Goal: Task Accomplishment & Management: Use online tool/utility

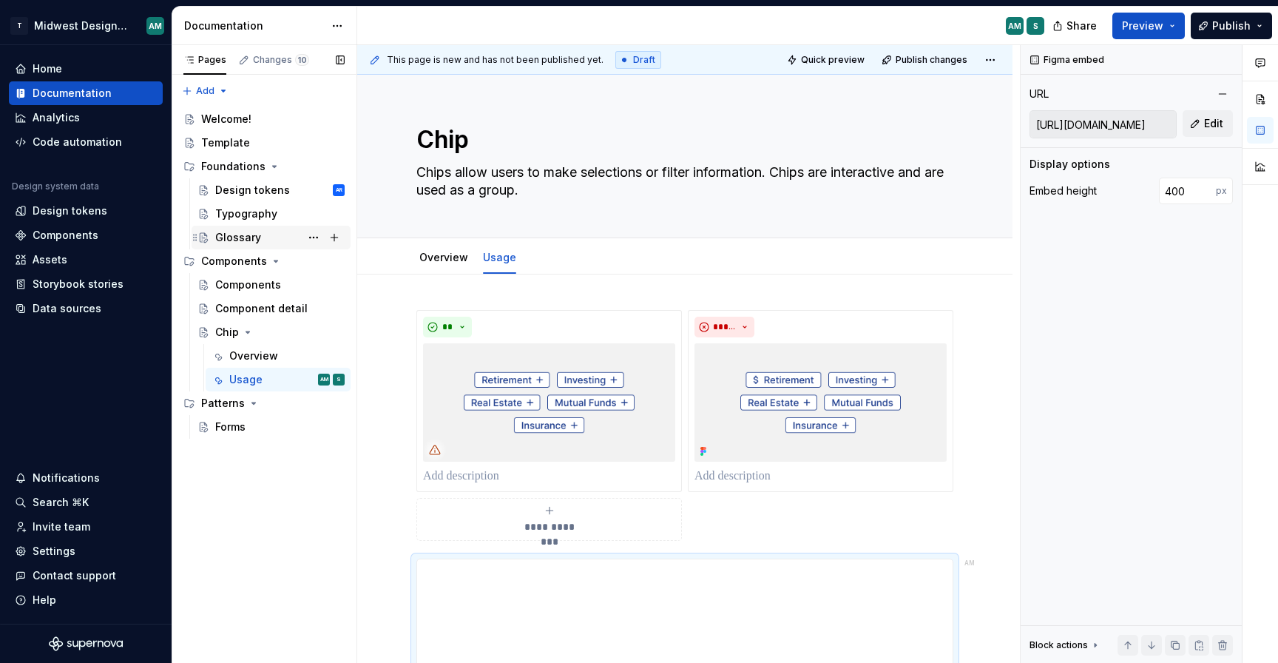
click at [244, 232] on div "Glossary" at bounding box center [238, 237] width 46 height 15
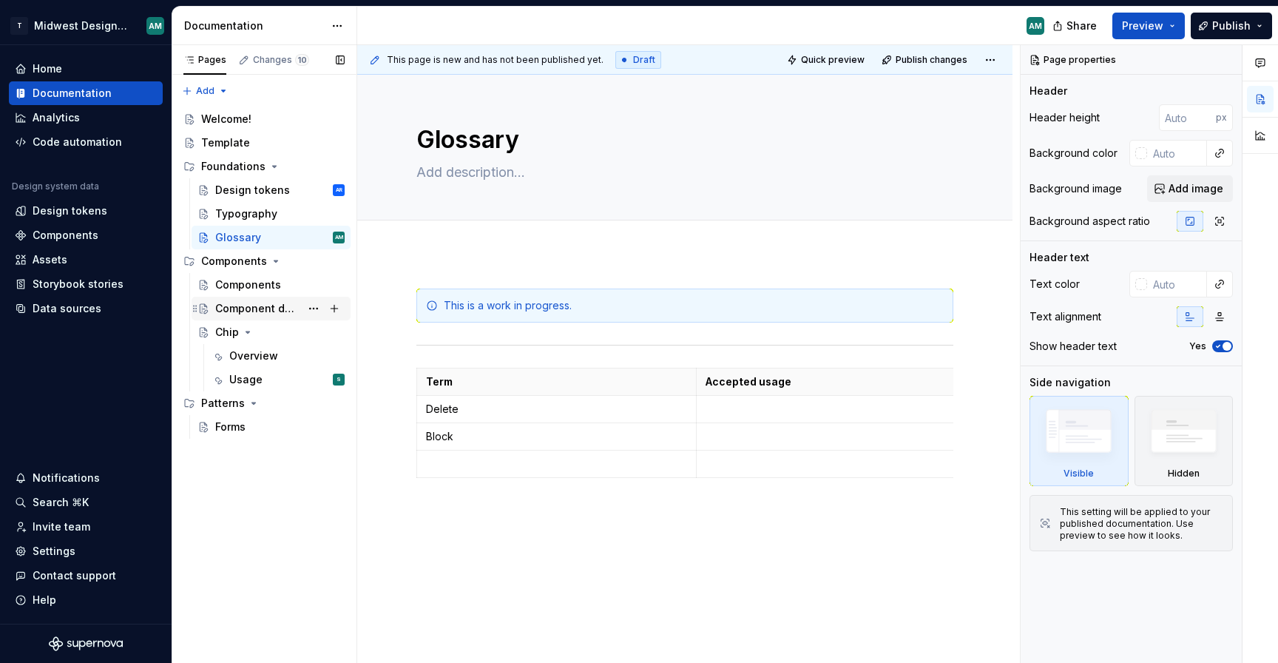
click at [266, 311] on div "Component detail" at bounding box center [257, 308] width 85 height 15
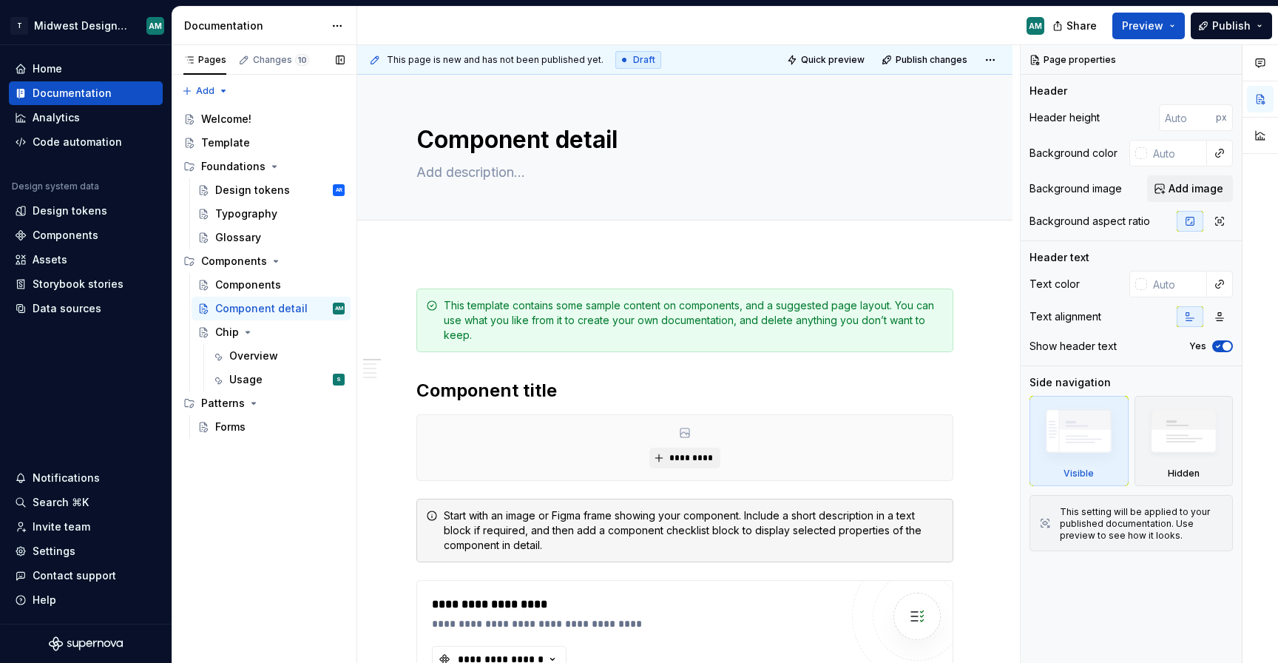
click at [287, 525] on div "Pages Changes 10 Add Accessibility guide for tree Page tree. Navigate the tree …" at bounding box center [264, 354] width 185 height 618
click at [274, 59] on div "Changes 10" at bounding box center [281, 60] width 56 height 12
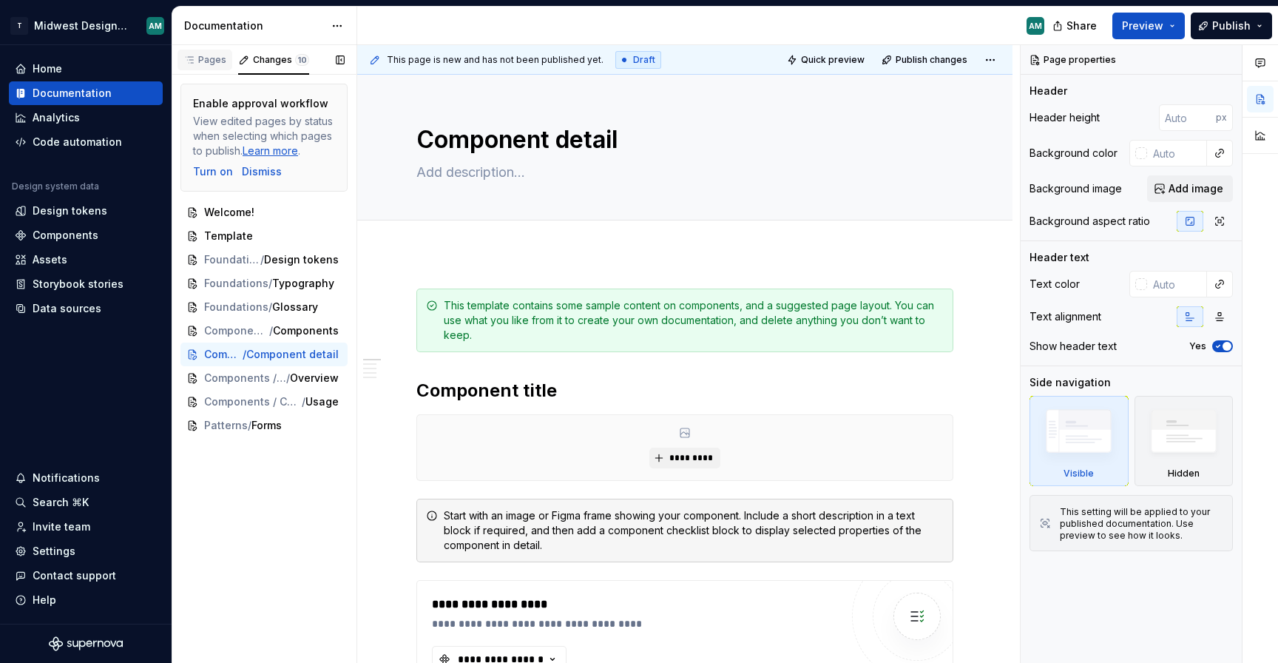
click at [206, 67] on div "Pages" at bounding box center [205, 60] width 55 height 21
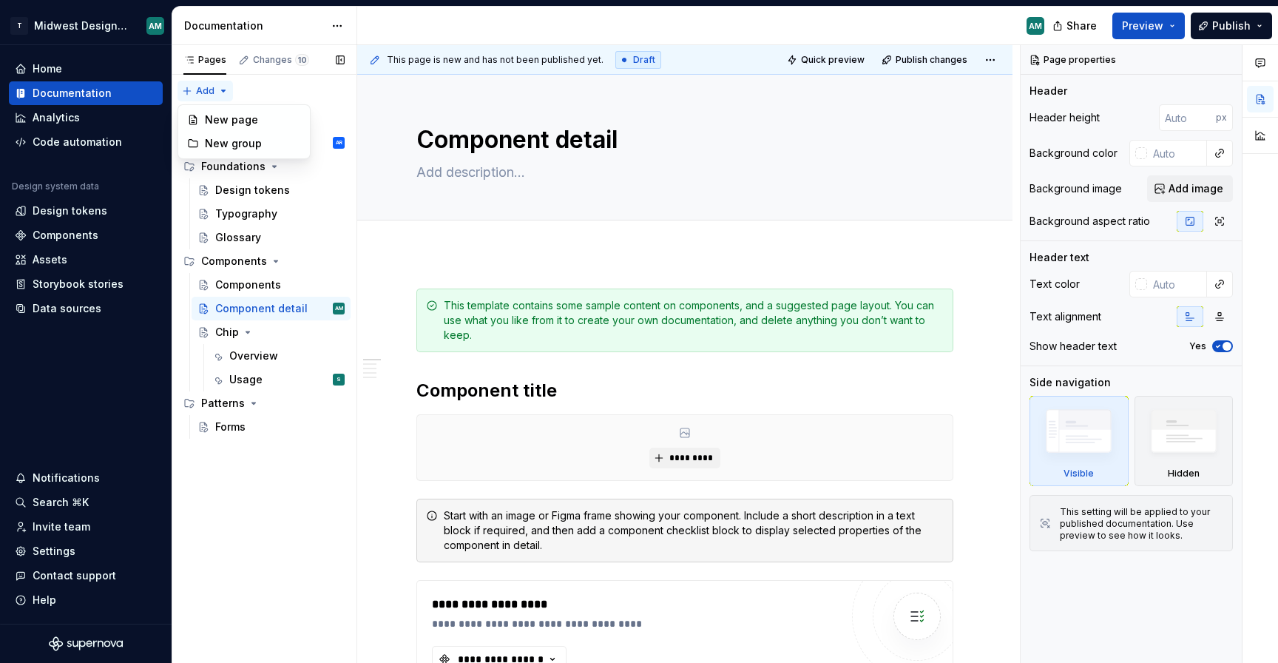
click at [222, 90] on div "Pages Changes 10 Add Accessibility guide for tree Page tree. Navigate the tree …" at bounding box center [264, 354] width 185 height 618
click at [71, 119] on div "Analytics" at bounding box center [56, 117] width 47 height 15
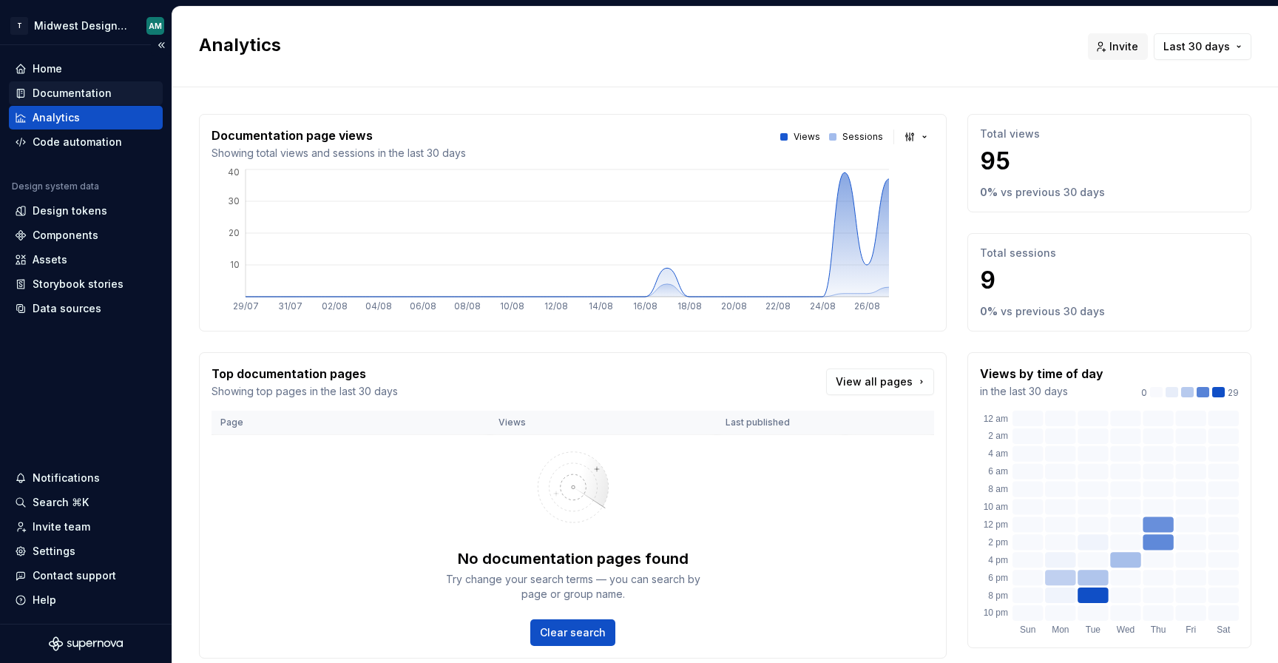
click at [120, 91] on div "Documentation" at bounding box center [86, 93] width 142 height 15
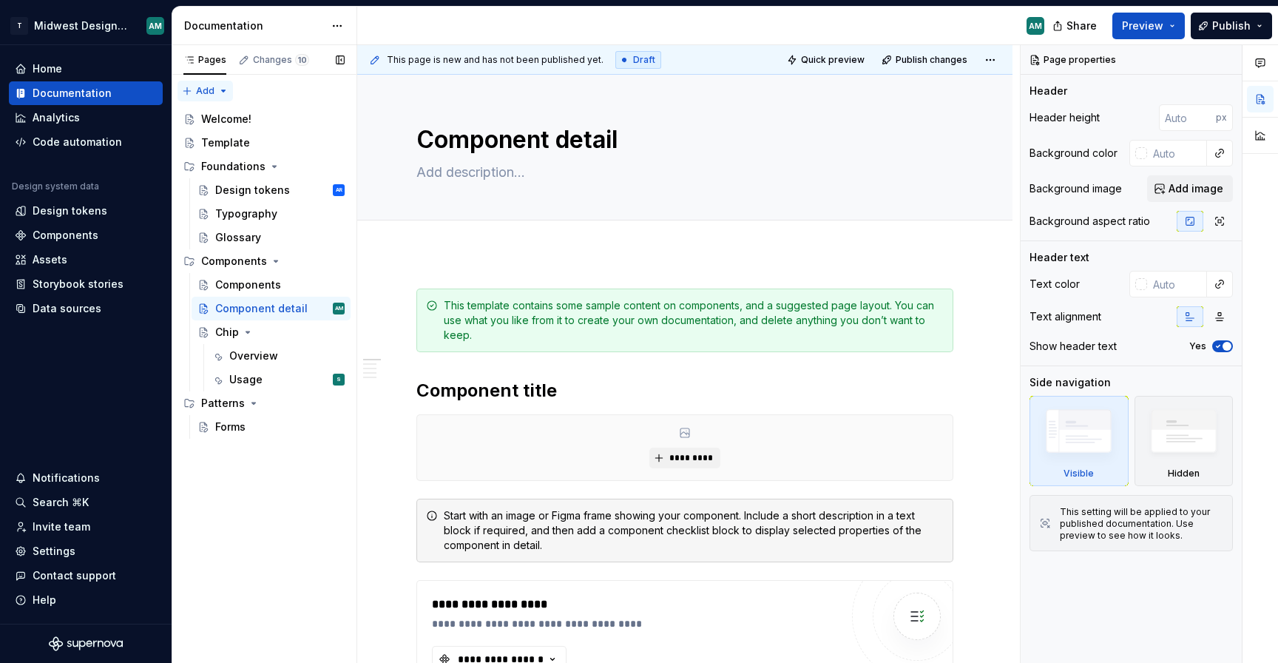
click at [216, 89] on div "Pages Changes 10 Add Accessibility guide for tree Page tree. Navigate the tree …" at bounding box center [264, 354] width 185 height 618
click at [232, 144] on div "New group" at bounding box center [253, 143] width 96 height 15
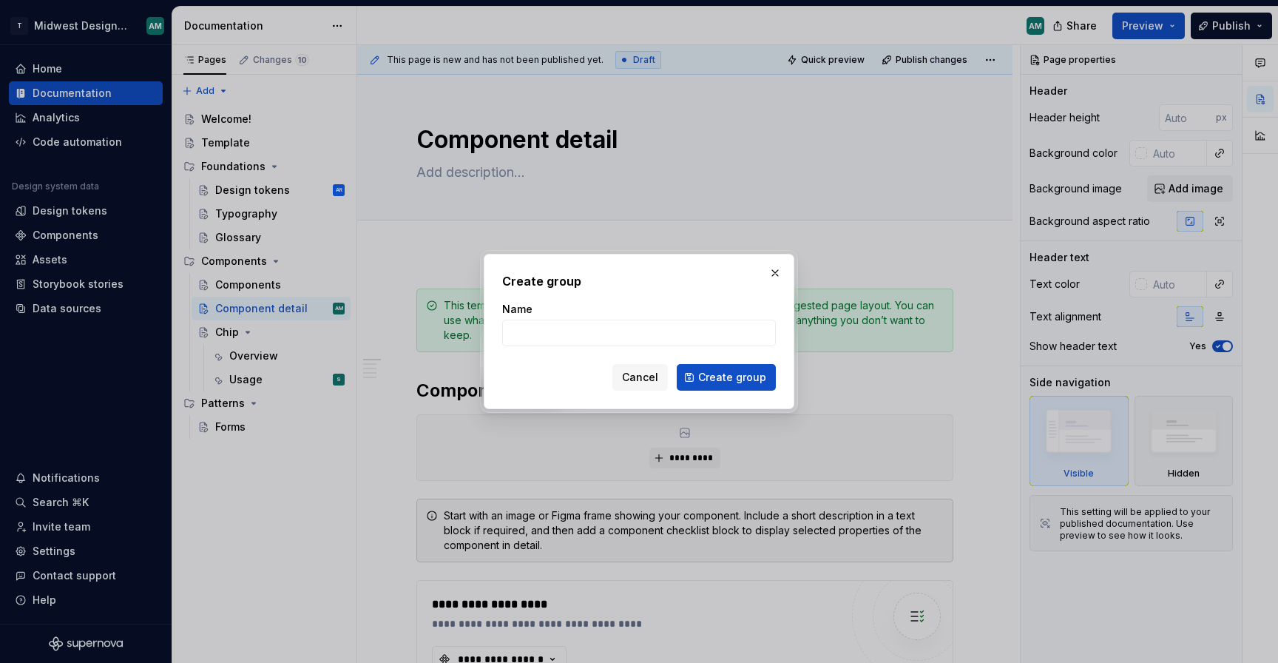
type textarea "*"
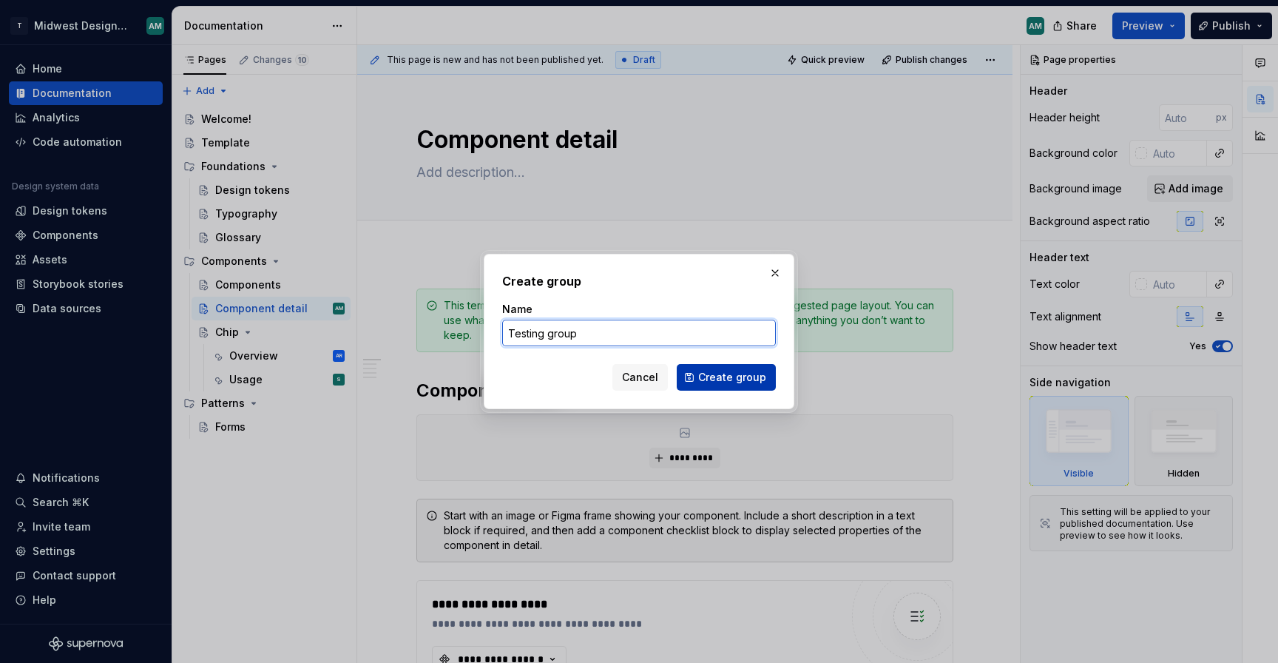
type input "Testing group"
click at [743, 385] on button "Create group" at bounding box center [726, 377] width 99 height 27
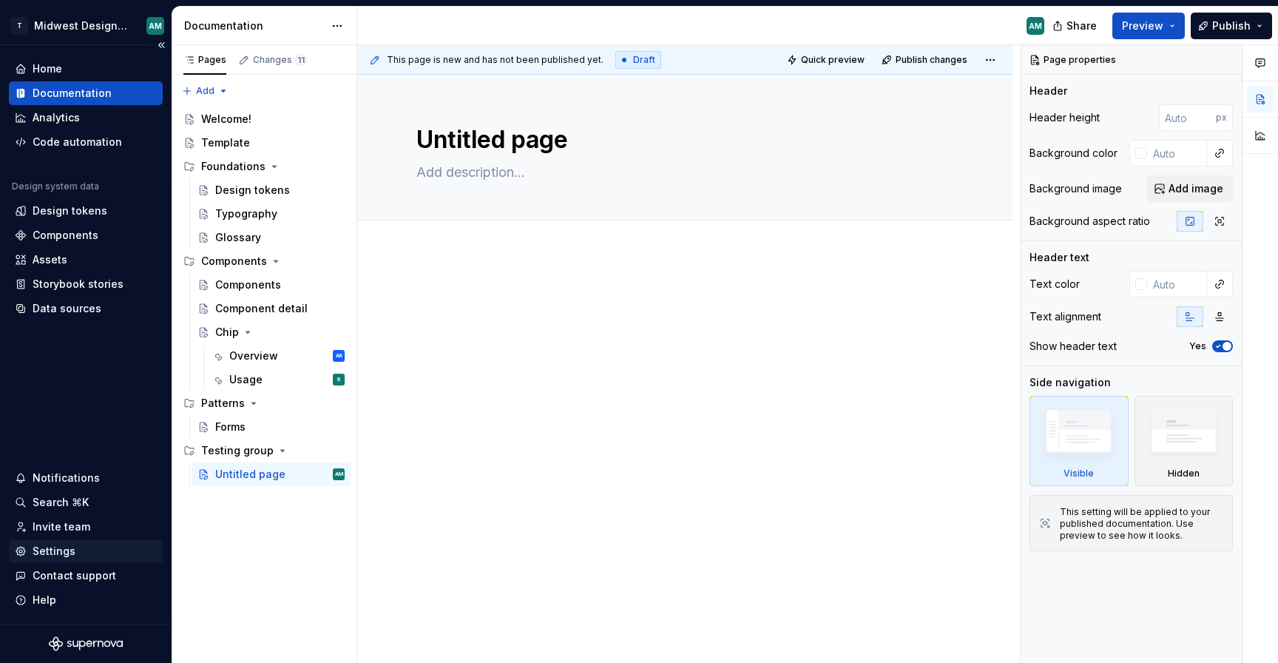
click at [73, 550] on div "Settings" at bounding box center [86, 551] width 142 height 15
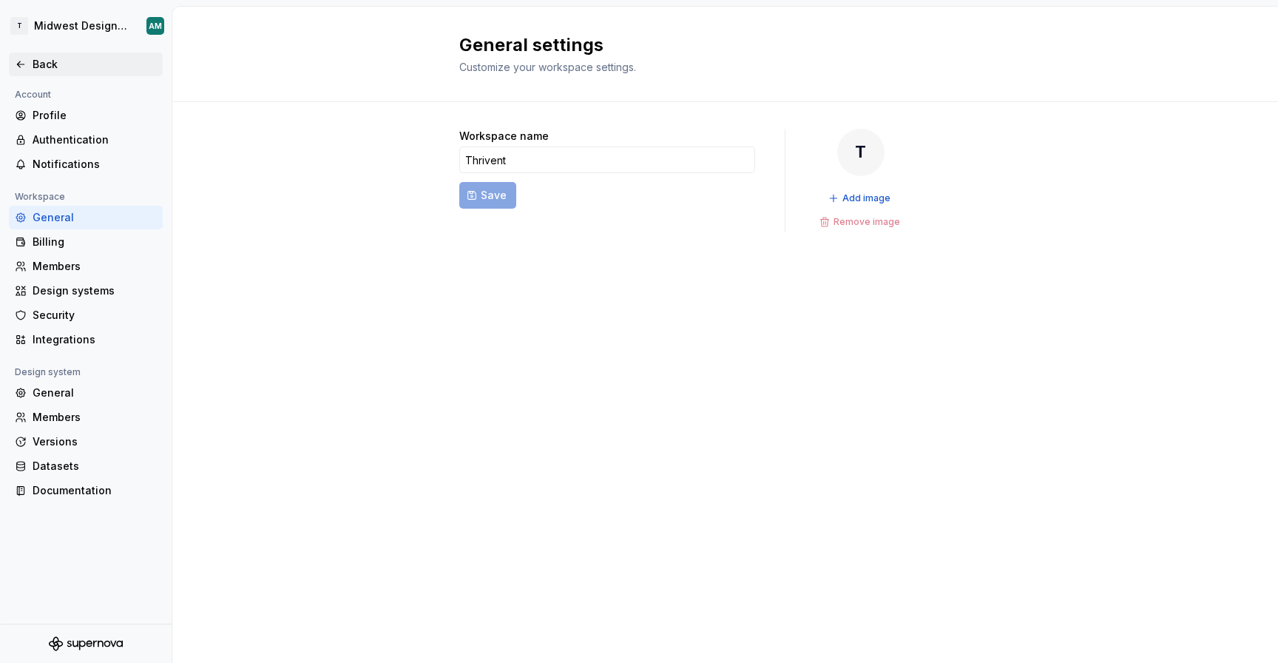
click at [28, 63] on div "Back" at bounding box center [86, 64] width 142 height 15
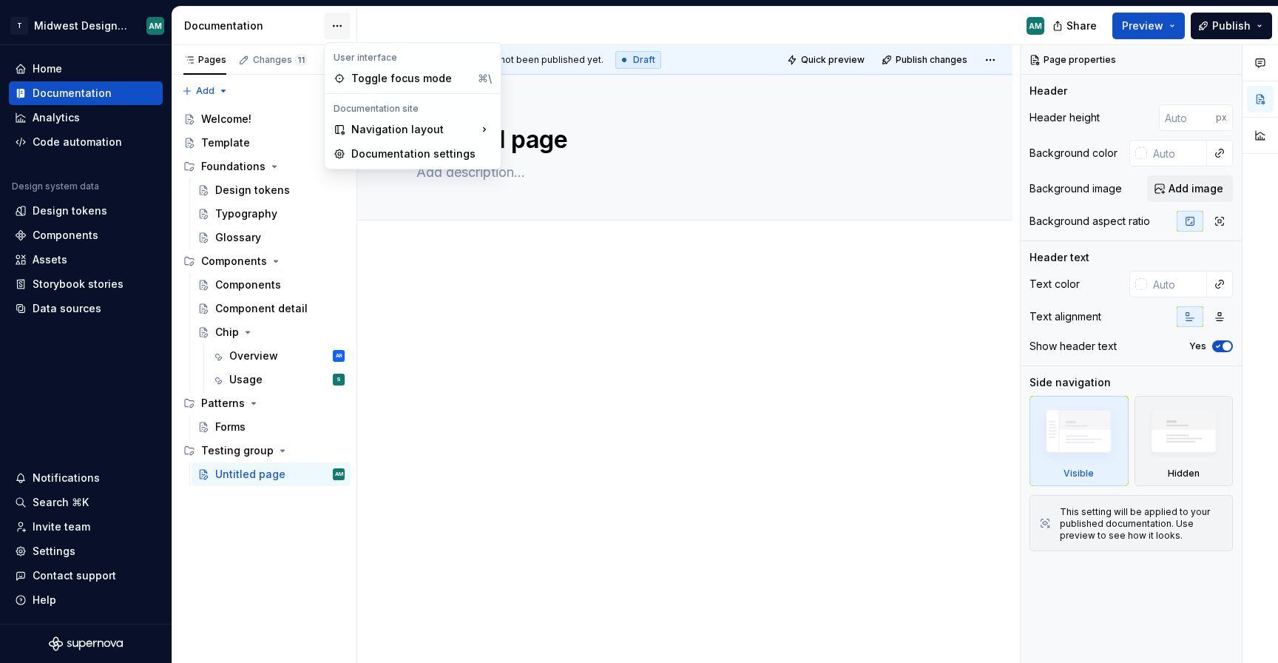
click at [334, 23] on html "T Midwest Design System AM Home Documentation Analytics Code automation Design …" at bounding box center [639, 331] width 1278 height 663
click at [602, 205] on div "Primary navigation is at the top, secondary at the side." at bounding box center [604, 197] width 117 height 24
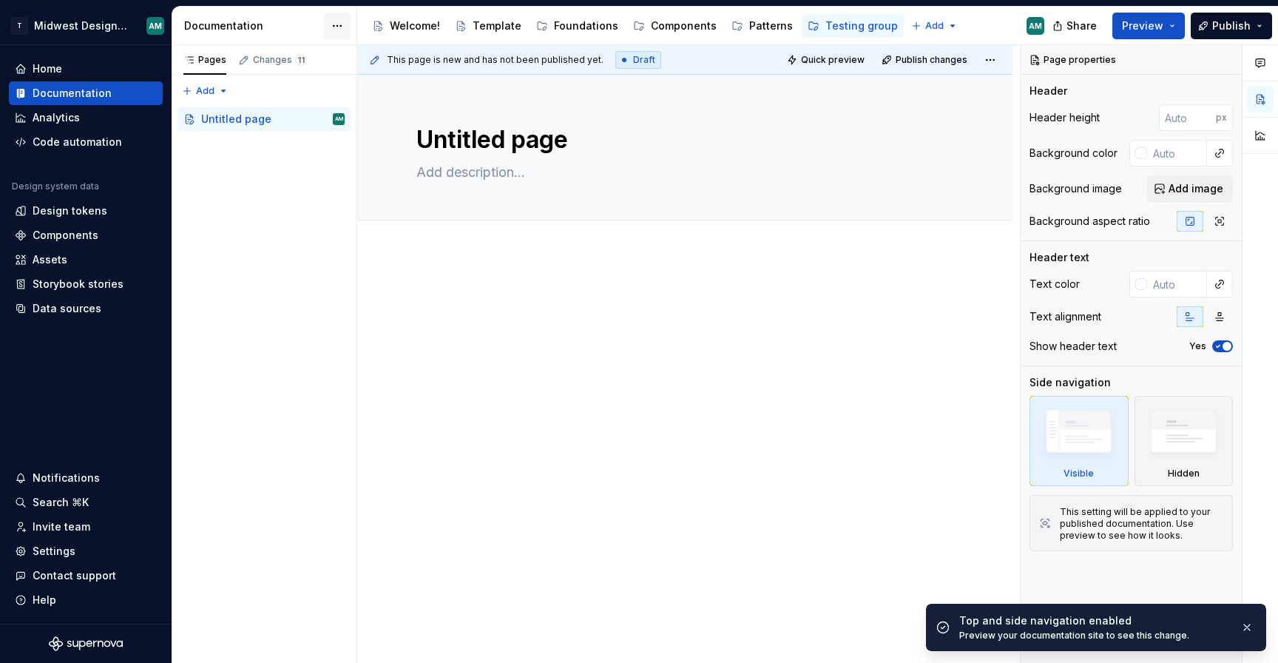
click at [338, 26] on html "T Midwest Design System AM Home Documentation Analytics Code automation Design …" at bounding box center [639, 331] width 1278 height 663
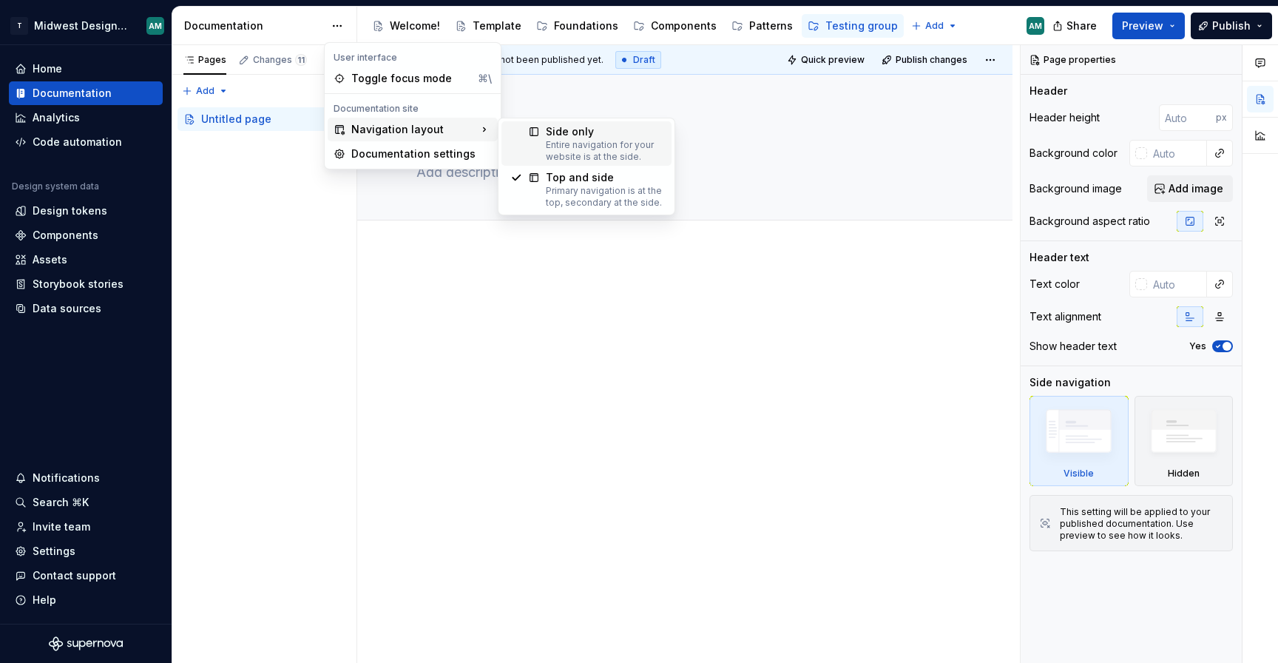
click at [592, 139] on div "Entire navigation for your website is at the side." at bounding box center [604, 151] width 117 height 24
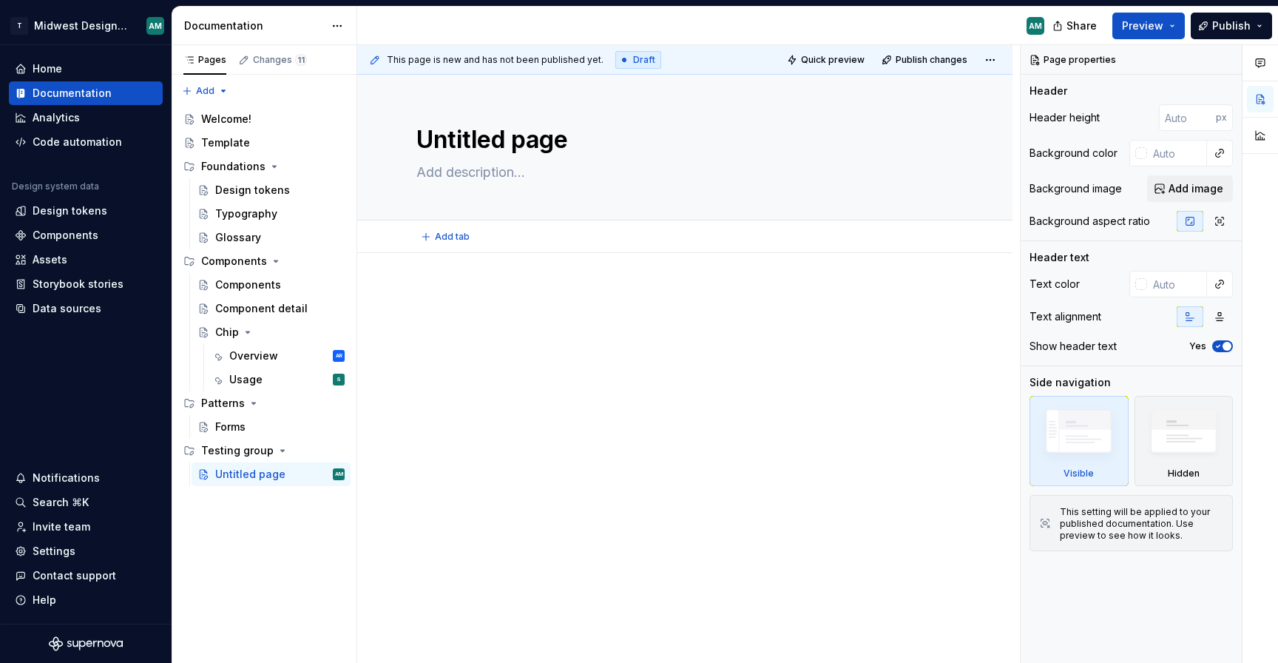
type textarea "*"
click at [523, 312] on div at bounding box center [684, 317] width 537 height 56
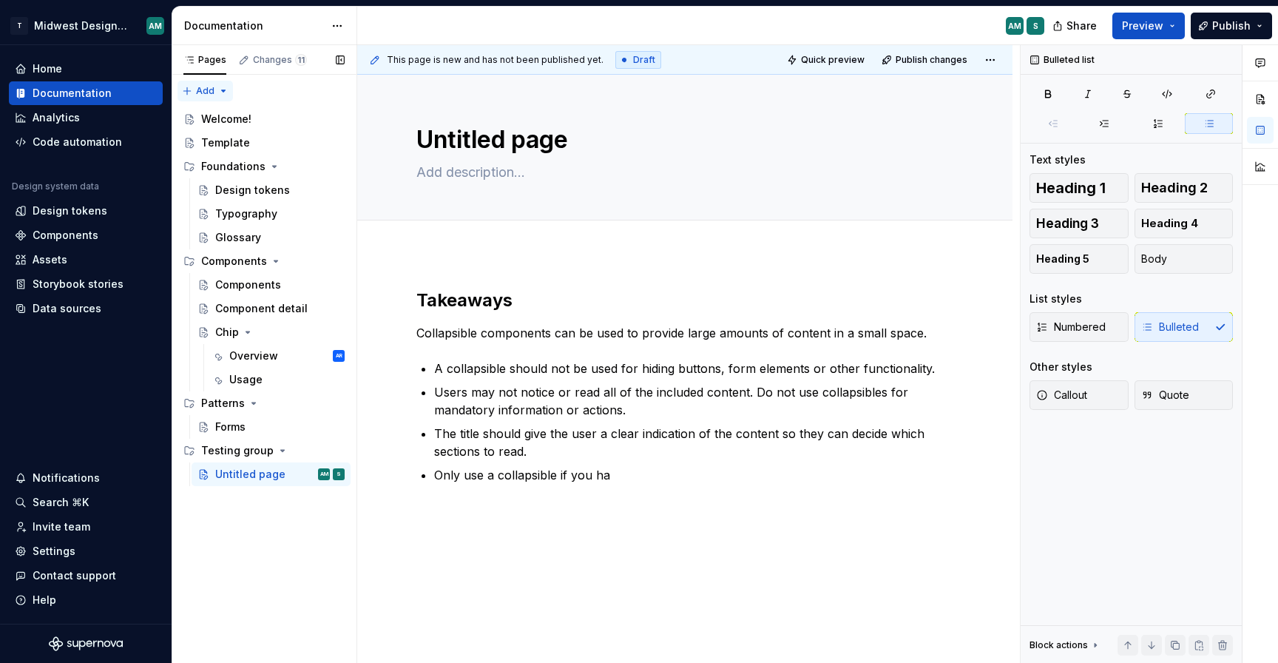
click at [203, 92] on div "Pages Changes 11 Add Accessibility guide for tree Page tree. Navigate the tree …" at bounding box center [264, 354] width 185 height 618
click at [210, 98] on div "Pages Changes 11 Add Accessibility guide for tree Page tree. Navigate the tree …" at bounding box center [264, 354] width 185 height 618
click at [349, 29] on html "T Midwest Design System AM Home Documentation Analytics Code automation Design …" at bounding box center [639, 331] width 1278 height 663
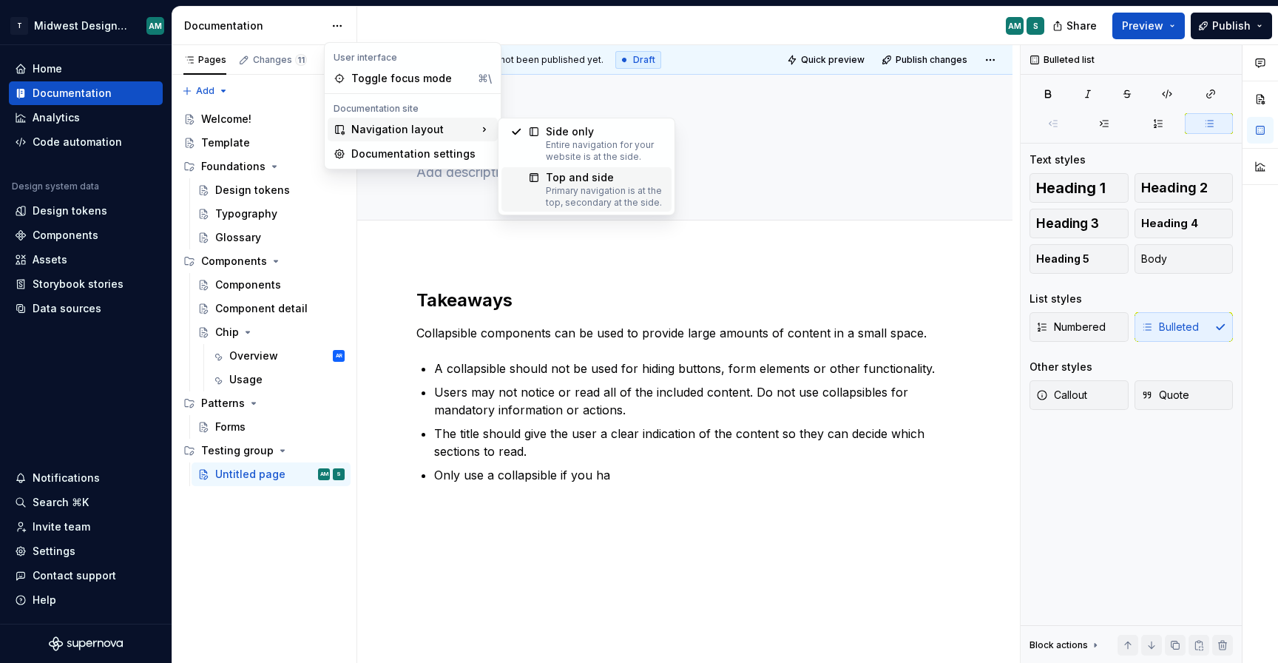
click at [547, 181] on div "Top and side" at bounding box center [604, 177] width 117 height 15
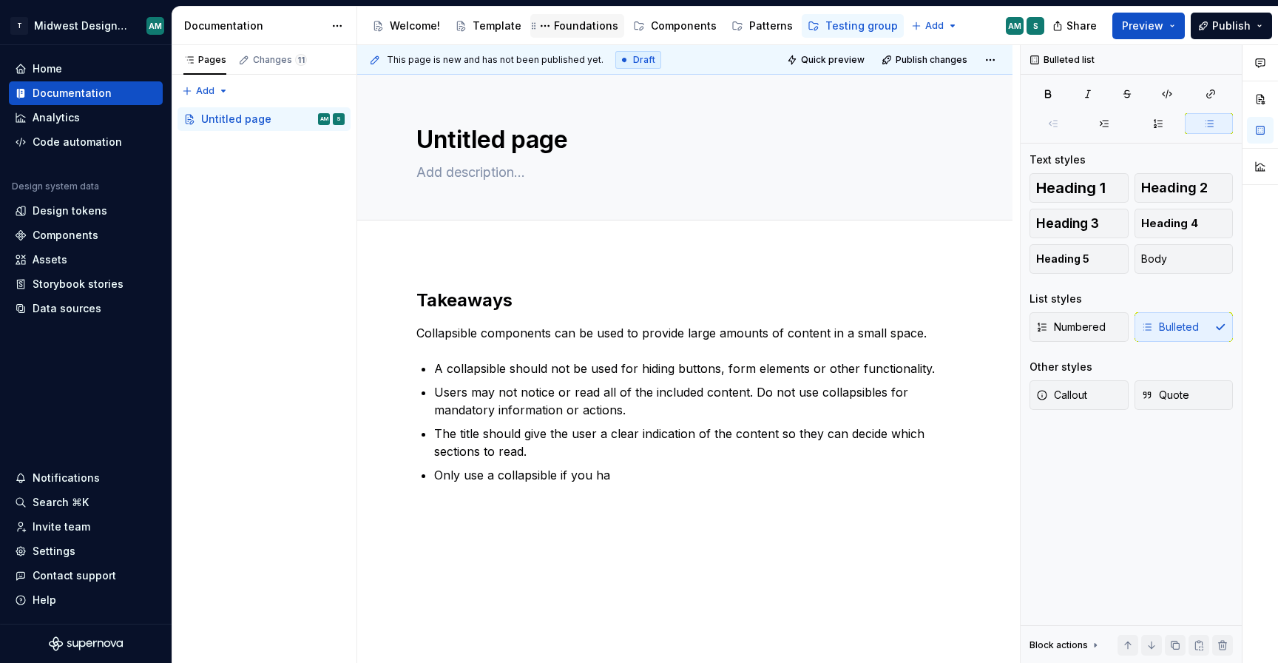
click at [571, 23] on div "Foundations" at bounding box center [586, 25] width 64 height 15
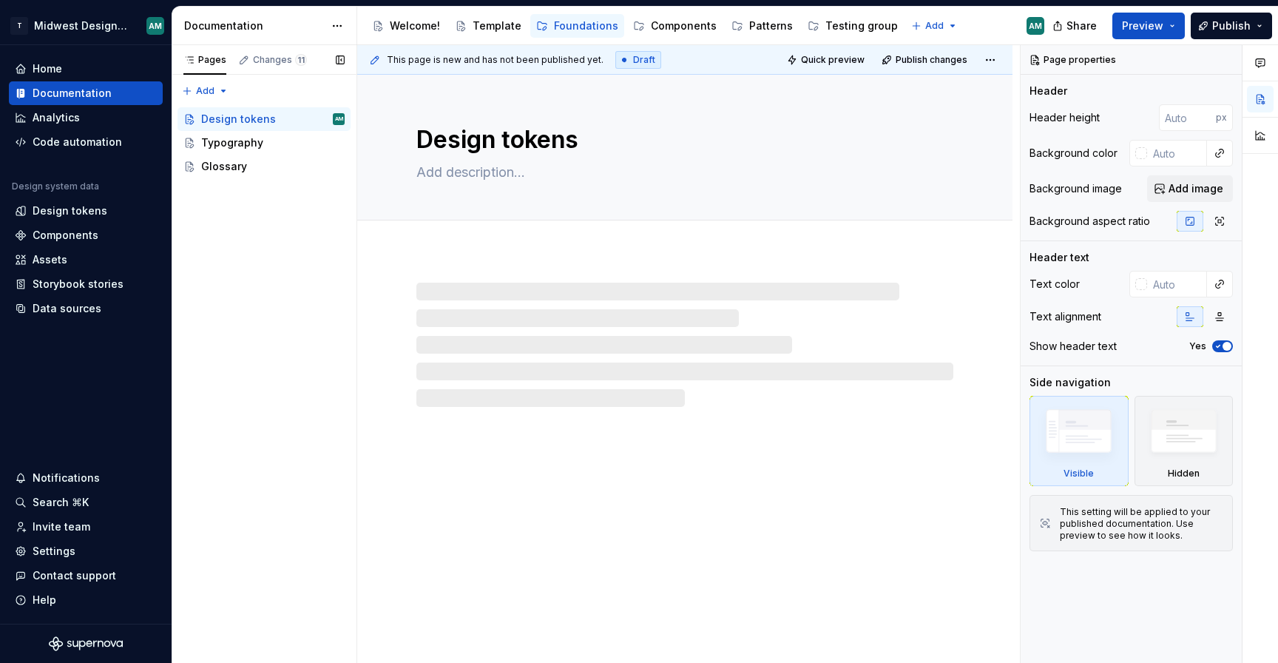
click at [273, 200] on div "Pages Changes 11 Add Accessibility guide for tree Page tree. Navigate the tree …" at bounding box center [264, 354] width 185 height 618
click at [217, 86] on div "Pages Changes 11 Add Accessibility guide for tree Page tree. Navigate the tree …" at bounding box center [264, 354] width 185 height 618
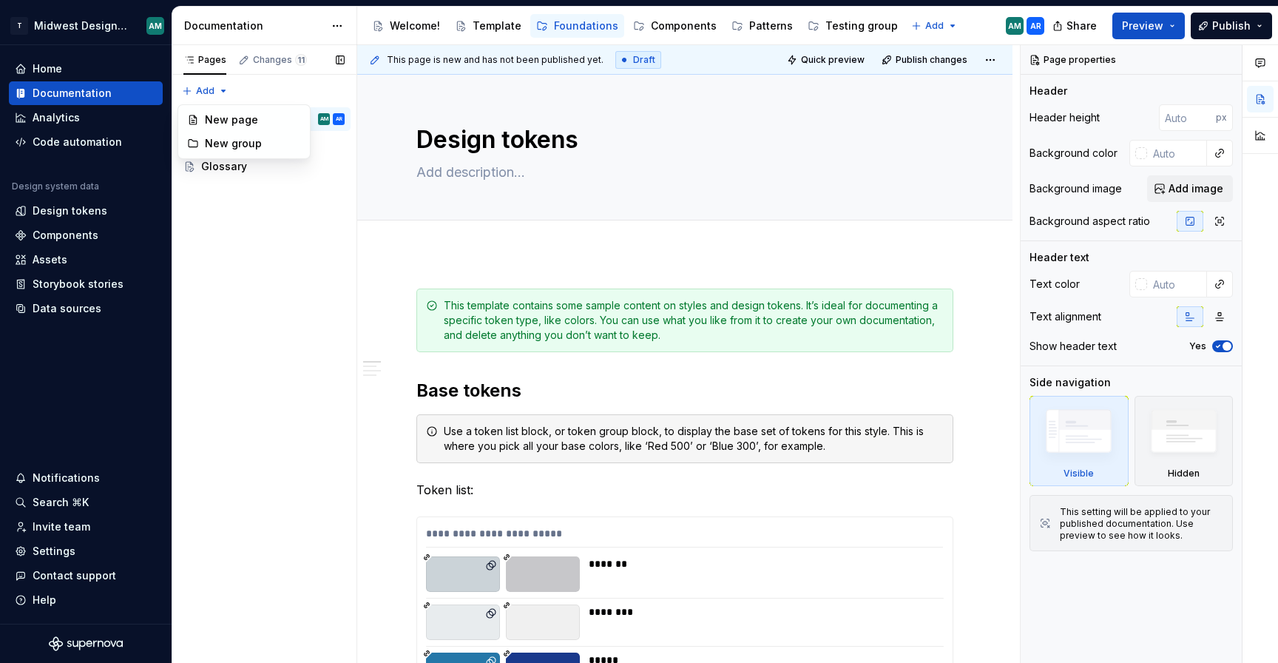
click at [290, 258] on div "Pages Changes 11 Add Accessibility guide for tree Page tree. Navigate the tree …" at bounding box center [264, 354] width 185 height 618
click at [345, 23] on html "T Midwest Design System AM Home Documentation Analytics Code automation Design …" at bounding box center [639, 331] width 1278 height 663
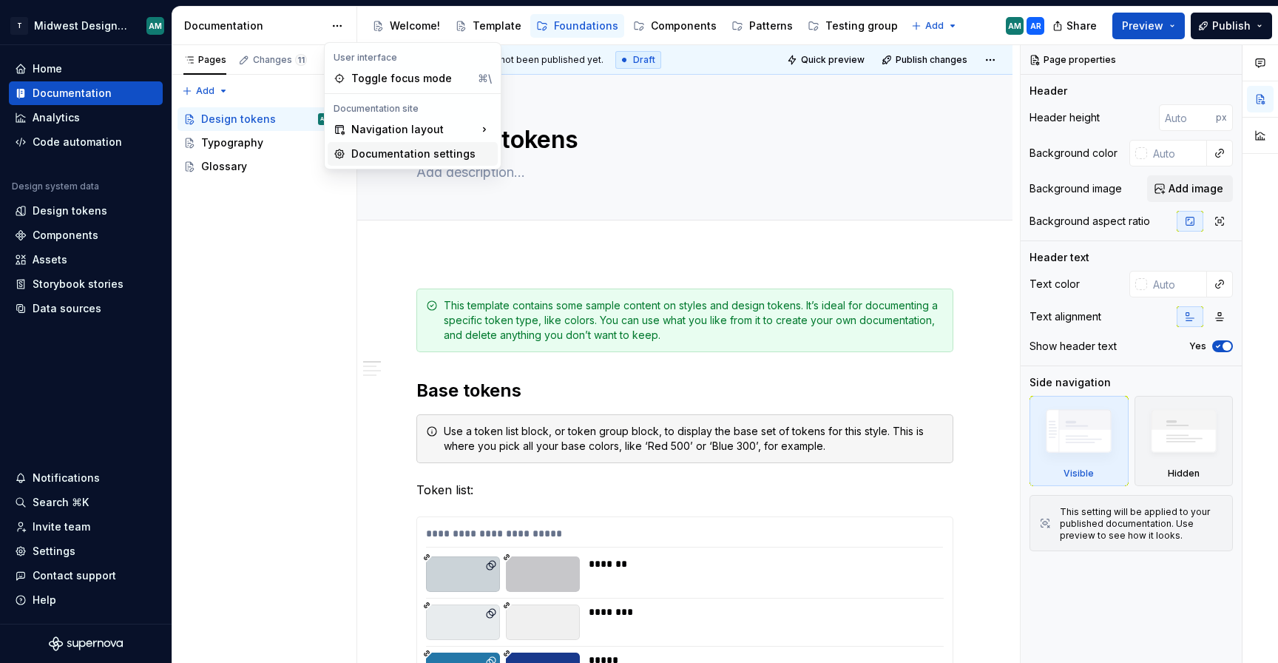
click at [402, 154] on div "Documentation settings" at bounding box center [421, 153] width 141 height 15
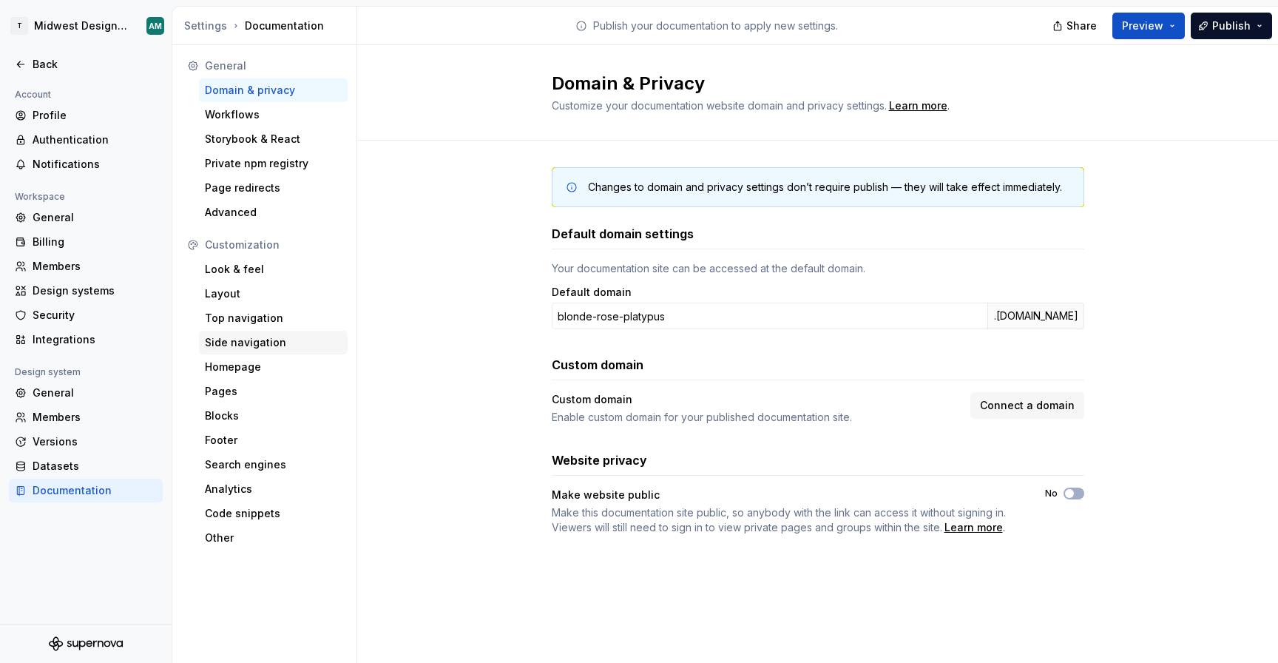
click at [257, 340] on div "Side navigation" at bounding box center [273, 342] width 137 height 15
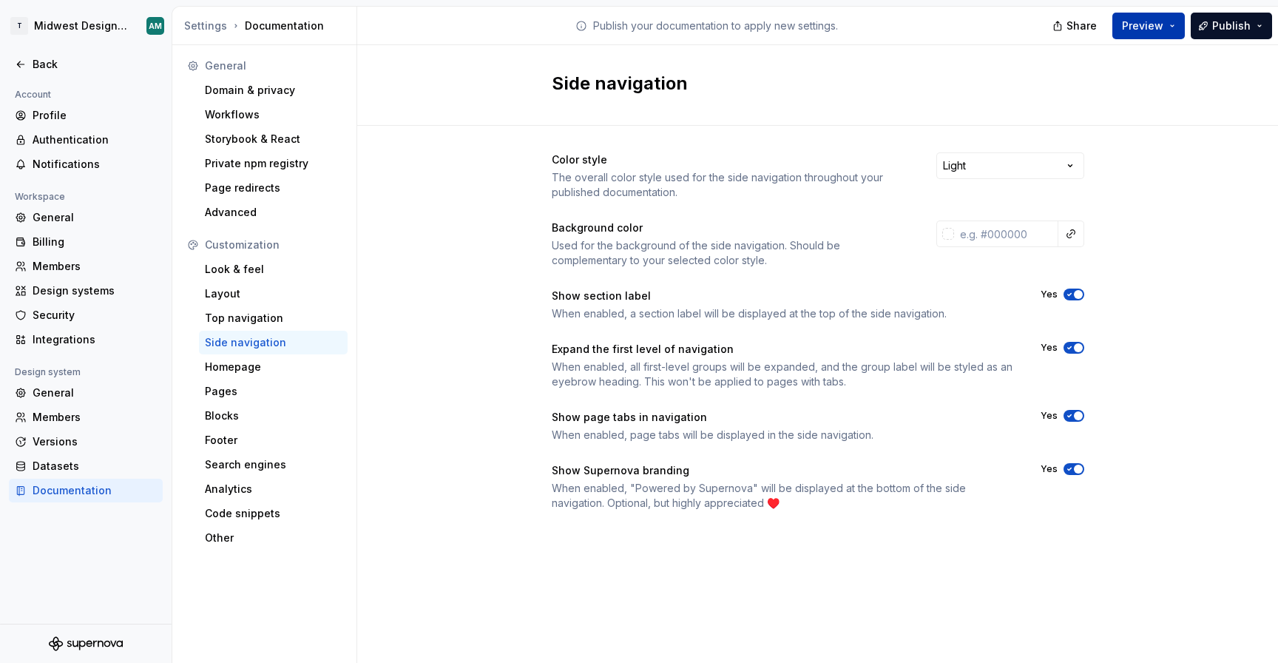
click at [1147, 26] on span "Preview" at bounding box center [1142, 25] width 41 height 15
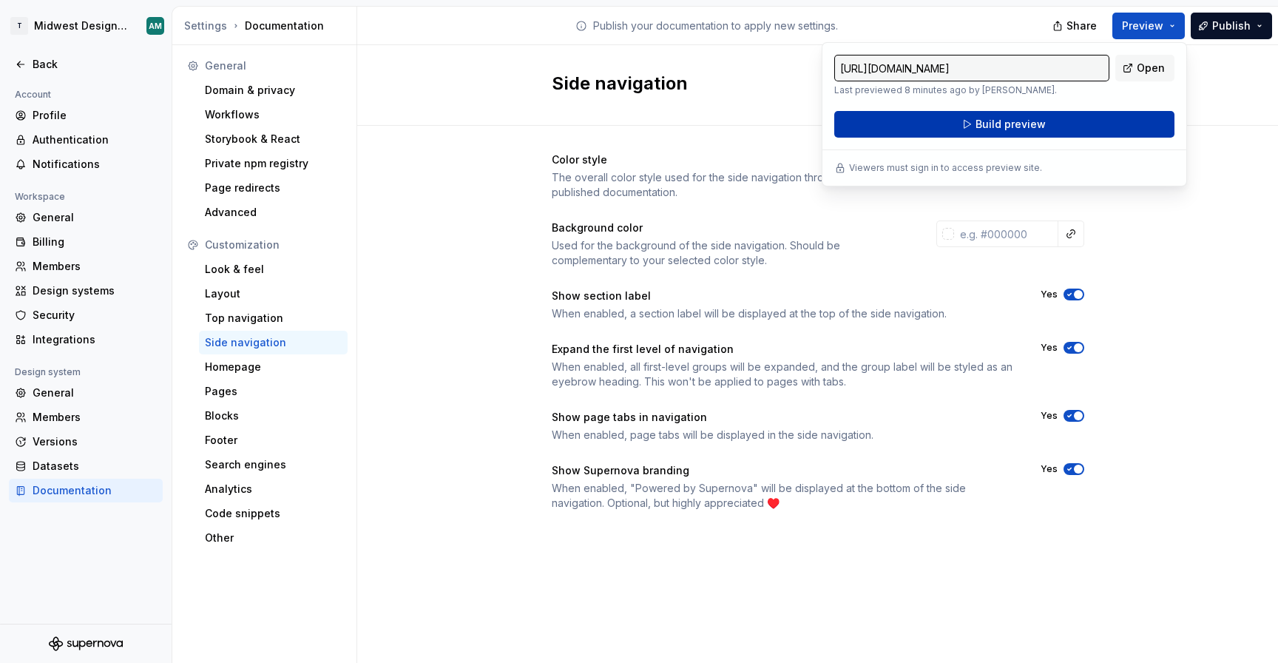
click at [1050, 123] on button "Build preview" at bounding box center [1004, 124] width 340 height 27
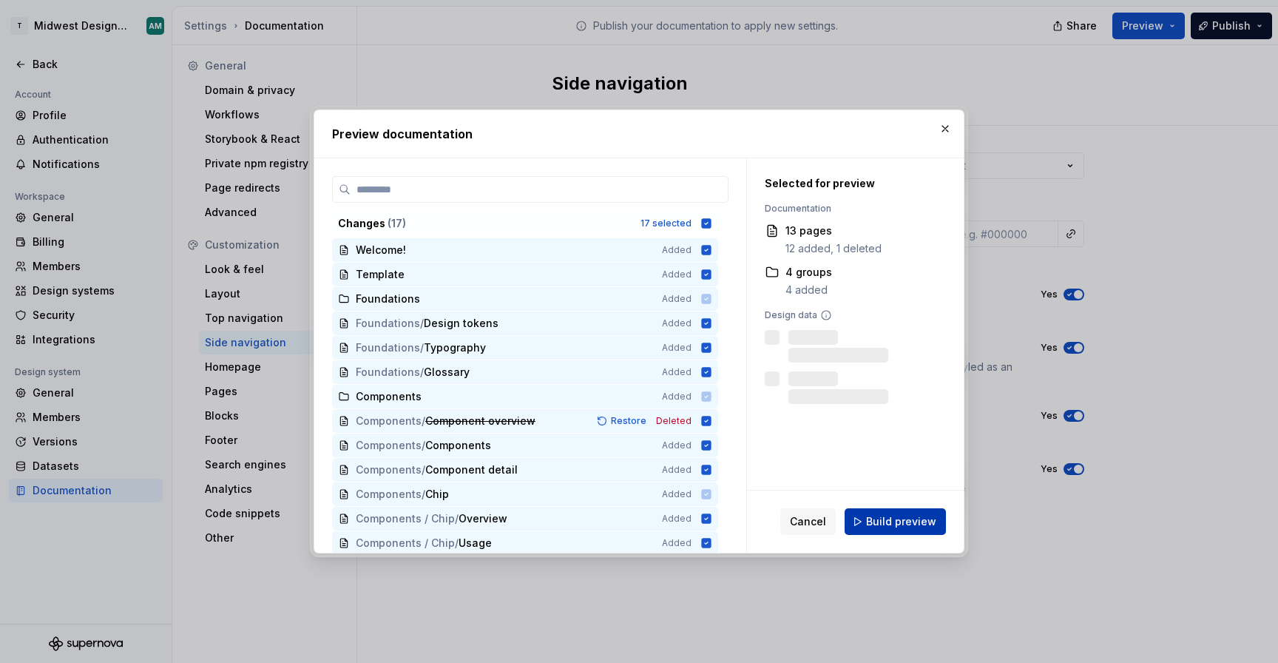
click at [905, 523] on span "Build preview" at bounding box center [901, 521] width 70 height 15
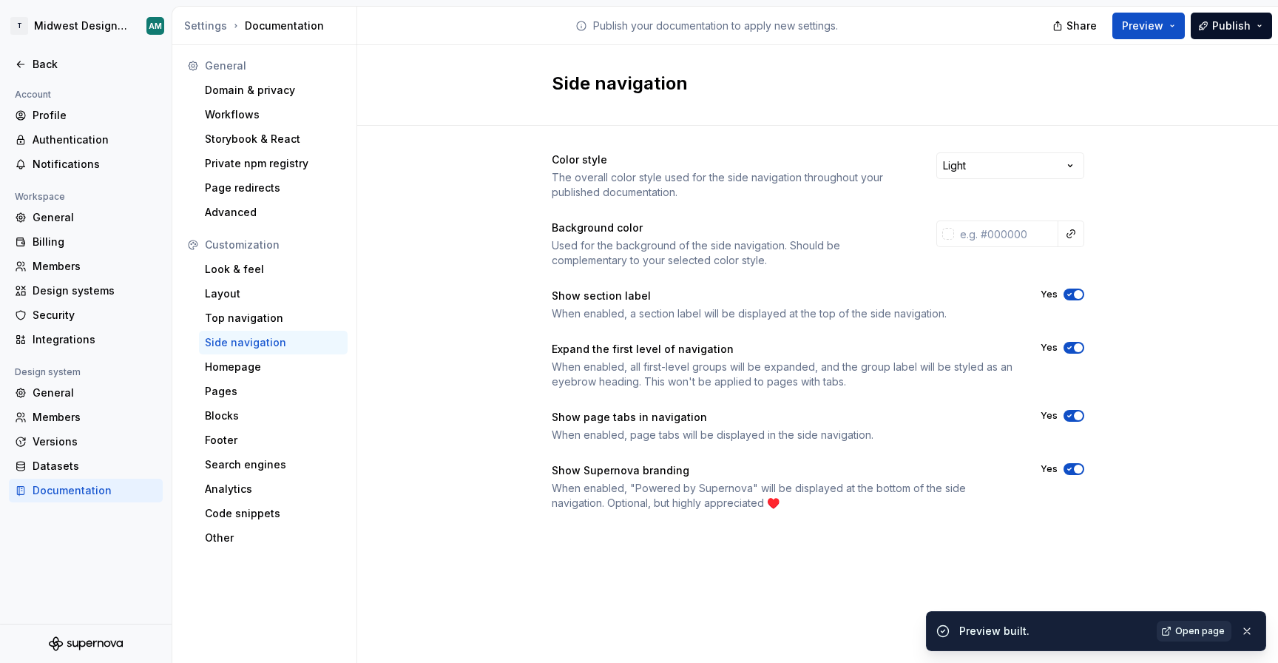
click at [1185, 635] on span "Open page" at bounding box center [1201, 631] width 50 height 12
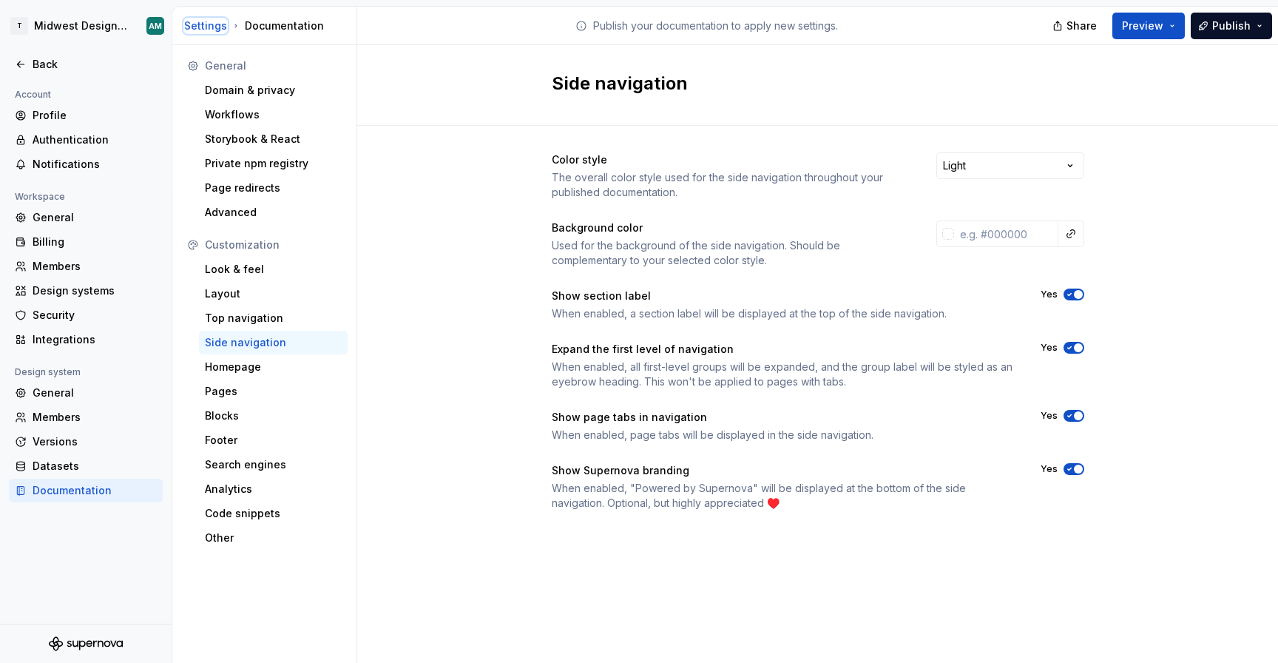
click at [219, 28] on div "Settings" at bounding box center [205, 25] width 43 height 15
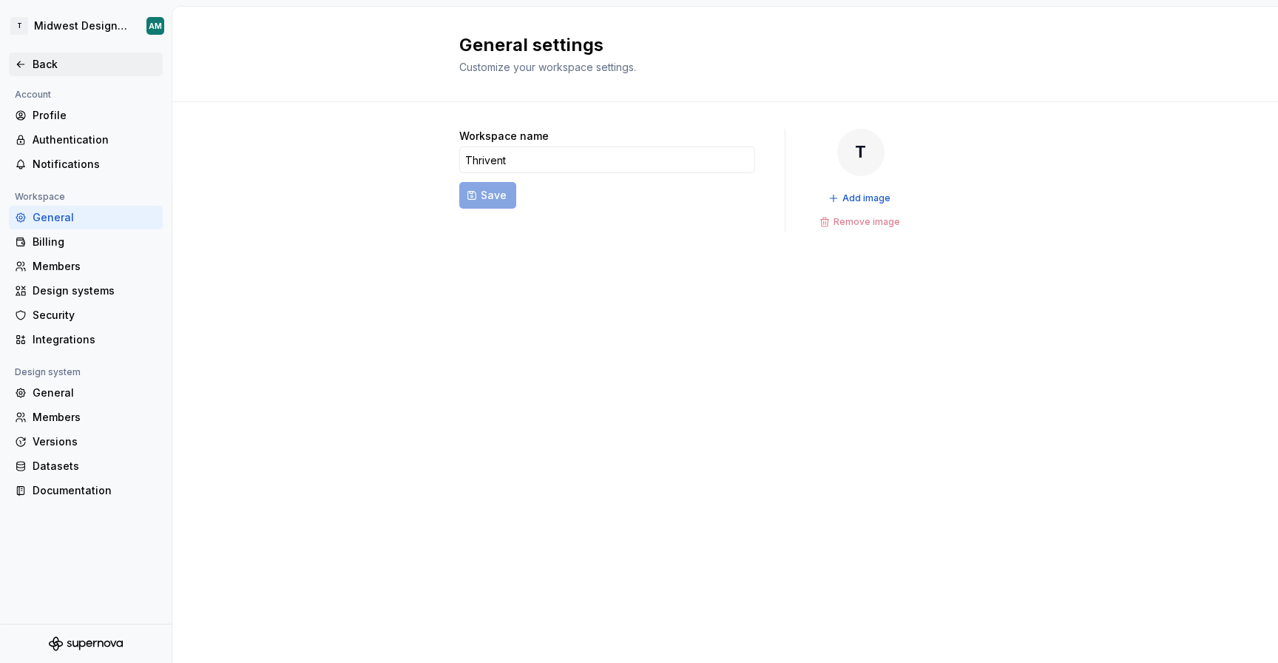
click at [37, 70] on div "Back" at bounding box center [95, 64] width 124 height 15
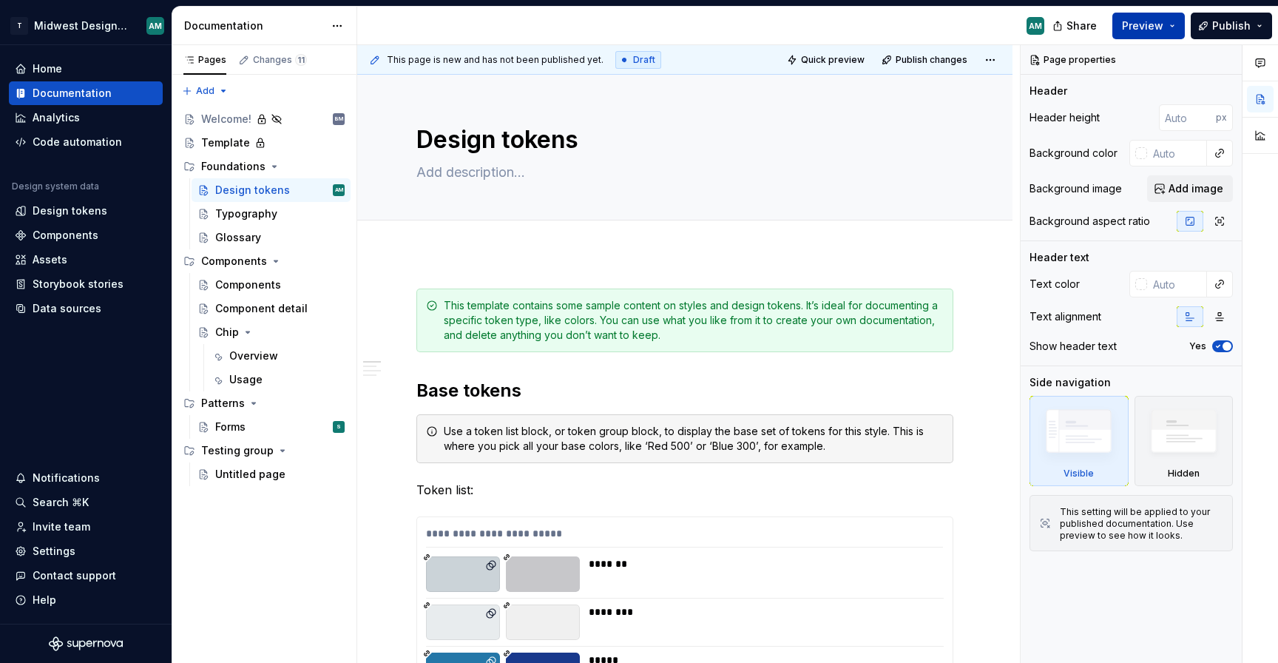
click at [1142, 30] on span "Preview" at bounding box center [1142, 25] width 41 height 15
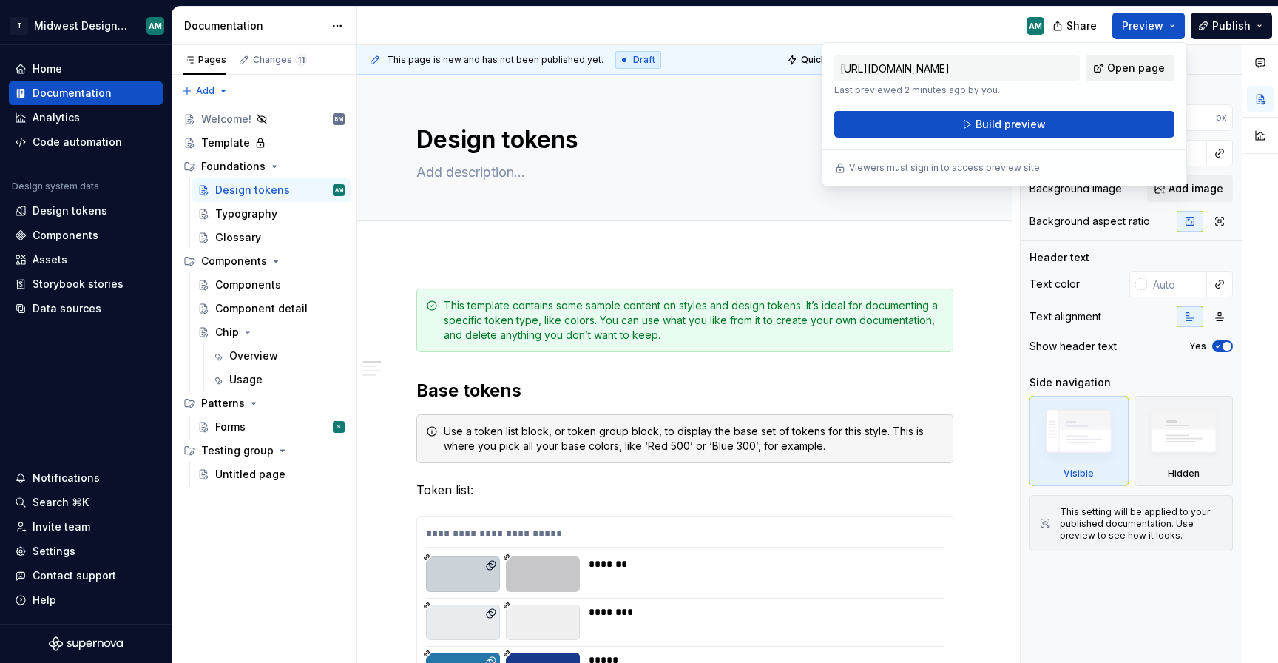
click at [1154, 63] on span "Open page" at bounding box center [1136, 68] width 58 height 15
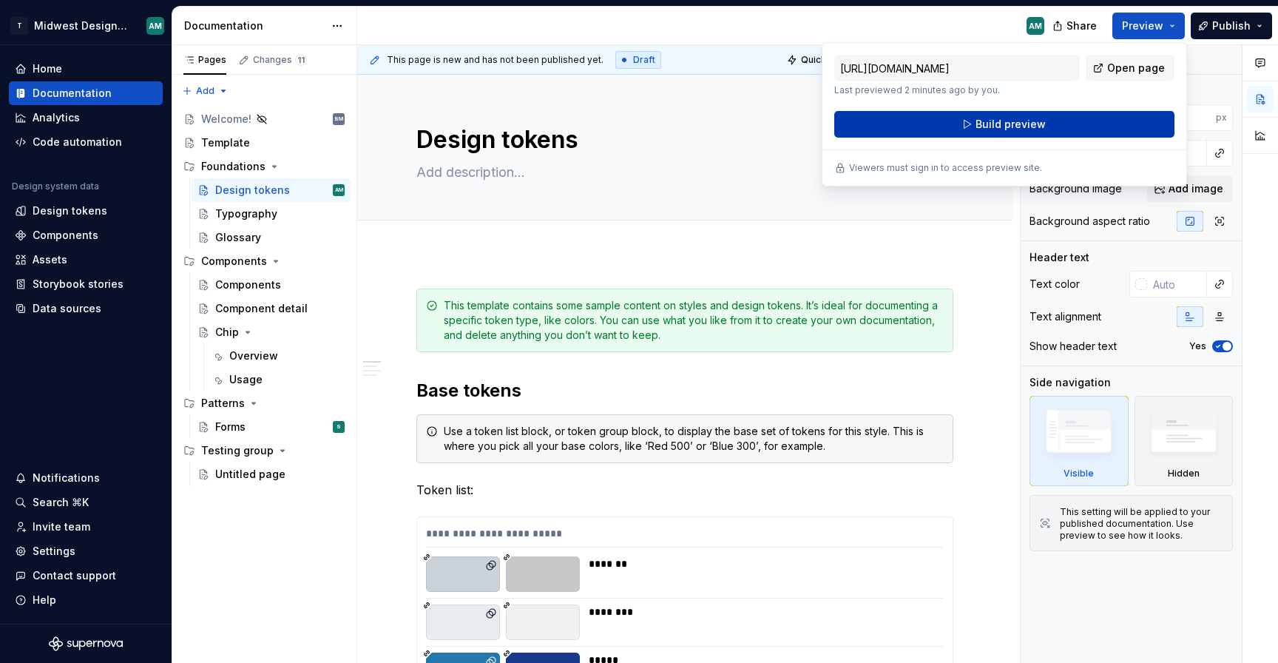
click at [1040, 130] on span "Build preview" at bounding box center [1011, 124] width 70 height 15
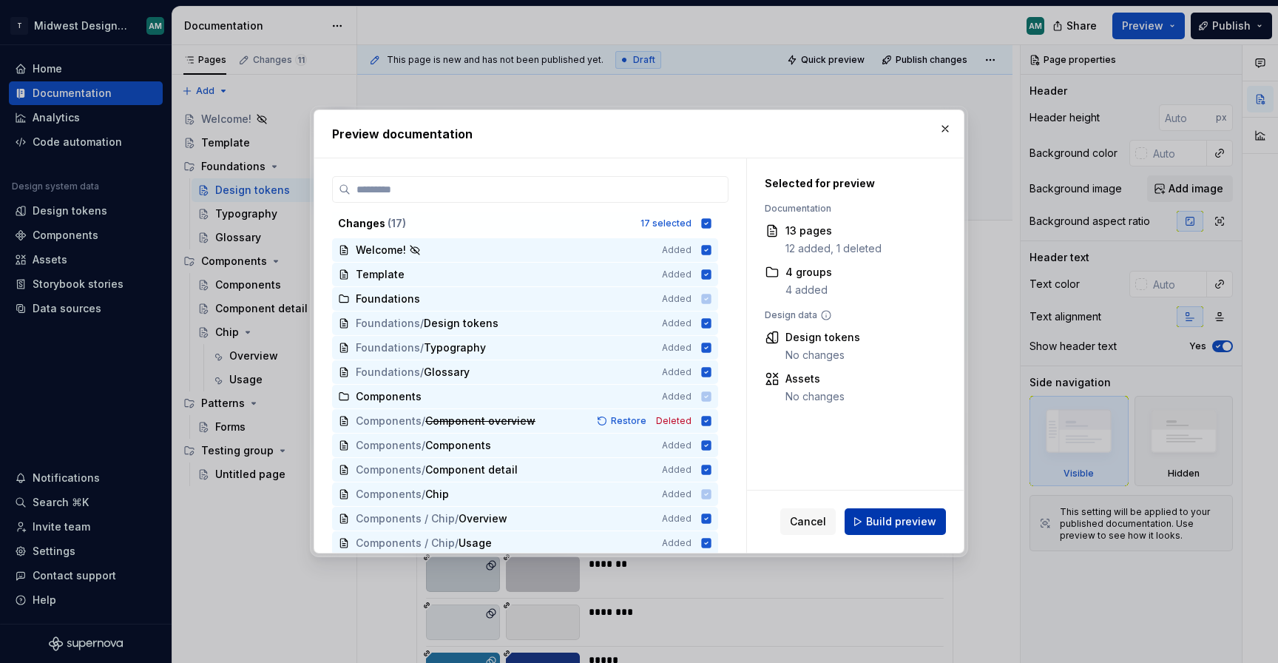
click at [894, 516] on span "Build preview" at bounding box center [901, 521] width 70 height 15
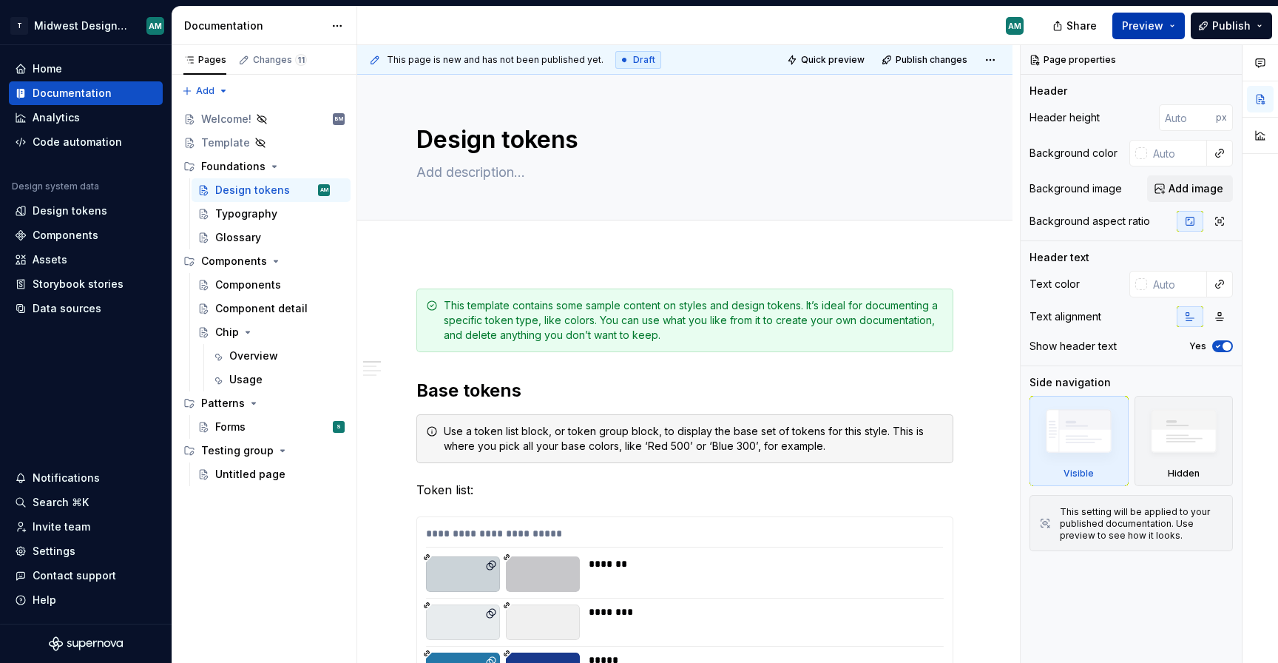
click at [1173, 30] on button "Preview" at bounding box center [1149, 26] width 72 height 27
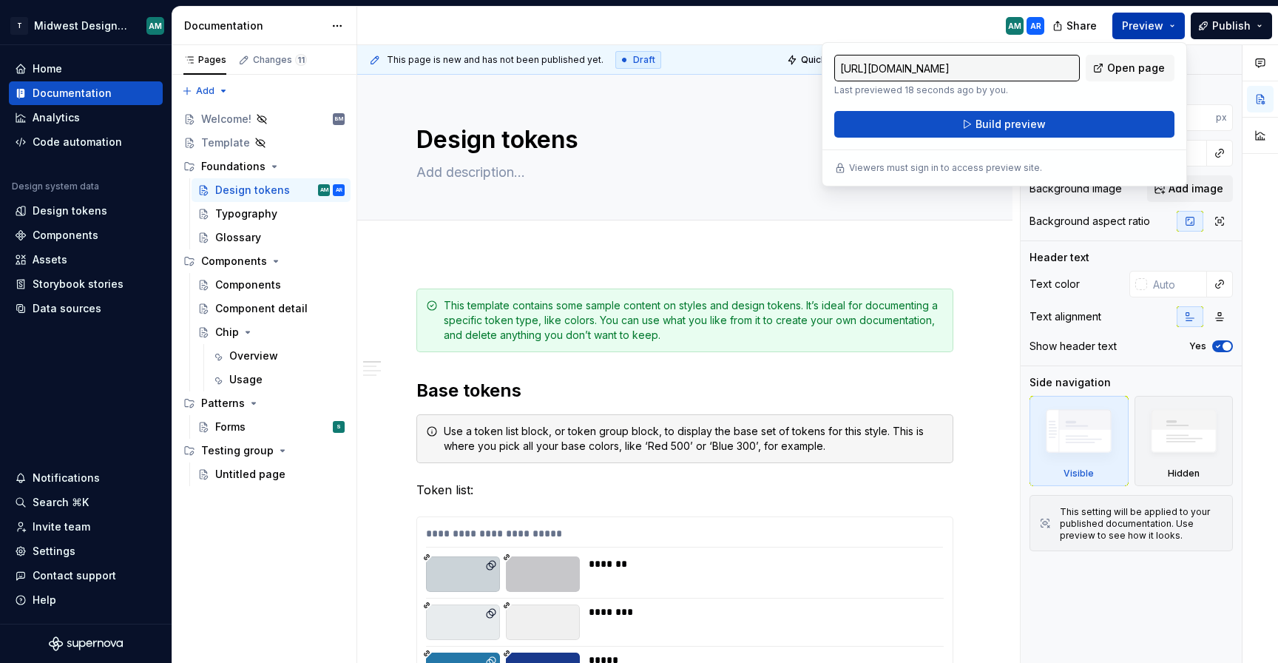
click at [1176, 27] on button "Preview" at bounding box center [1149, 26] width 72 height 27
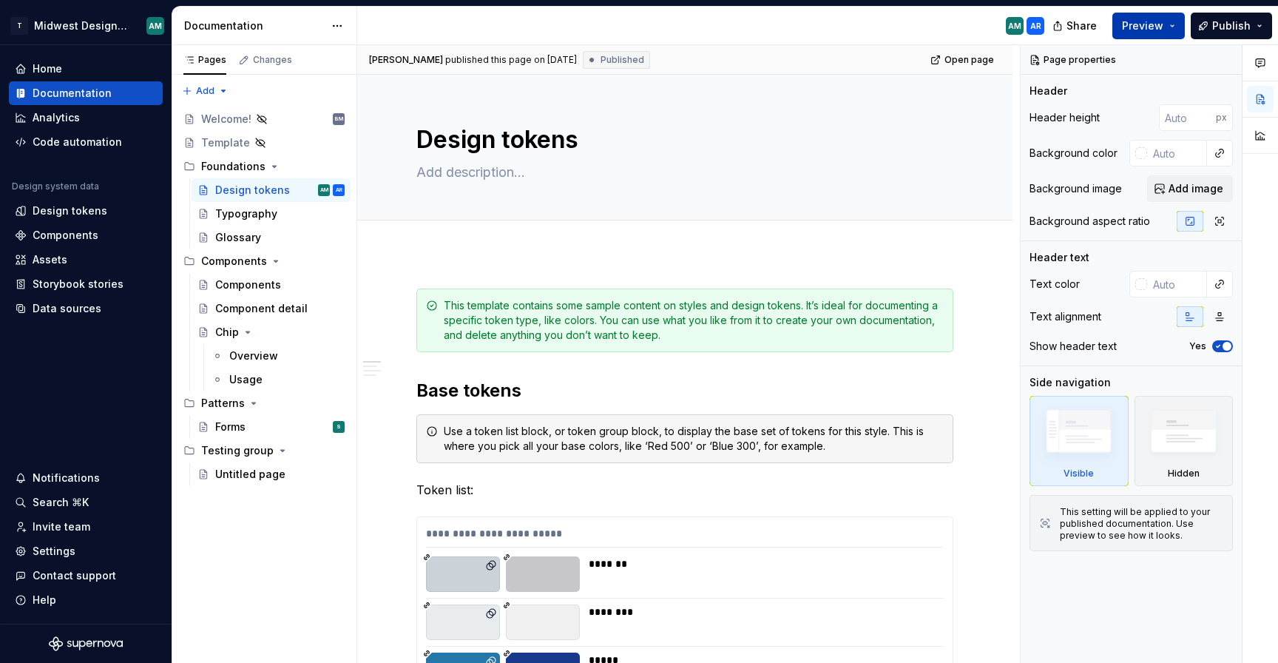
click at [1147, 24] on span "Preview" at bounding box center [1142, 25] width 41 height 15
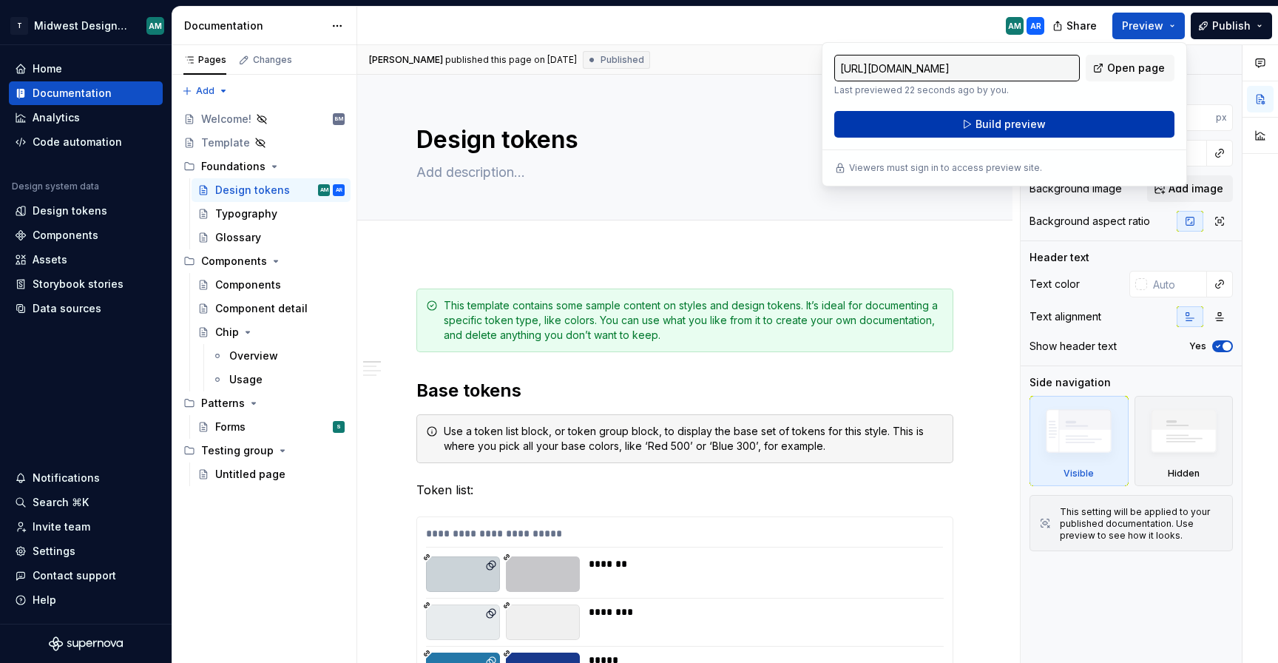
click at [1039, 123] on span "Build preview" at bounding box center [1011, 124] width 70 height 15
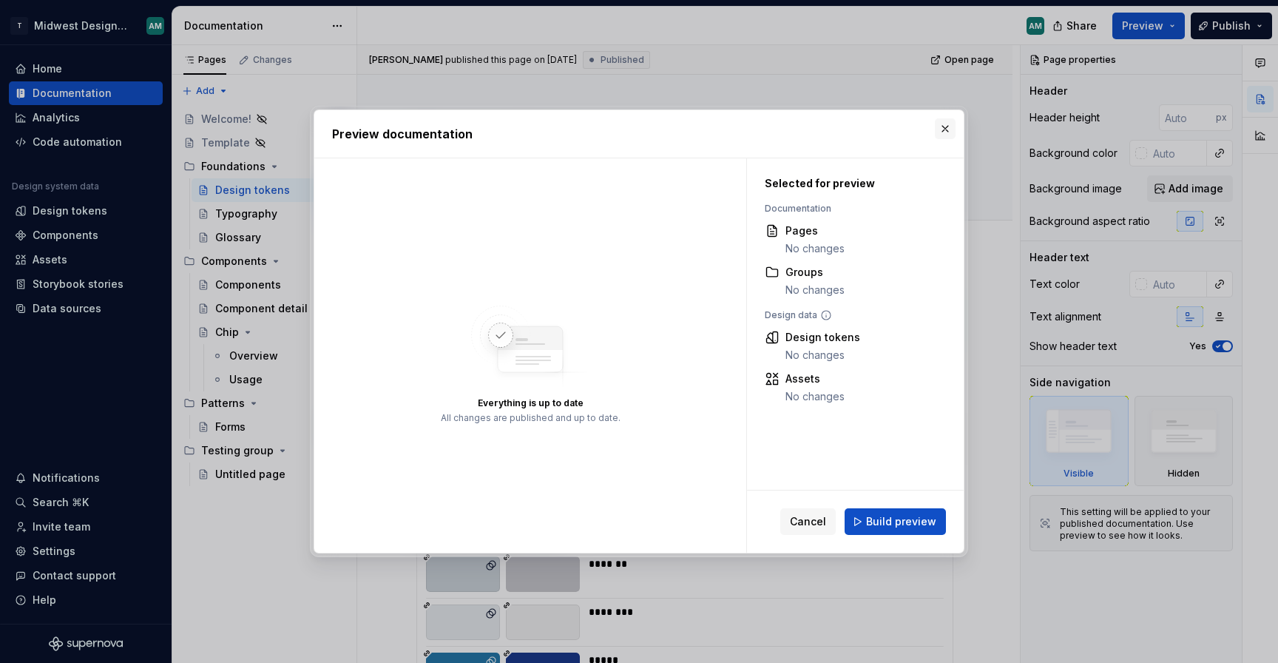
click at [957, 127] on div "Preview documentation" at bounding box center [639, 133] width 650 height 47
click at [949, 129] on button "button" at bounding box center [945, 128] width 21 height 21
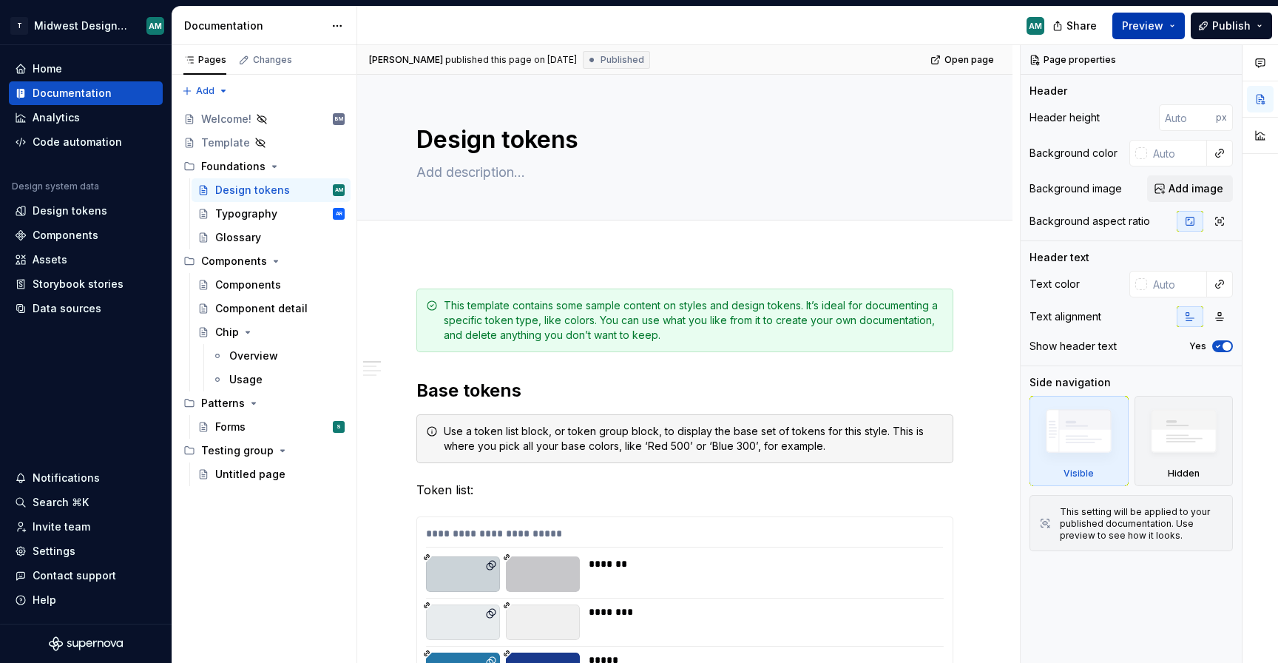
click at [1141, 30] on span "Preview" at bounding box center [1142, 25] width 41 height 15
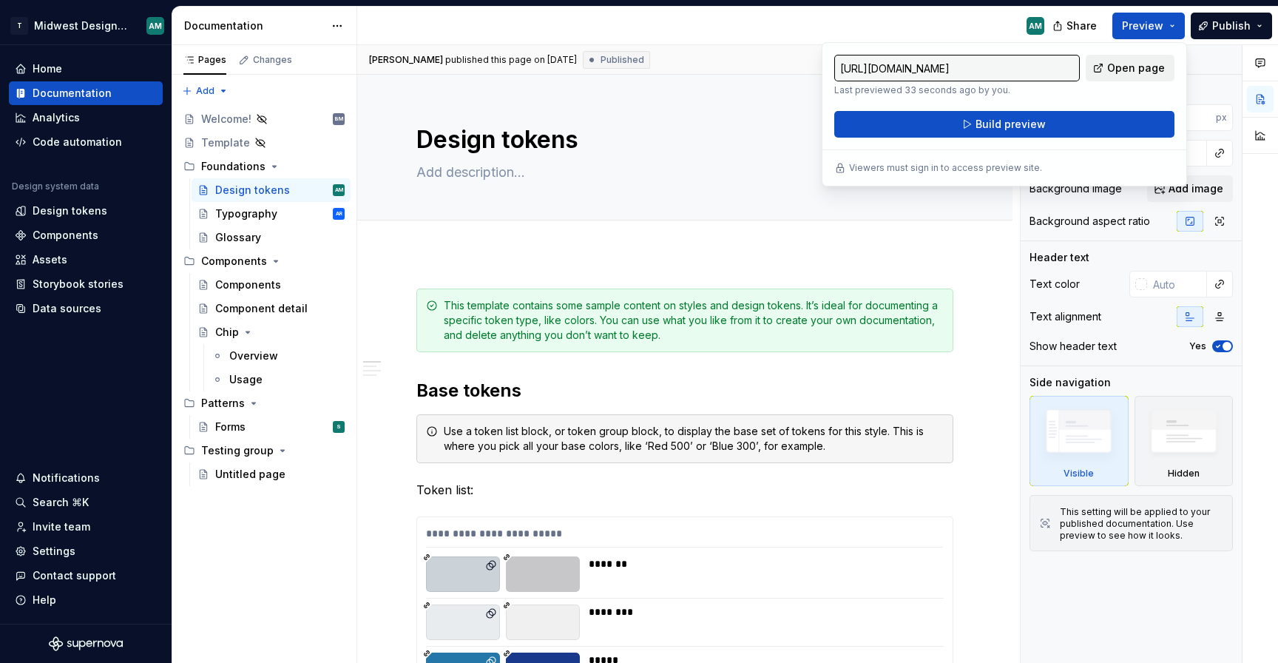
click at [1136, 72] on span "Open page" at bounding box center [1136, 68] width 58 height 15
click at [340, 24] on html "T Midwest Design System AM Home Documentation Analytics Code automation Design …" at bounding box center [639, 331] width 1278 height 663
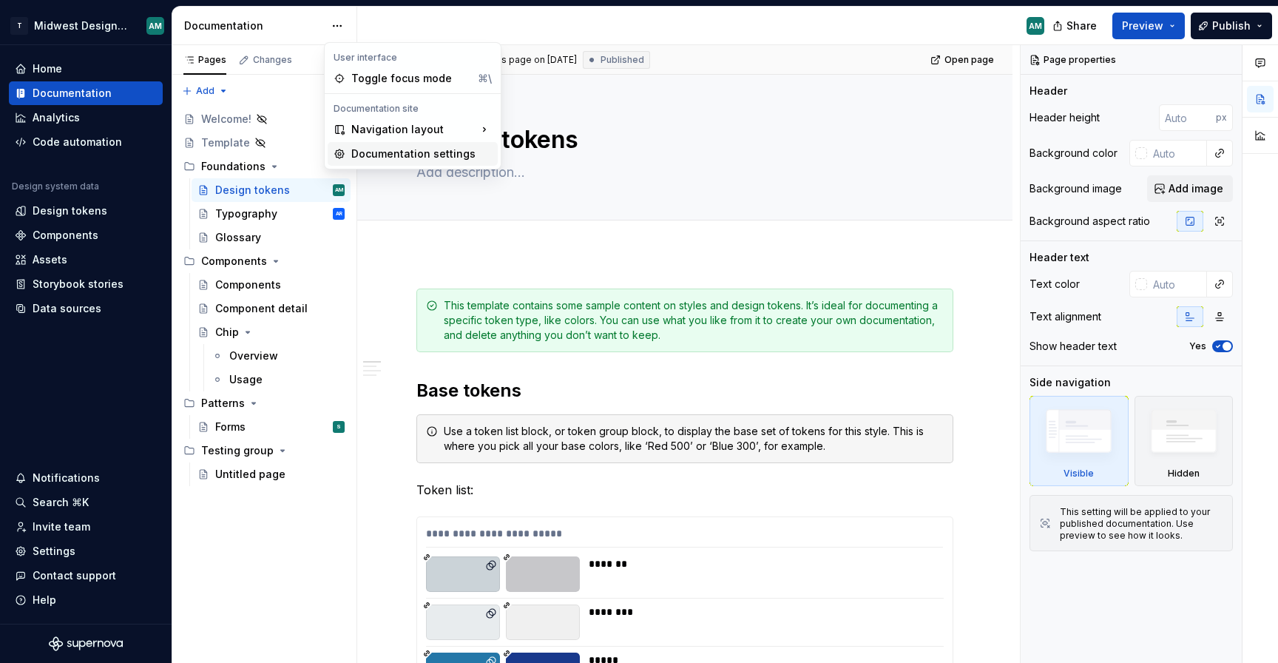
click at [409, 152] on div "Documentation settings" at bounding box center [421, 153] width 141 height 15
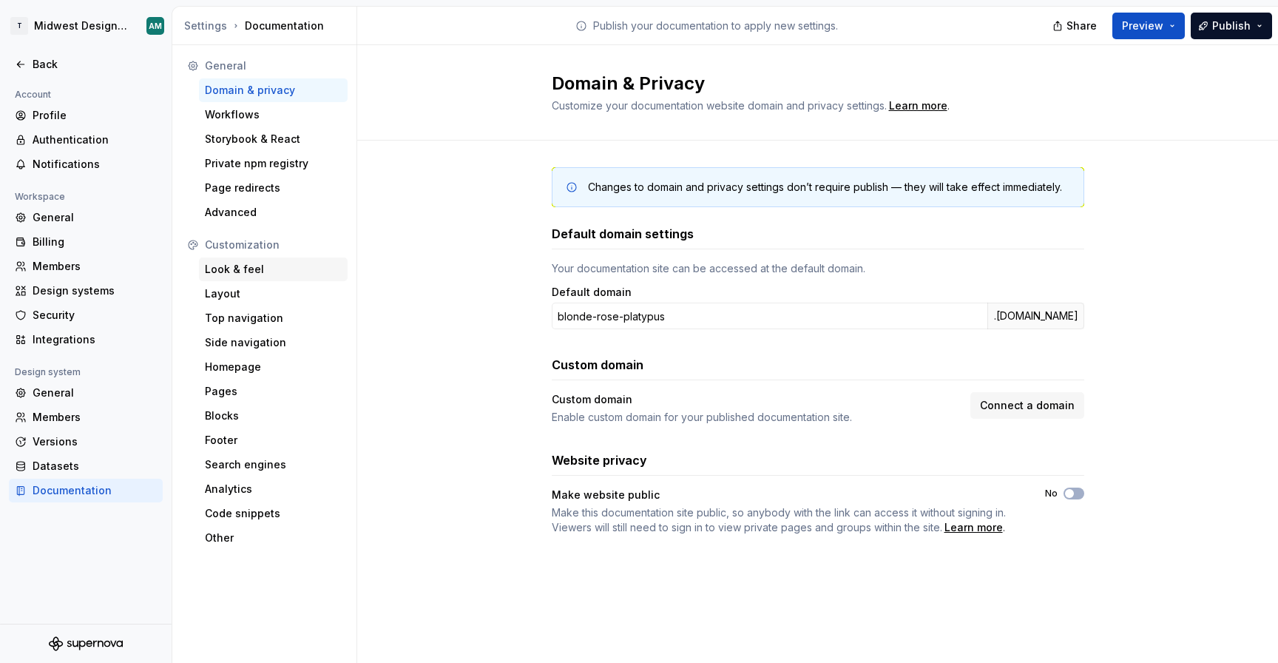
click at [286, 270] on div "Look & feel" at bounding box center [273, 269] width 137 height 15
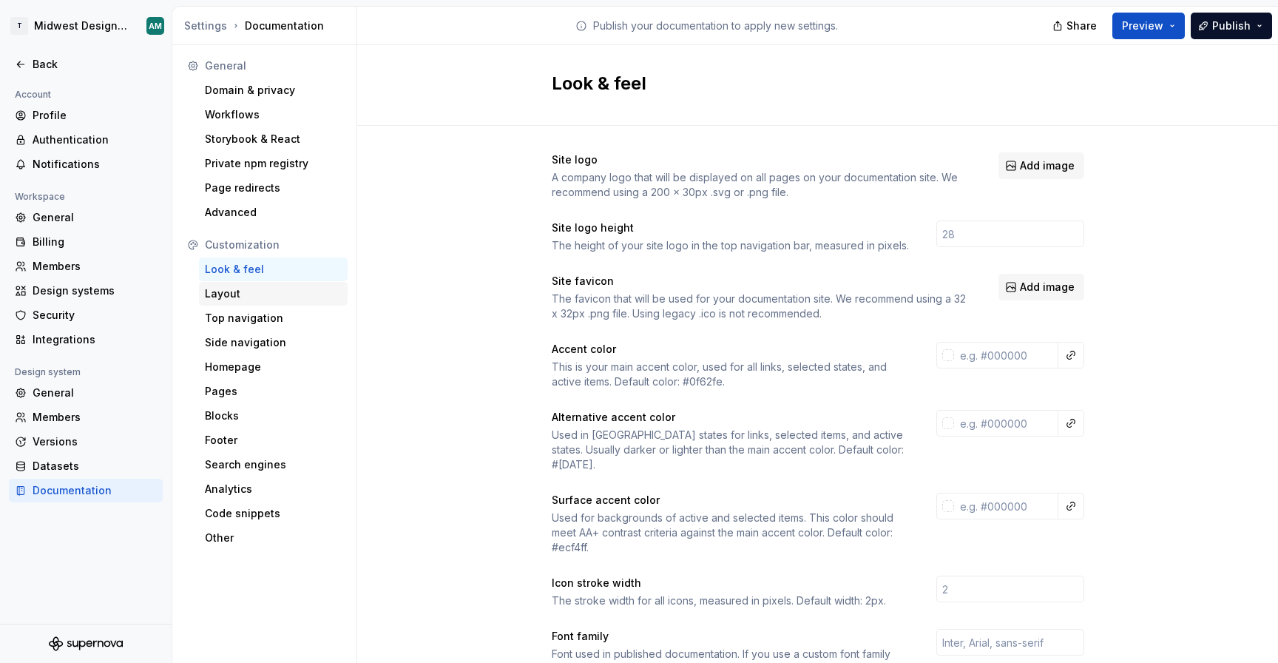
click at [283, 295] on div "Layout" at bounding box center [273, 293] width 137 height 15
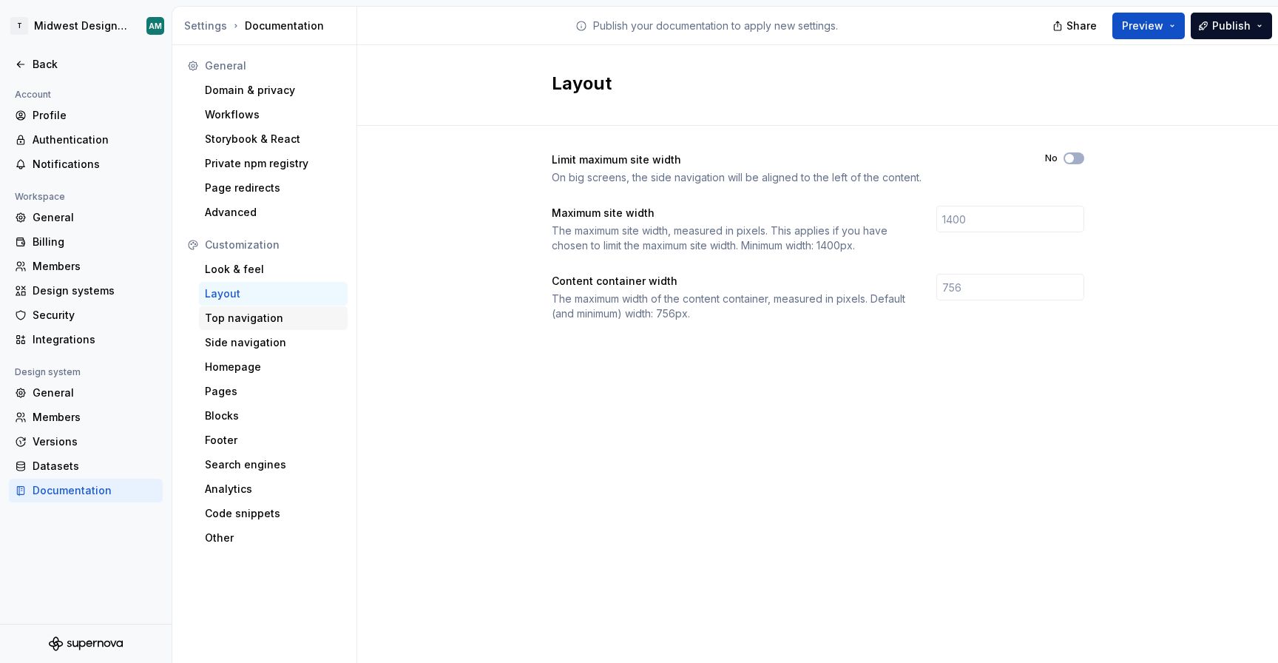
click at [283, 316] on div "Top navigation" at bounding box center [273, 318] width 137 height 15
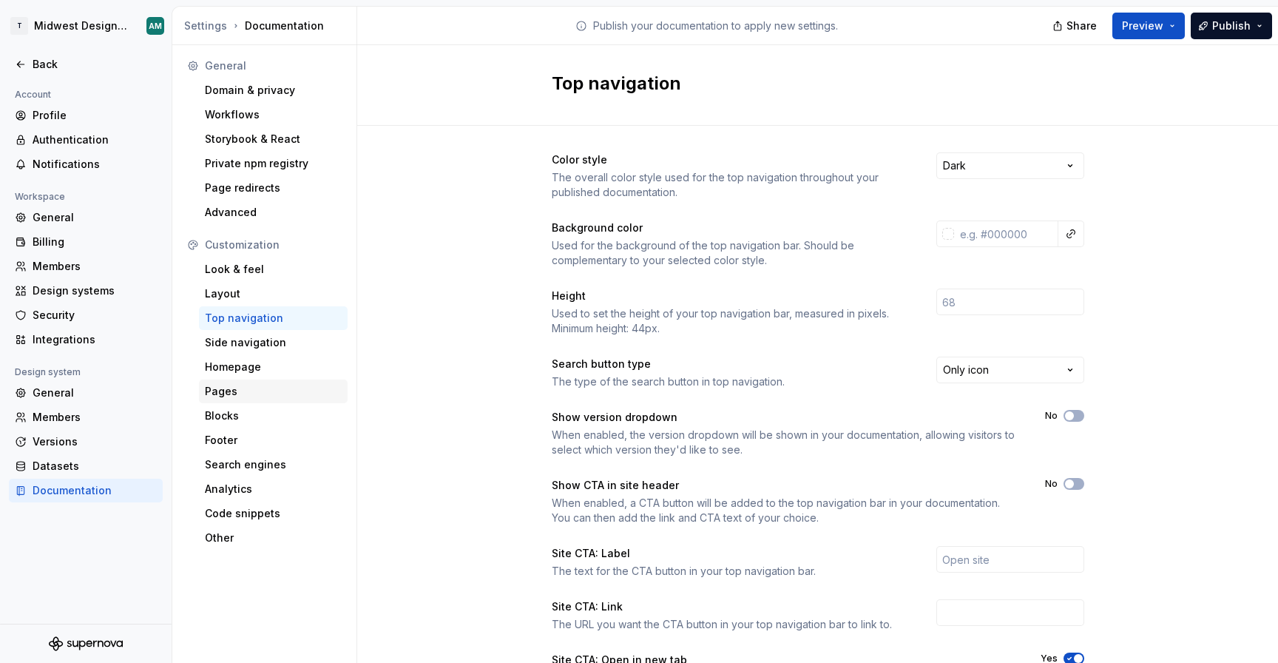
click at [257, 394] on div "Pages" at bounding box center [273, 391] width 137 height 15
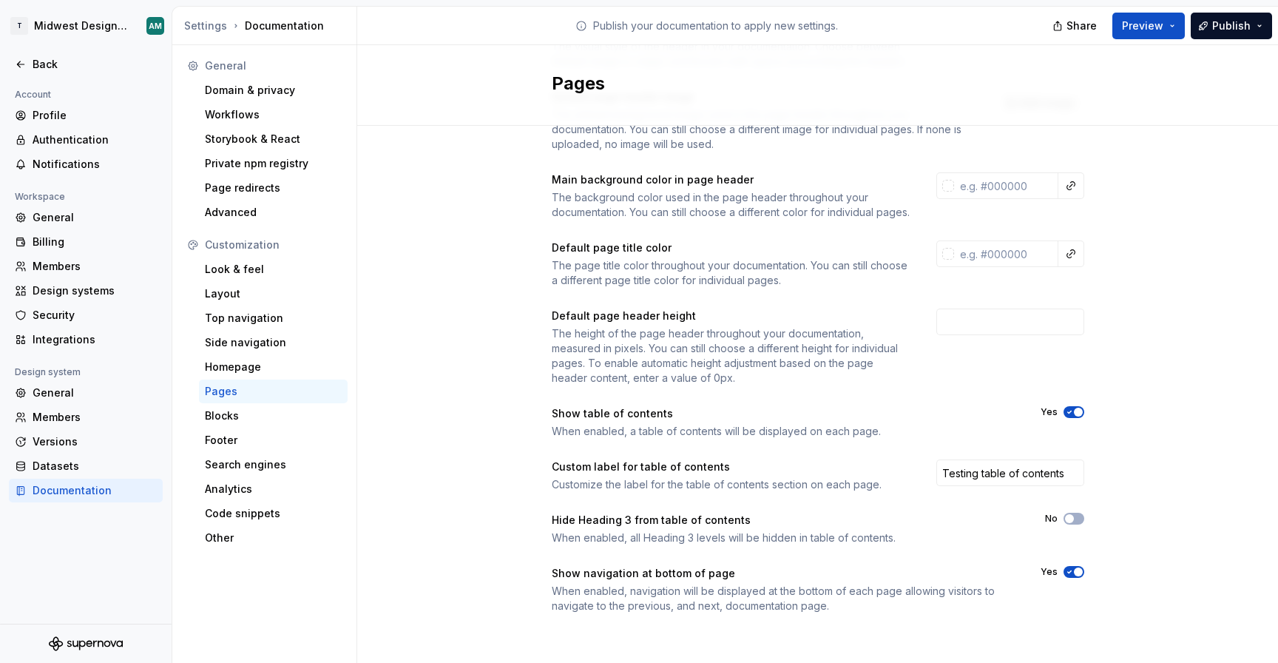
scroll to position [146, 0]
click at [17, 64] on icon at bounding box center [20, 64] width 7 height 6
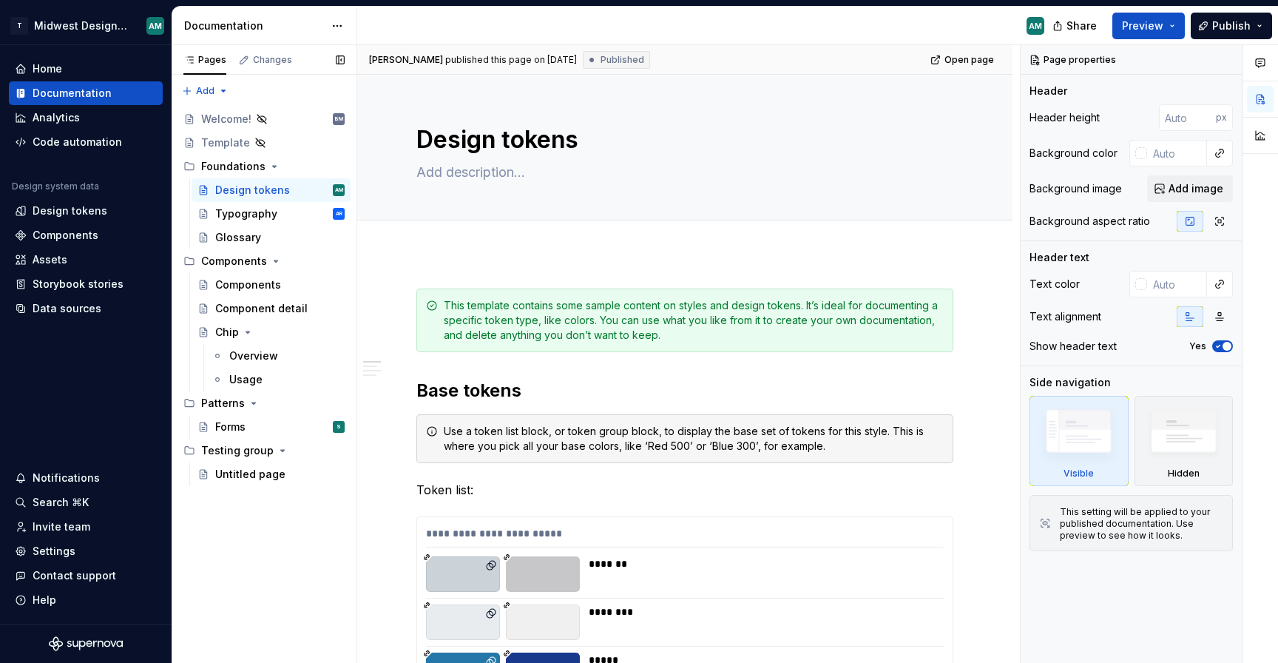
click at [235, 510] on div "Pages Changes Add Accessibility guide for tree Page tree. Navigate the tree wit…" at bounding box center [264, 354] width 185 height 618
click at [276, 512] on div "Pages Changes Add Accessibility guide for tree Page tree. Navigate the tree wit…" at bounding box center [264, 354] width 185 height 618
click at [269, 474] on div "Untitled page" at bounding box center [250, 474] width 70 height 15
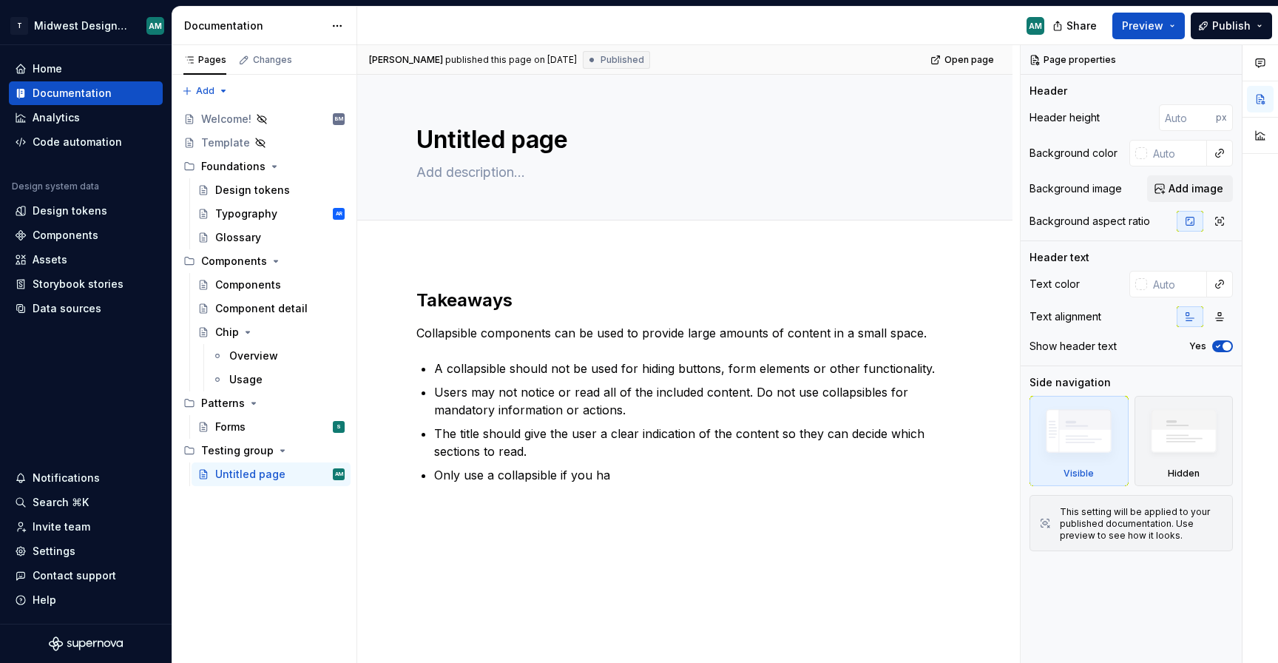
click at [771, 553] on div "Takeaways Collapsible components can be used to provide large amounts of conten…" at bounding box center [684, 477] width 655 height 448
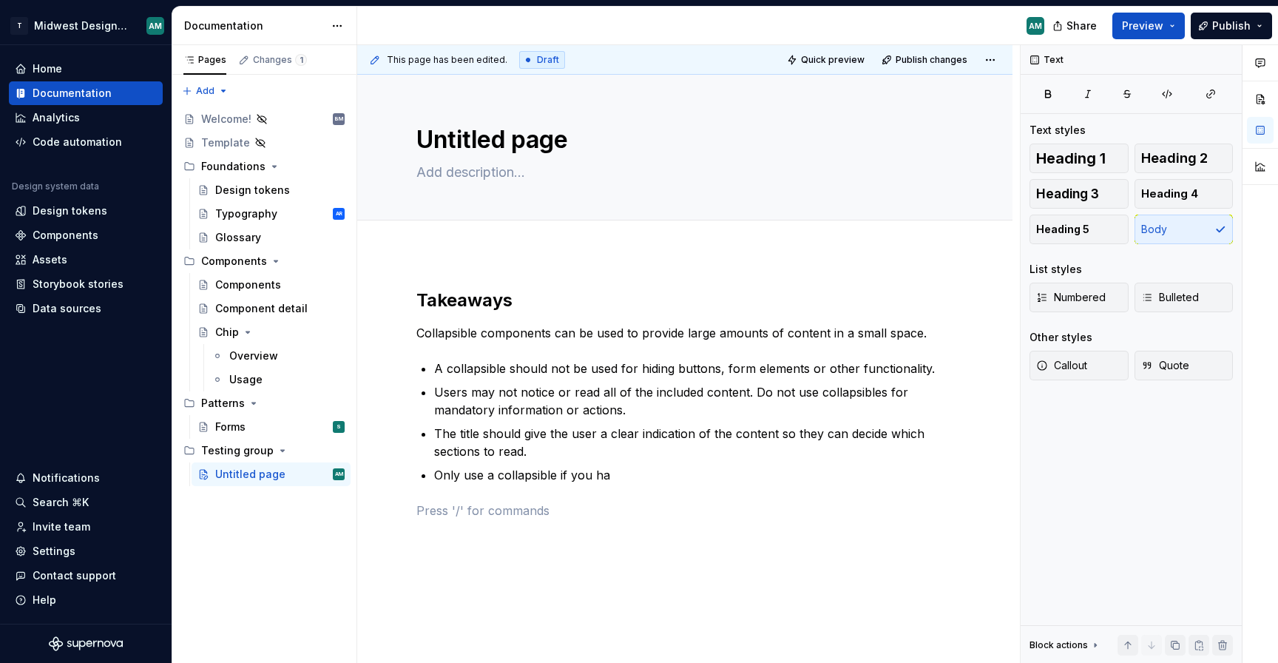
type textarea "*"
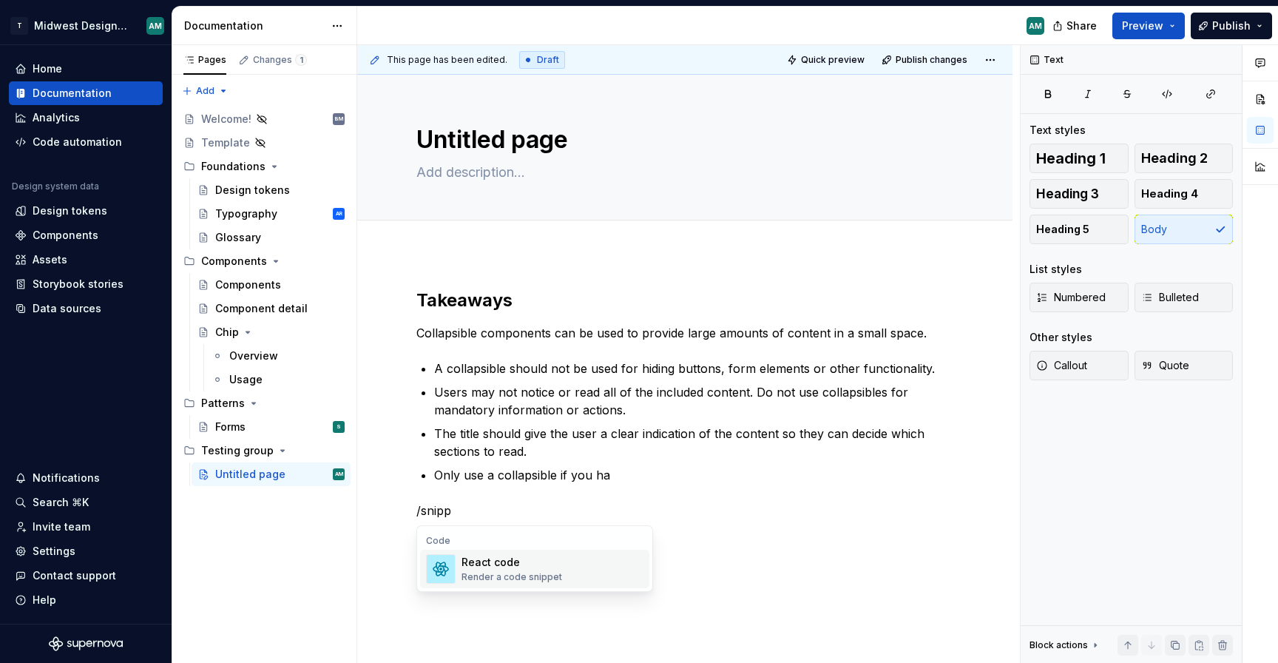
click at [595, 573] on div "React code Render a code snippet" at bounding box center [553, 569] width 182 height 30
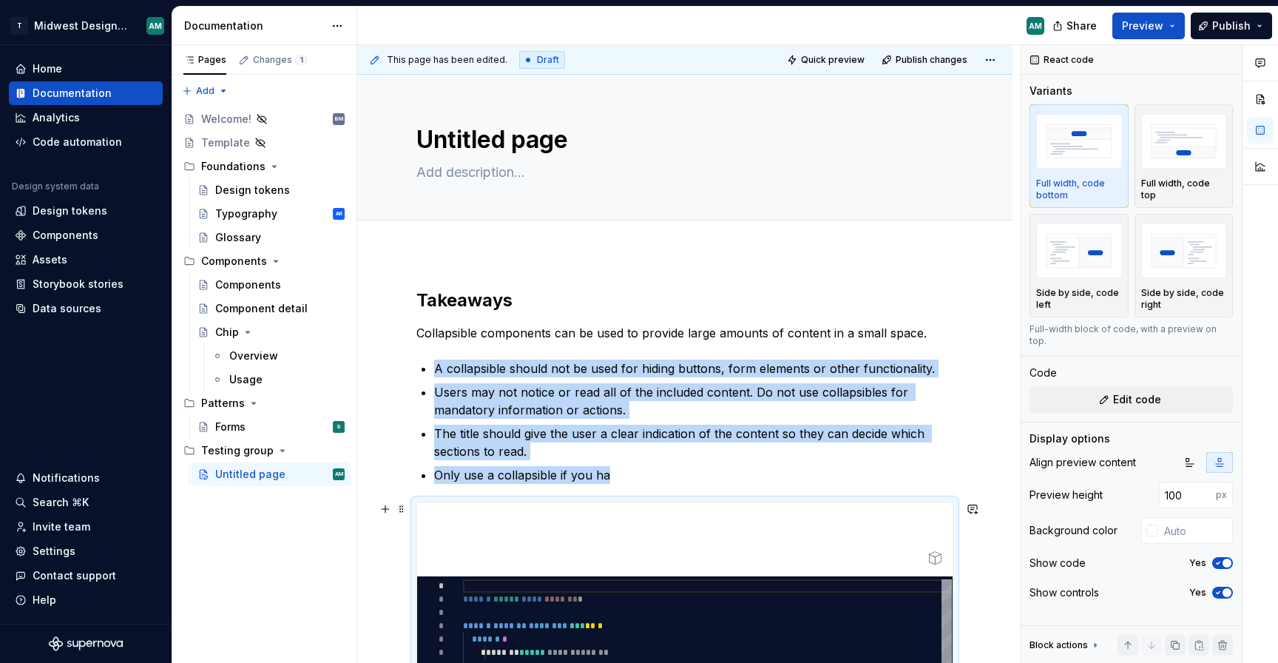
scroll to position [243, 0]
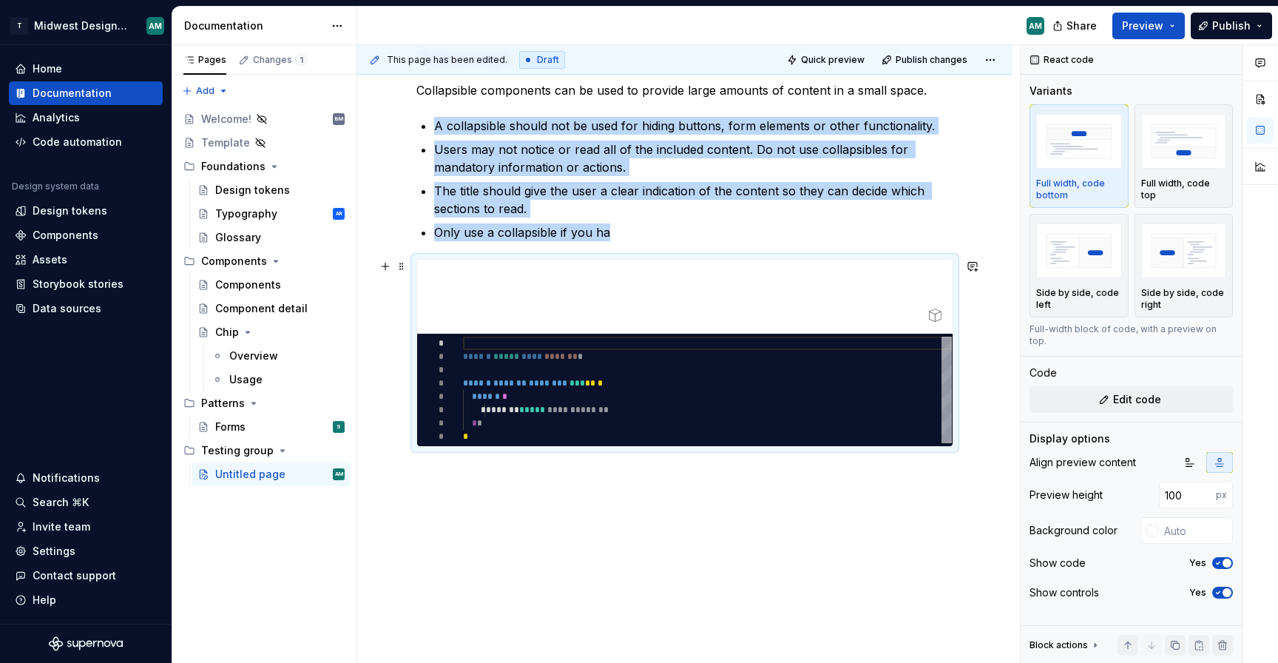
click at [963, 300] on div "Takeaways Collapsible components can be used to provide large amounts of conten…" at bounding box center [684, 336] width 655 height 653
click at [396, 274] on span at bounding box center [402, 266] width 12 height 21
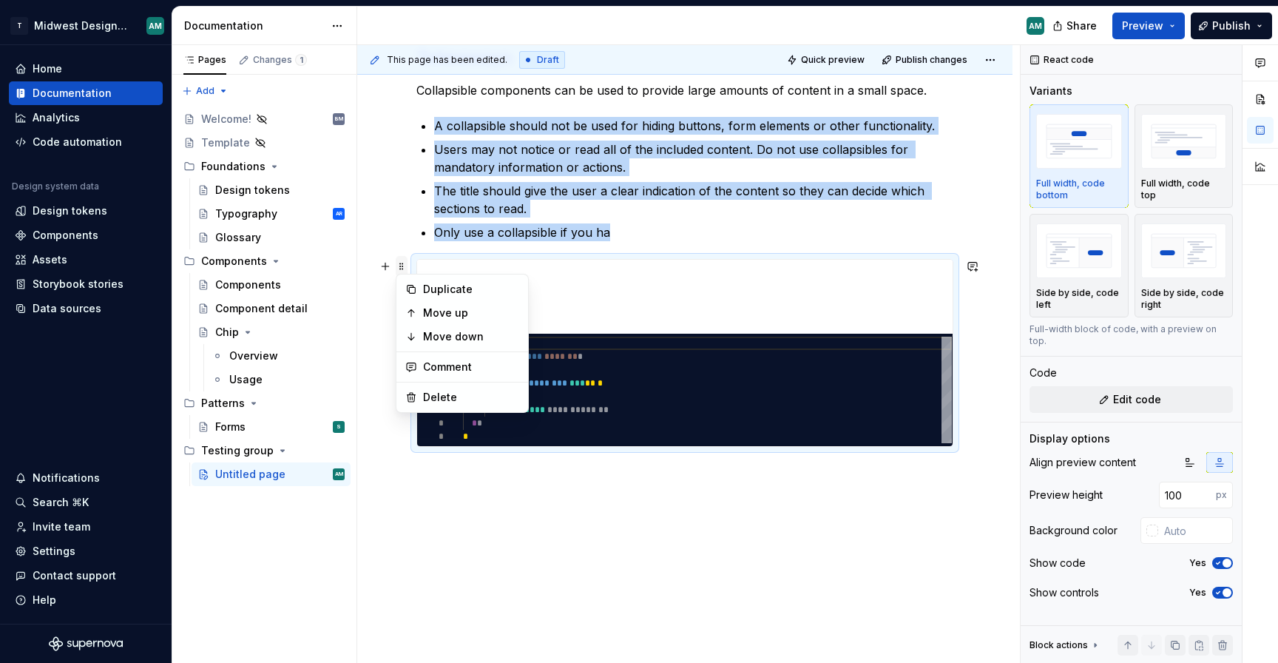
click at [397, 263] on span at bounding box center [402, 266] width 12 height 21
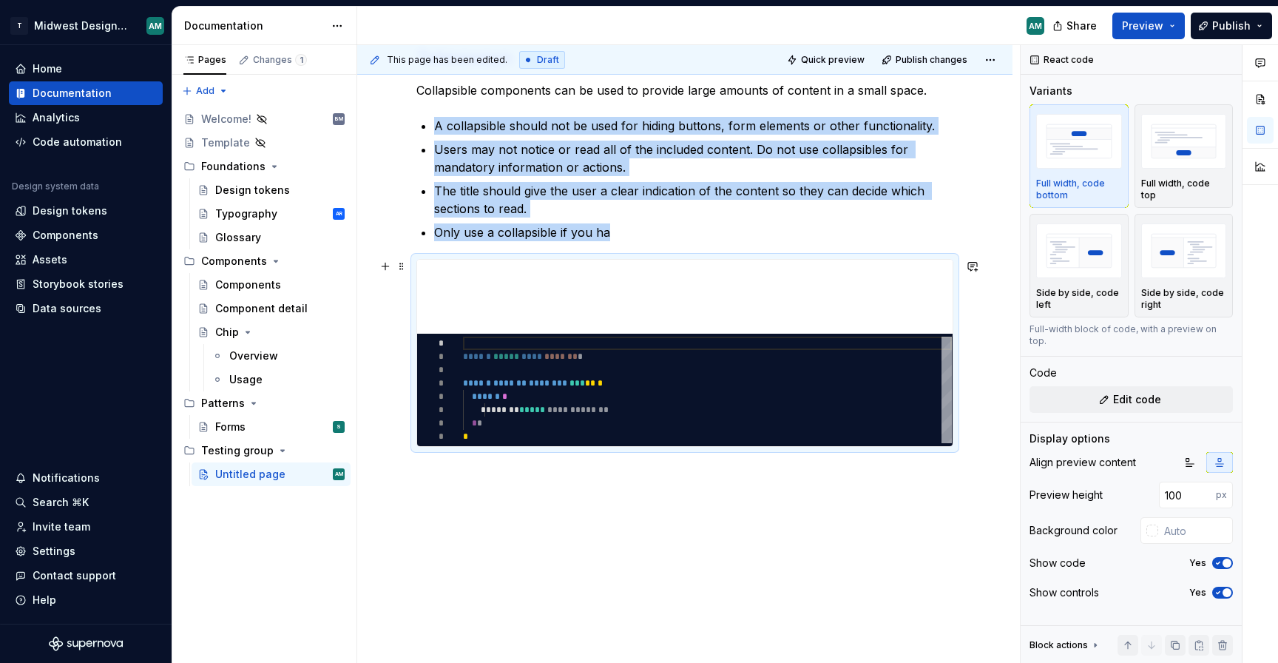
click at [409, 303] on div "Takeaways Collapsible components can be used to provide large amounts of conten…" at bounding box center [684, 336] width 655 height 653
click at [568, 546] on div "Takeaways Collapsible components can be used to provide large amounts of conten…" at bounding box center [684, 336] width 655 height 653
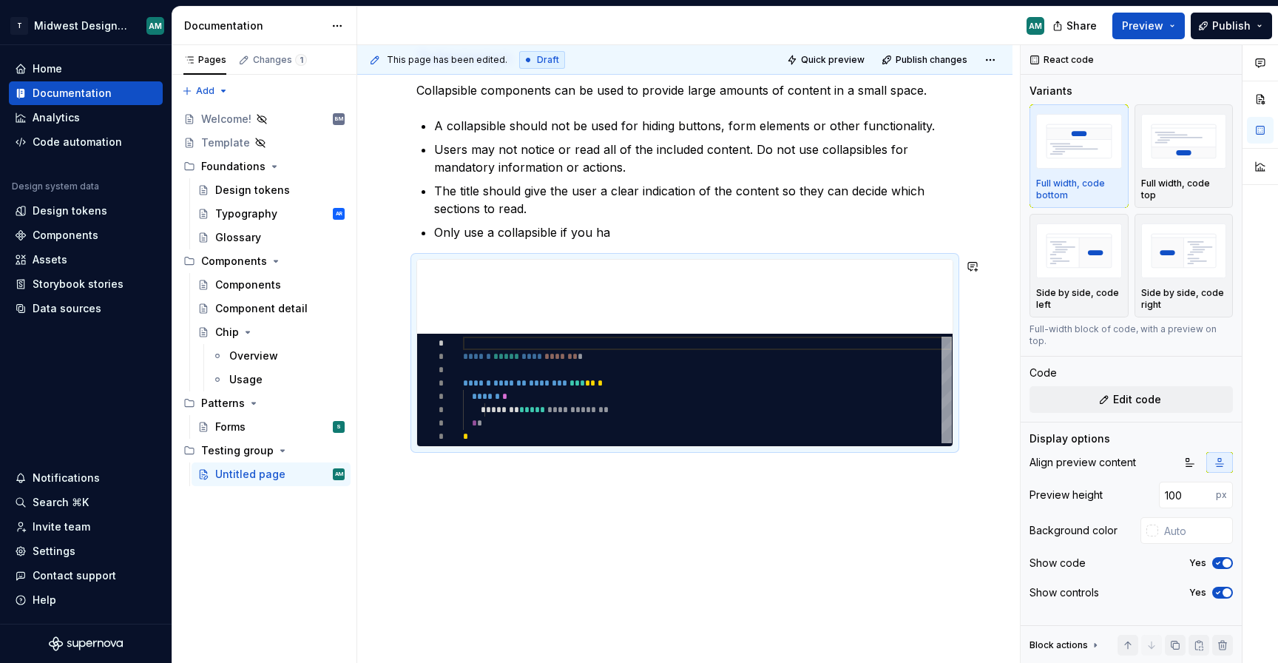
scroll to position [37, 0]
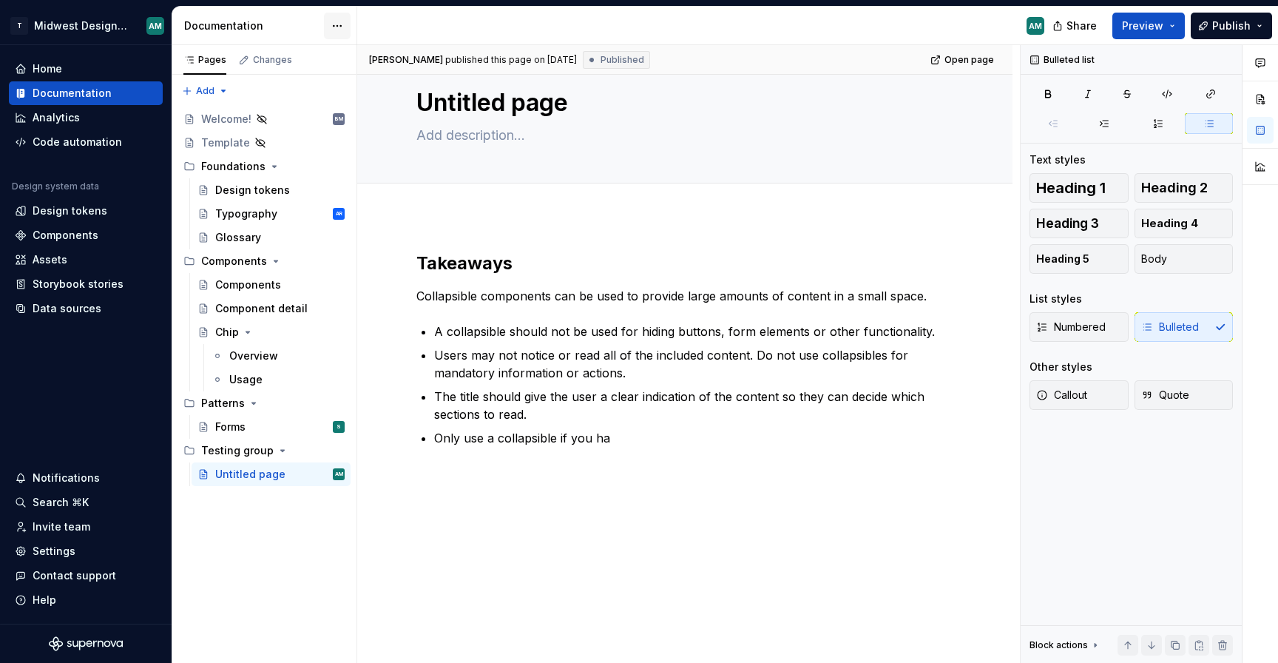
click at [331, 26] on html "T Midwest Design System AM Home Documentation Analytics Code automation Design …" at bounding box center [639, 331] width 1278 height 663
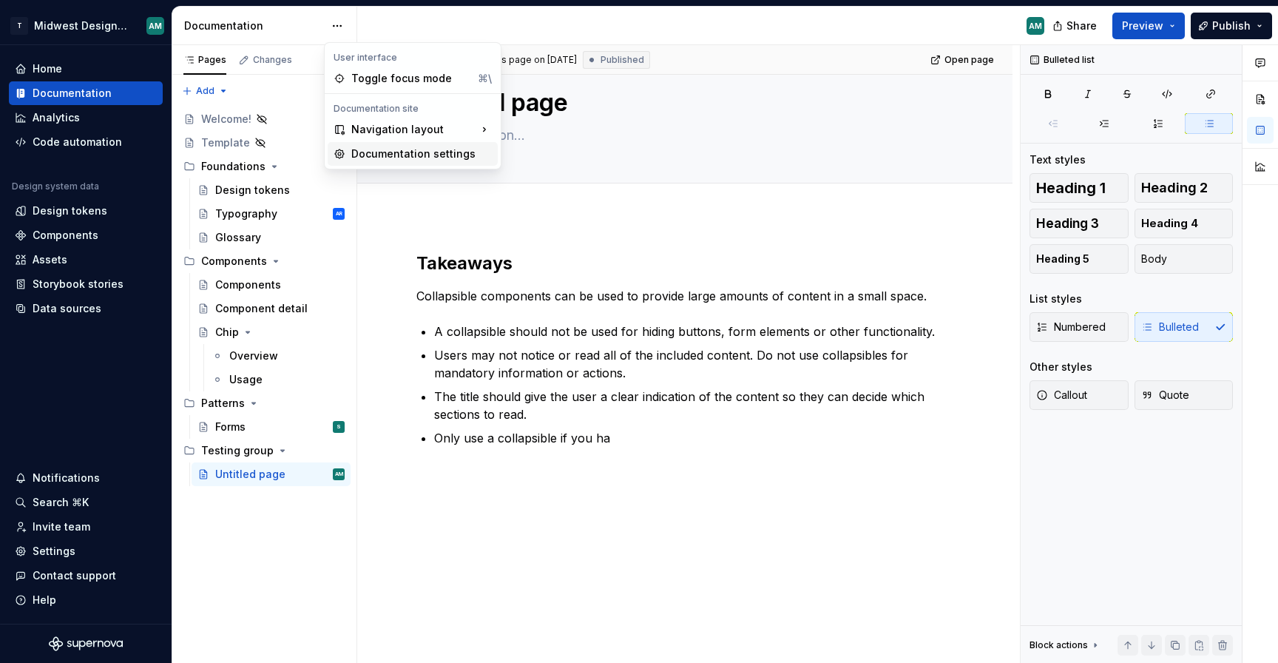
click at [397, 154] on div "Documentation settings" at bounding box center [421, 153] width 141 height 15
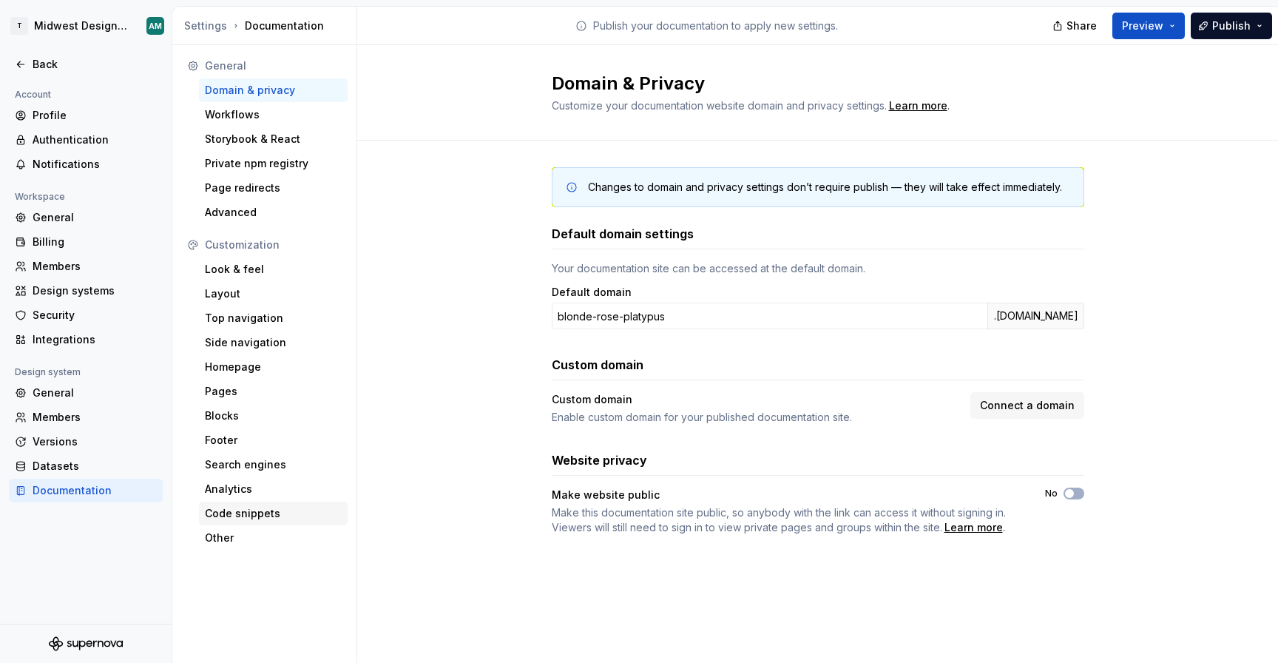
click at [273, 506] on div "Code snippets" at bounding box center [273, 513] width 137 height 15
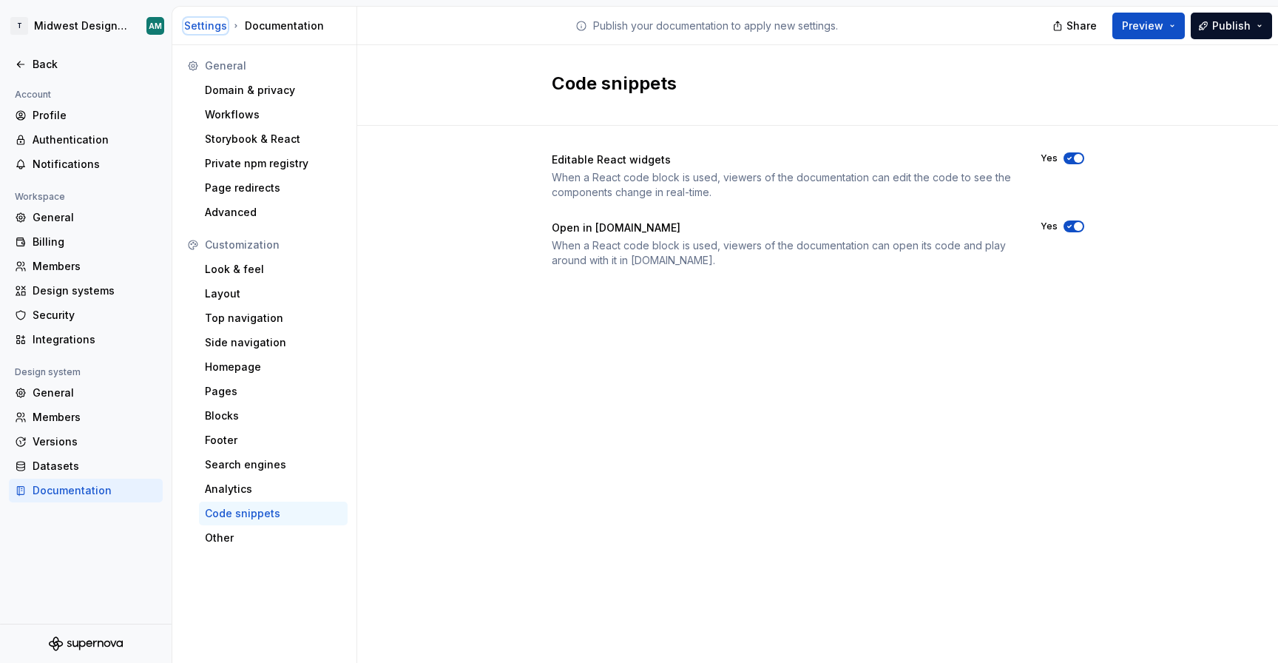
click at [218, 28] on div "Settings" at bounding box center [205, 25] width 43 height 15
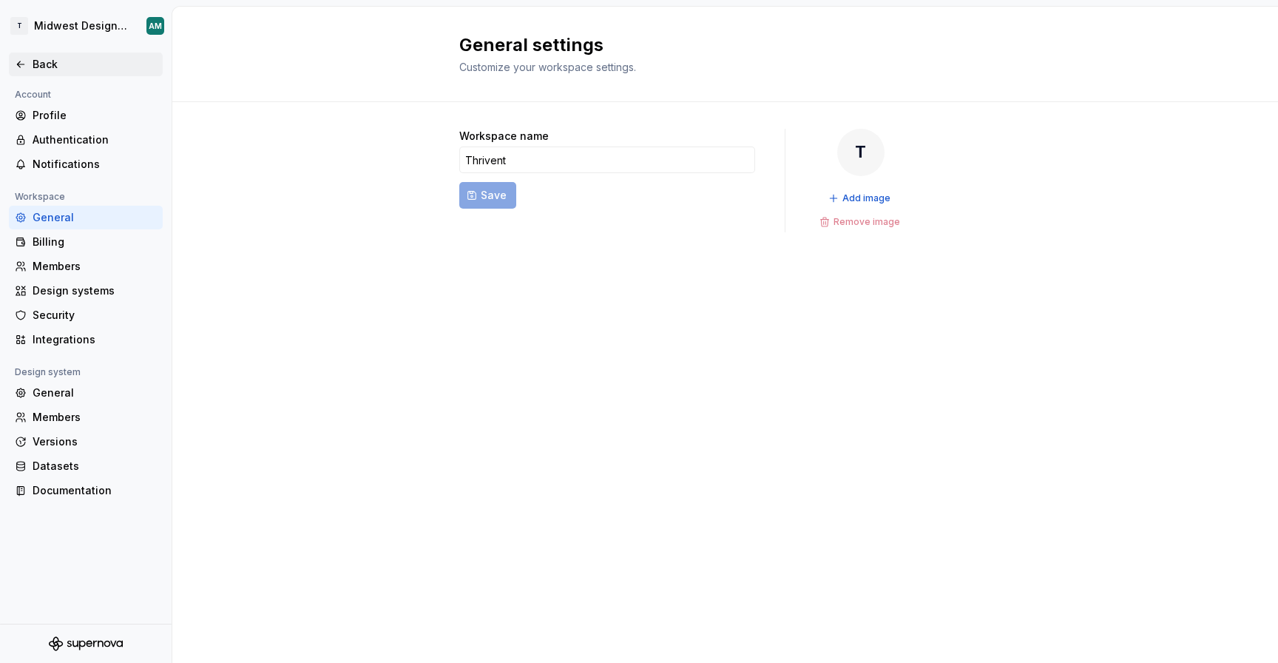
click at [44, 64] on div "Back" at bounding box center [95, 64] width 124 height 15
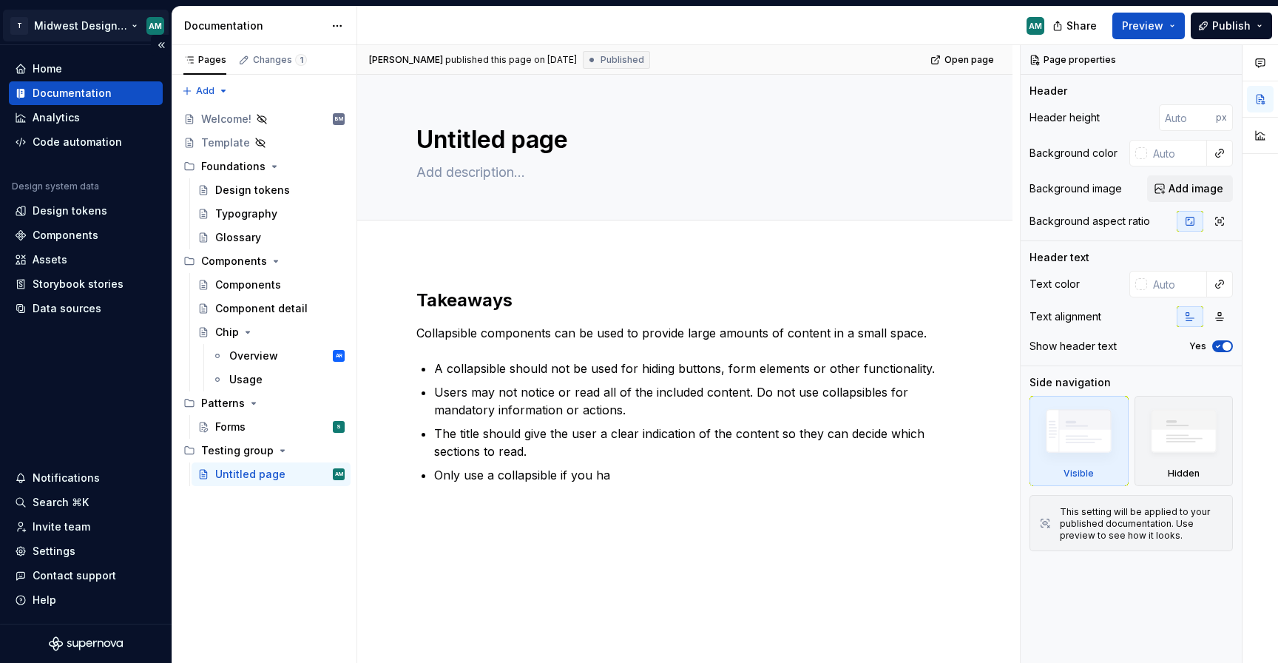
click at [125, 27] on html "T Midwest Design System AM Home Documentation Analytics Code automation Design …" at bounding box center [639, 331] width 1278 height 663
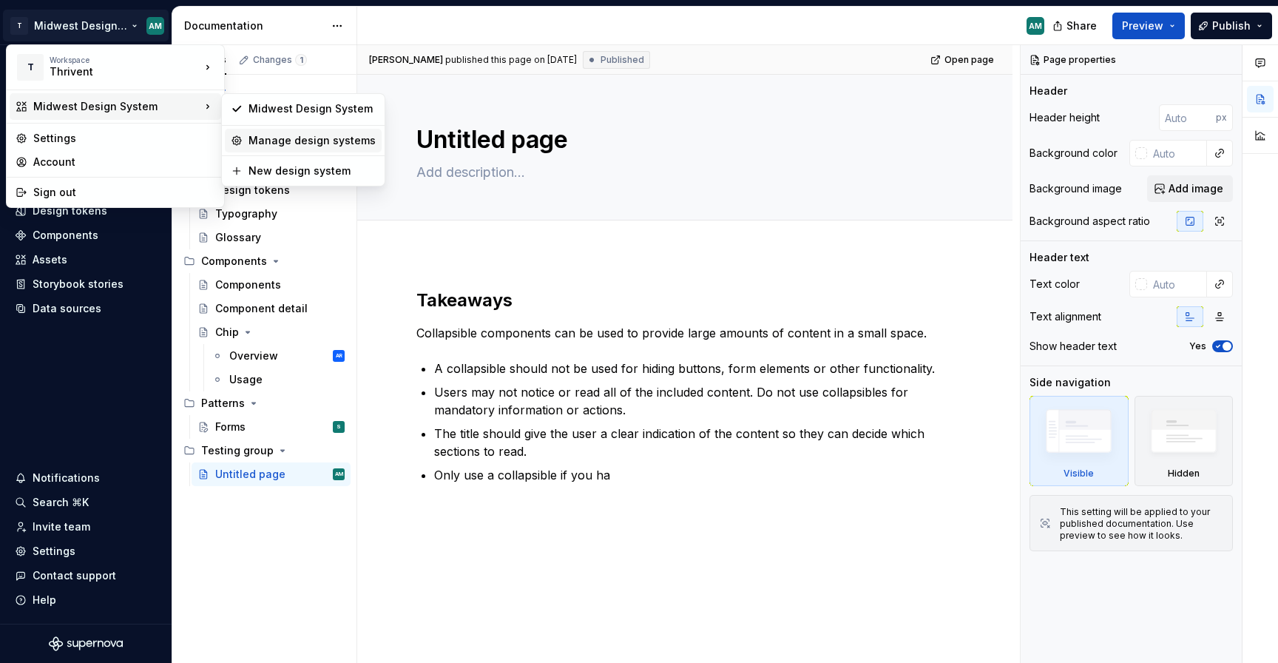
click at [285, 144] on div "Manage design systems" at bounding box center [312, 140] width 127 height 15
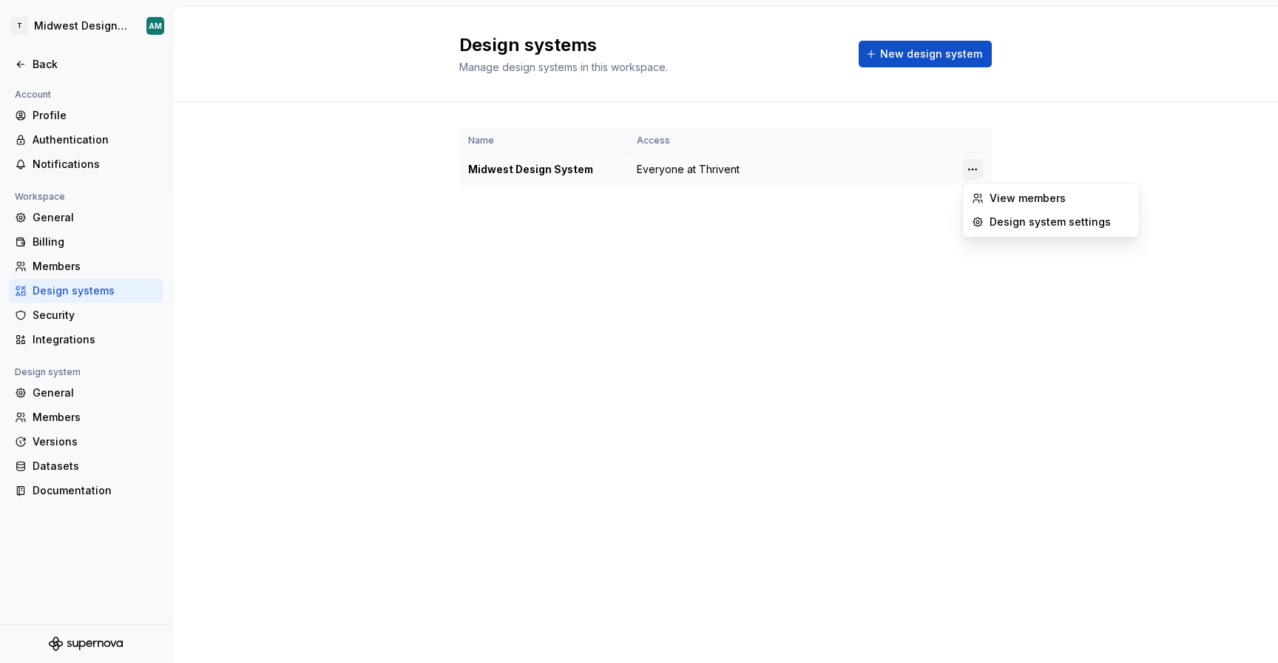
click at [979, 175] on html "T Midwest Design System AM Back Account Profile Authentication Notifications Wo…" at bounding box center [639, 331] width 1278 height 663
click at [865, 227] on html "T Midwest Design System AM Back Account Profile Authentication Notifications Wo…" at bounding box center [639, 331] width 1278 height 663
click at [972, 167] on html "T Midwest Design System AM Back Account Profile Authentication Notifications Wo…" at bounding box center [639, 331] width 1278 height 663
click at [1027, 221] on div "Design system settings" at bounding box center [1060, 222] width 141 height 15
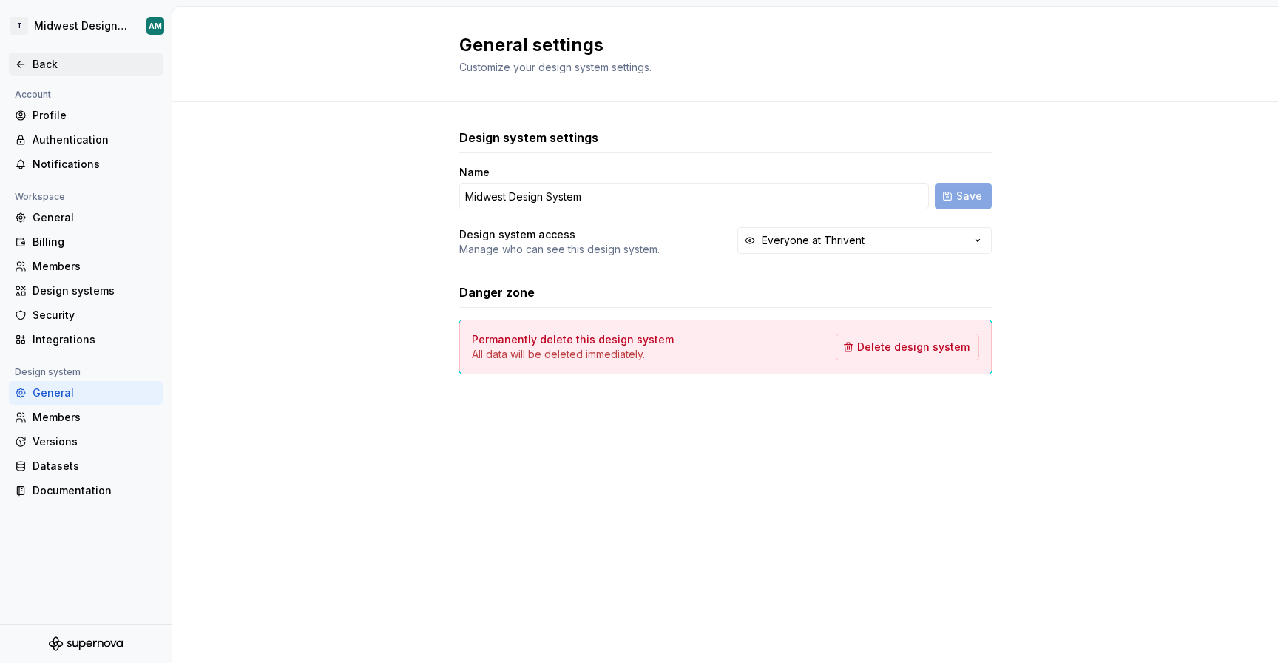
click at [50, 67] on div "Back" at bounding box center [95, 64] width 124 height 15
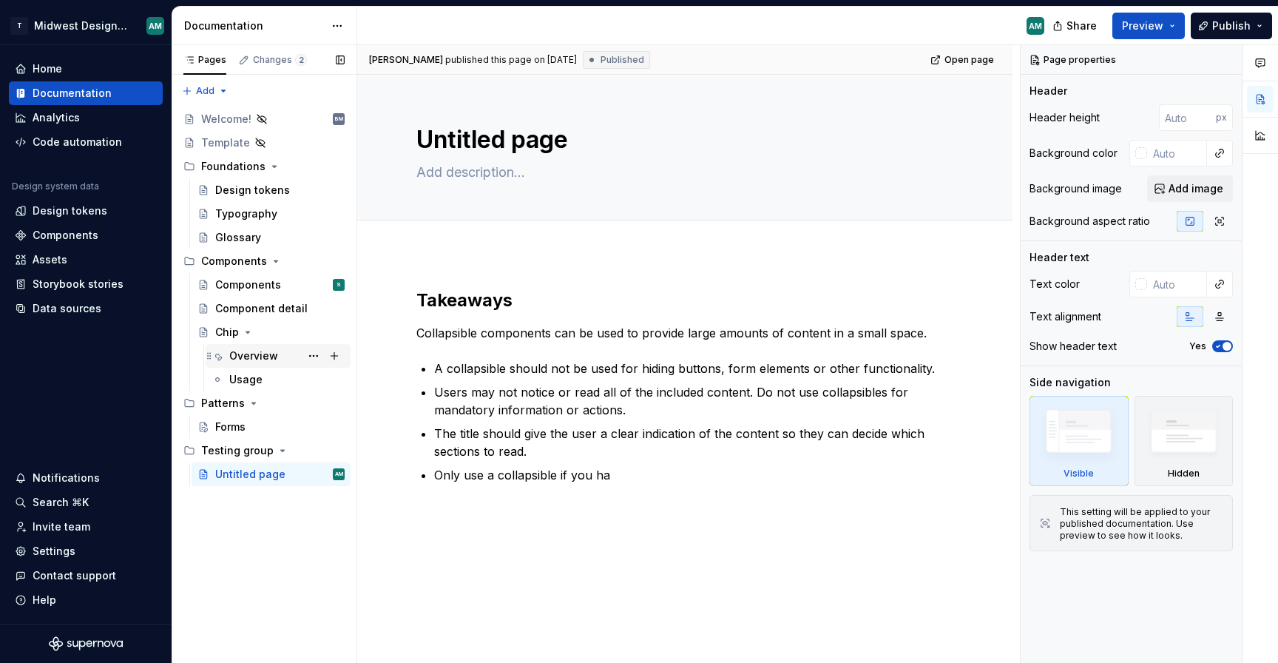
click at [271, 359] on div "Overview" at bounding box center [253, 355] width 49 height 15
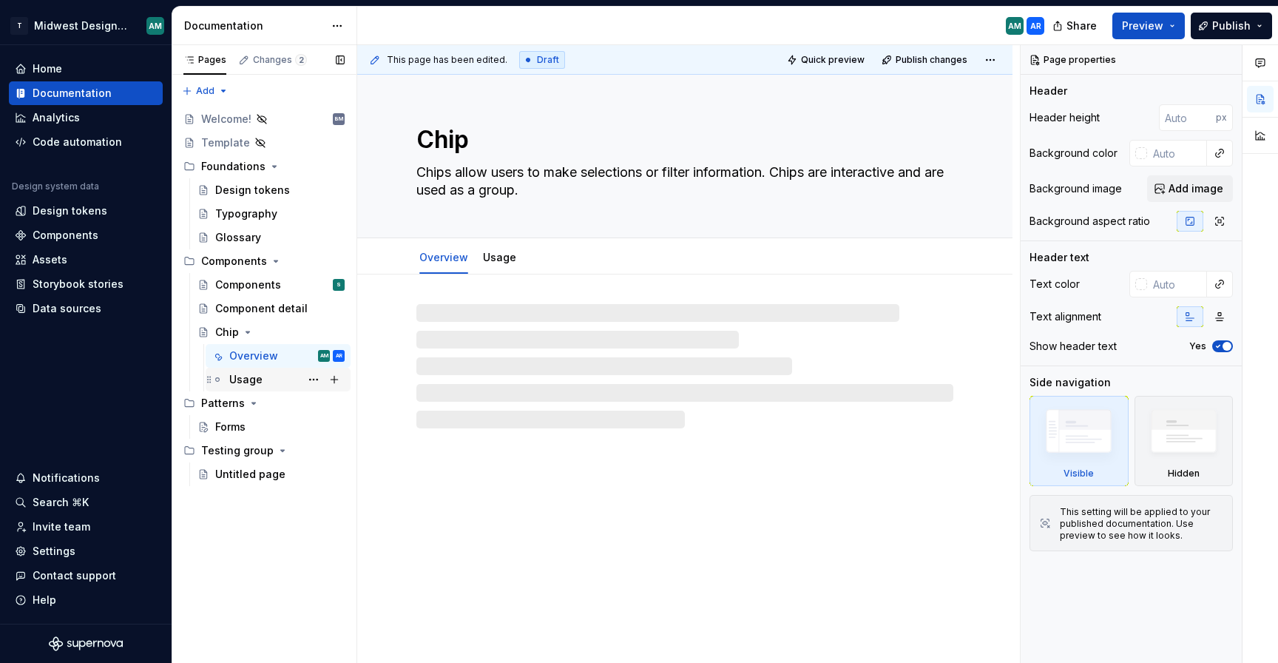
click at [272, 374] on div "Usage" at bounding box center [286, 379] width 115 height 21
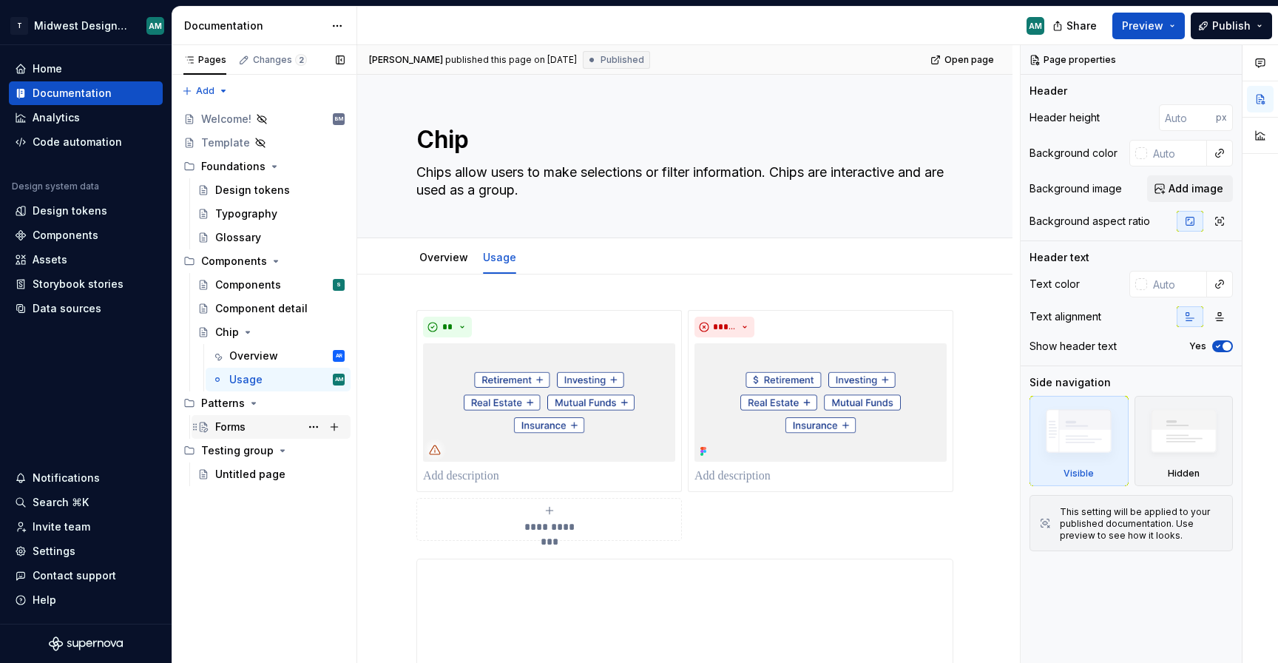
click at [260, 423] on div "Forms" at bounding box center [279, 426] width 129 height 21
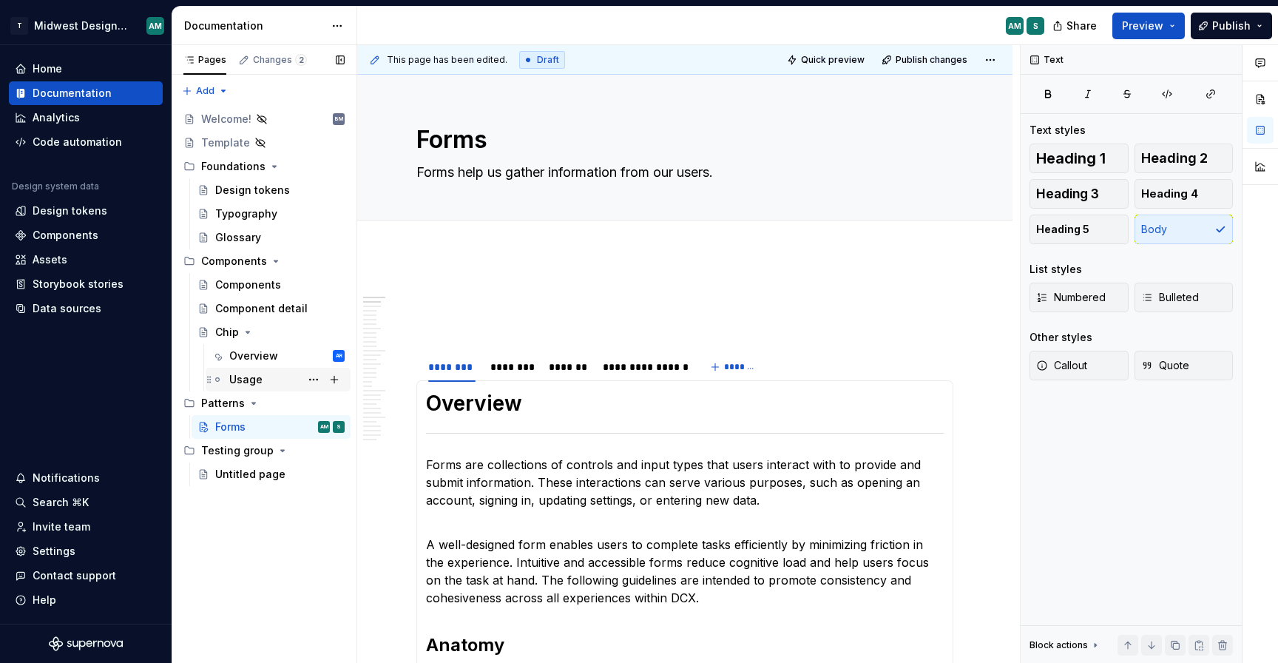
click at [242, 378] on div "Usage" at bounding box center [245, 379] width 33 height 15
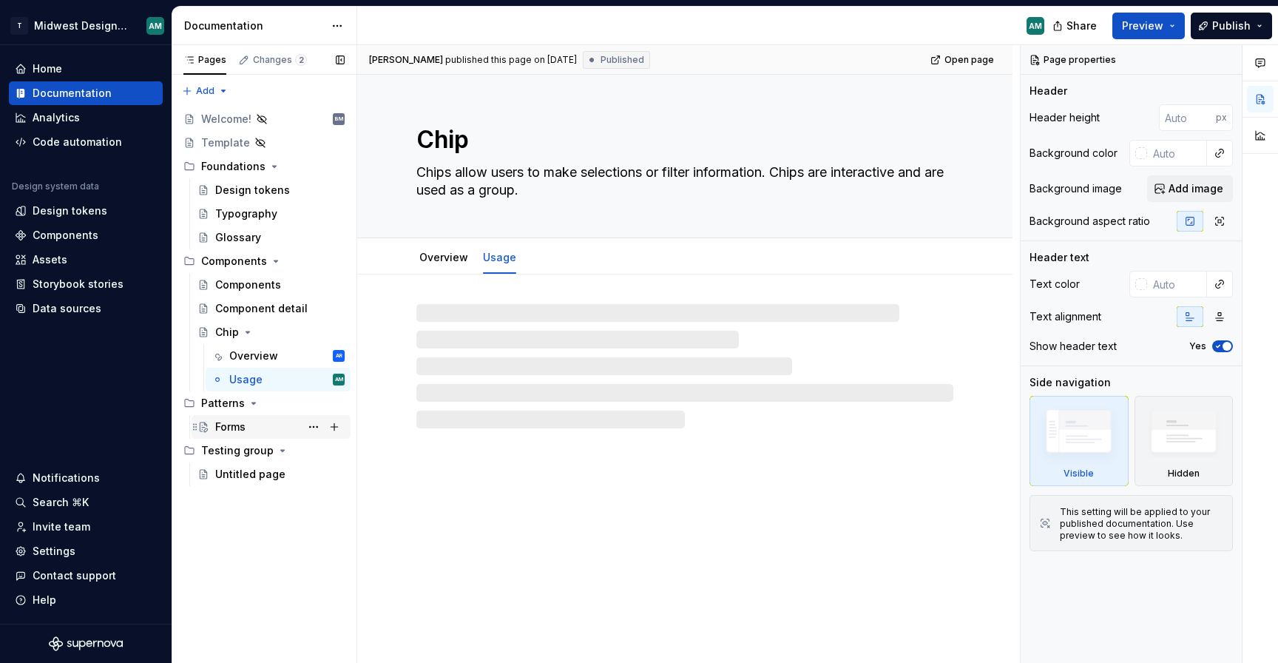
click at [243, 427] on div "Forms" at bounding box center [230, 426] width 30 height 15
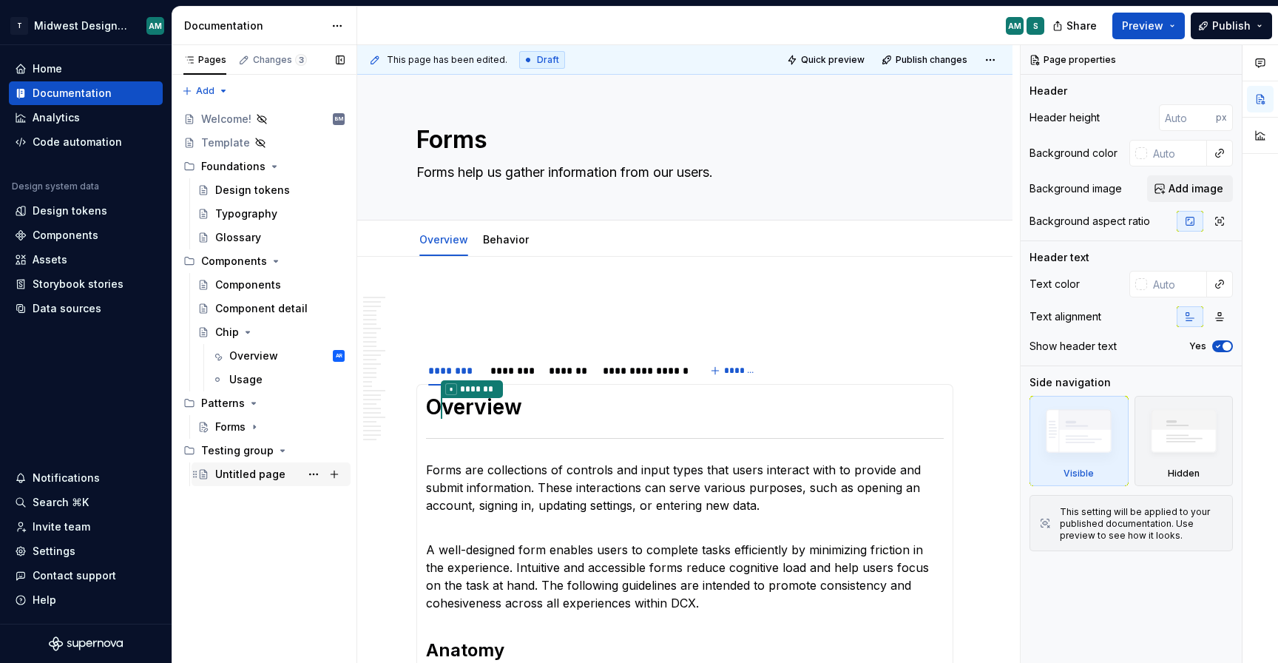
click at [283, 470] on div "Untitled page" at bounding box center [279, 474] width 129 height 21
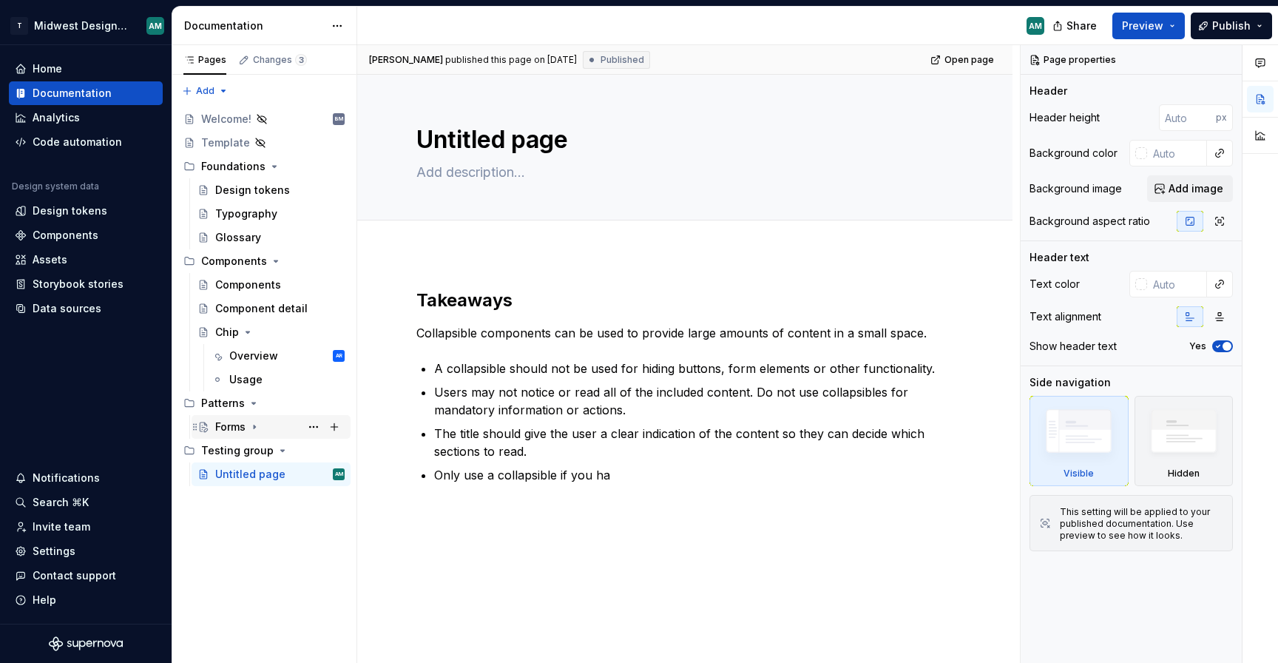
click at [264, 426] on div "Forms" at bounding box center [279, 426] width 129 height 21
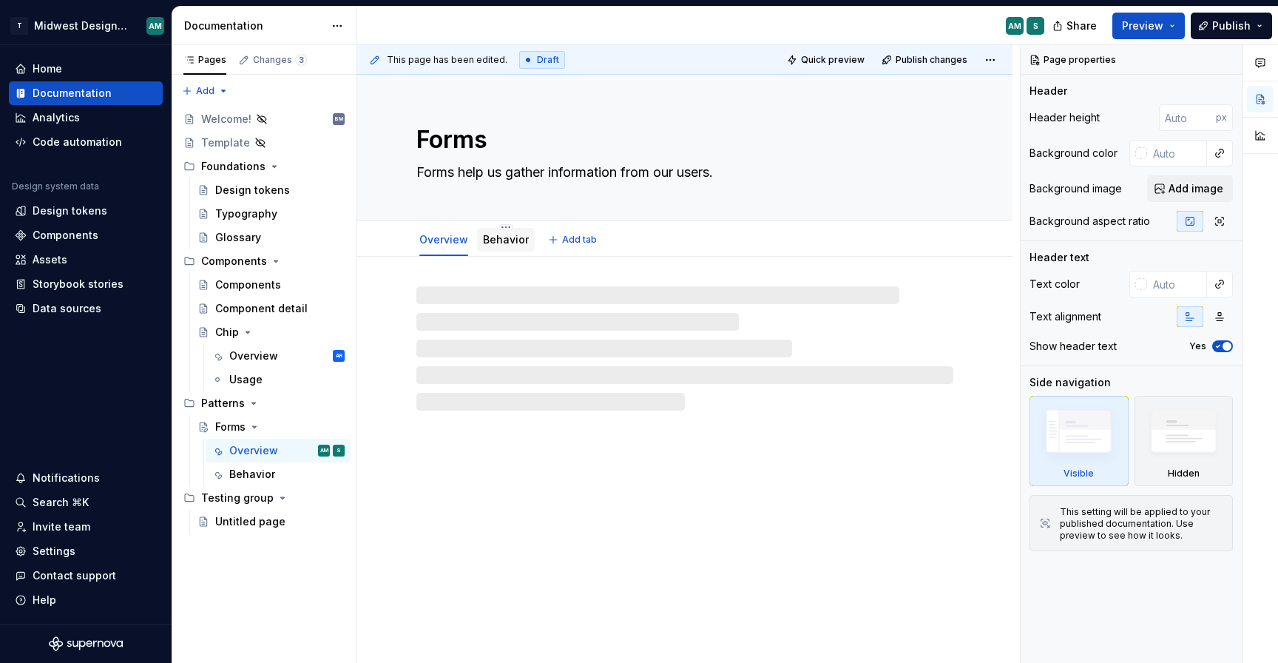
click at [510, 236] on link "Behavior" at bounding box center [506, 239] width 46 height 13
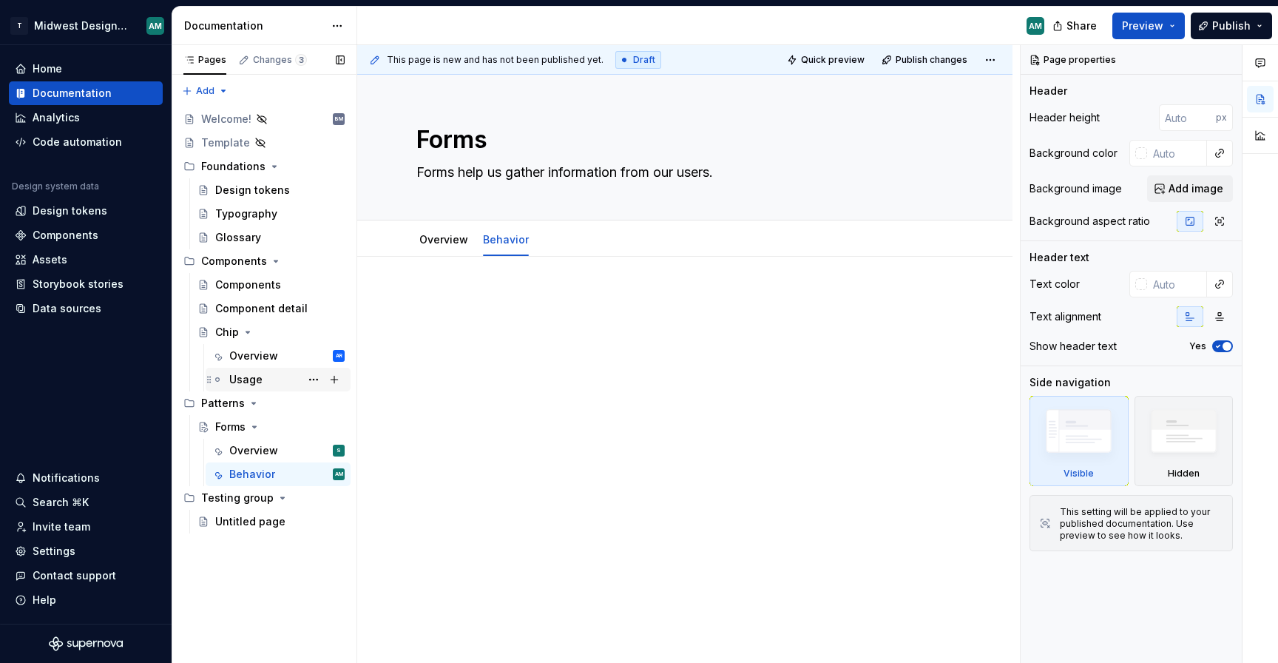
click at [263, 380] on div "Usage" at bounding box center [286, 379] width 115 height 21
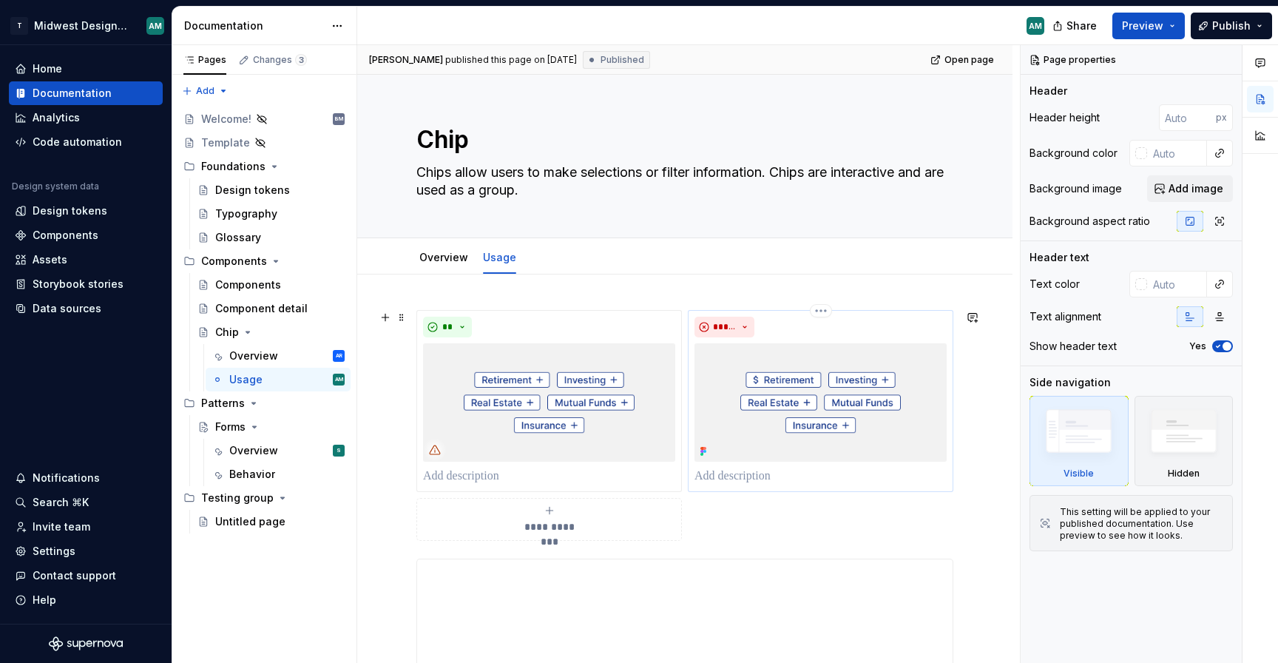
click at [804, 326] on div "*****" at bounding box center [821, 327] width 252 height 21
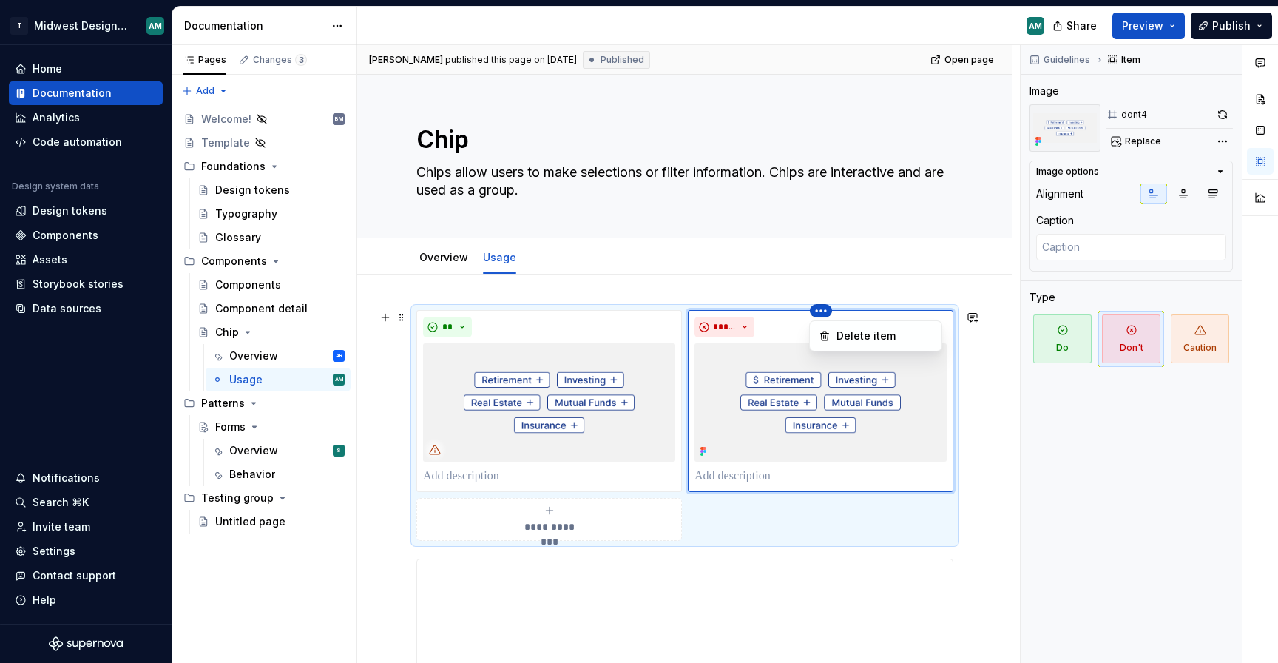
click at [819, 313] on html "T Midwest Design System AM Home Documentation Analytics Code automation Design …" at bounding box center [639, 331] width 1278 height 663
click at [1210, 193] on icon "button" at bounding box center [1213, 194] width 12 height 12
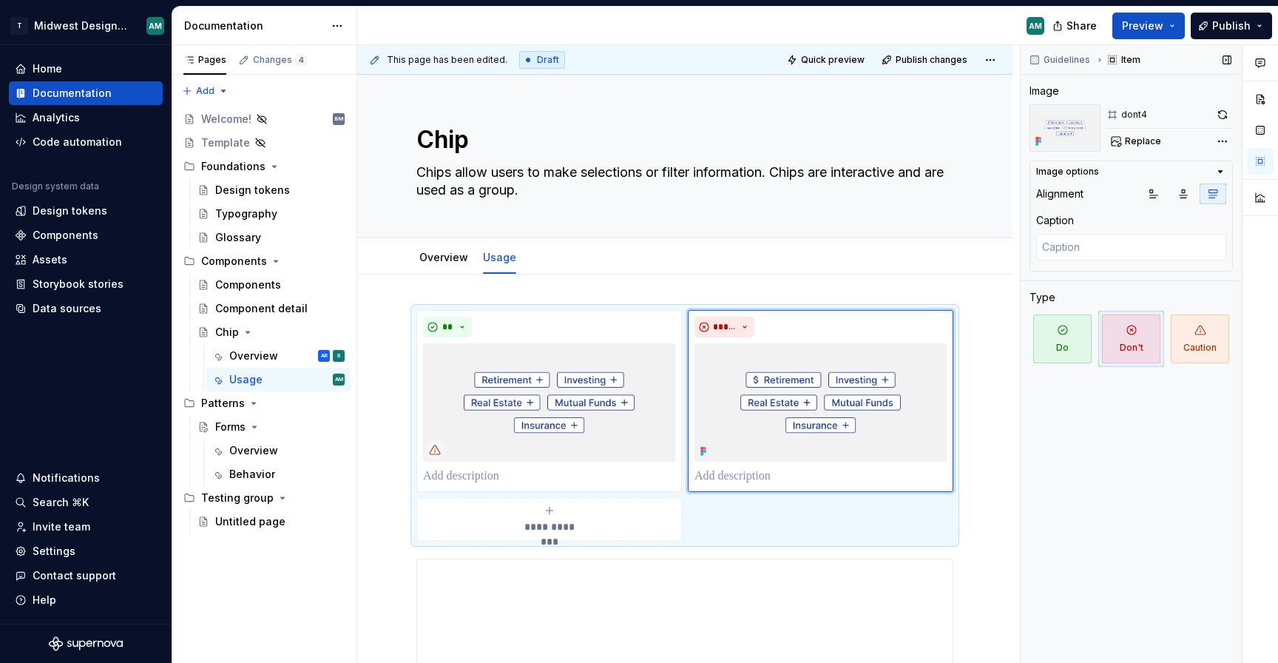
click at [1220, 173] on icon "button" at bounding box center [1221, 172] width 12 height 12
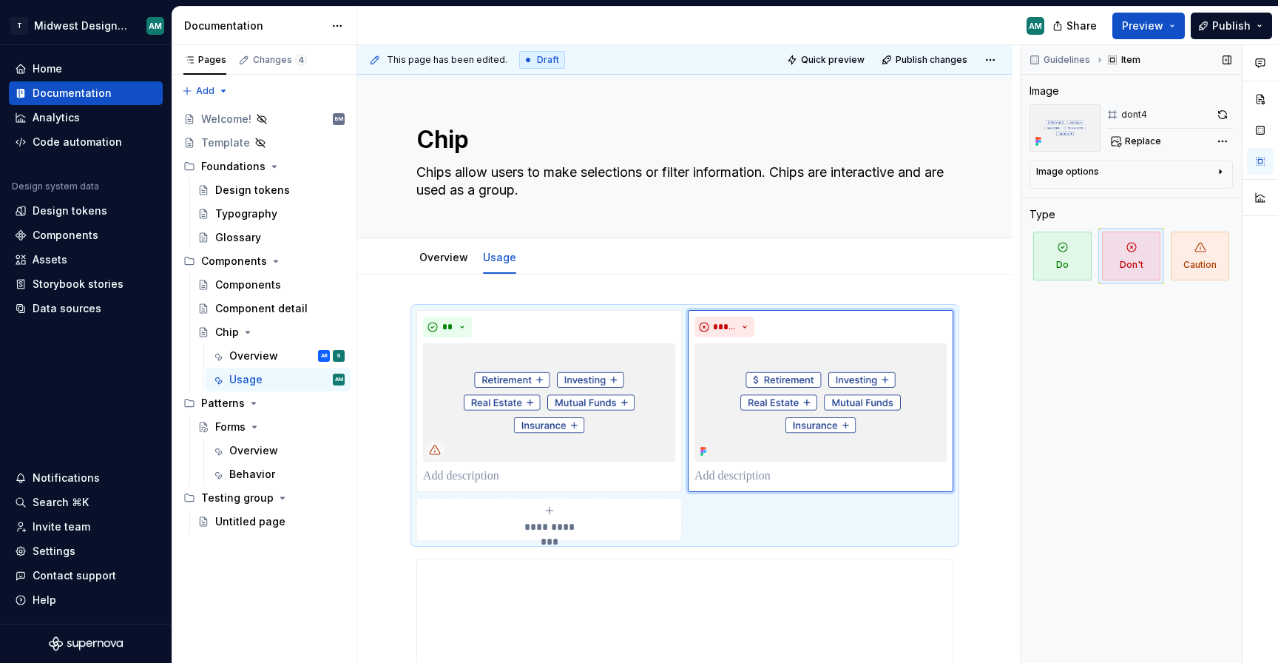
click at [1220, 173] on icon "button" at bounding box center [1220, 172] width 1 height 4
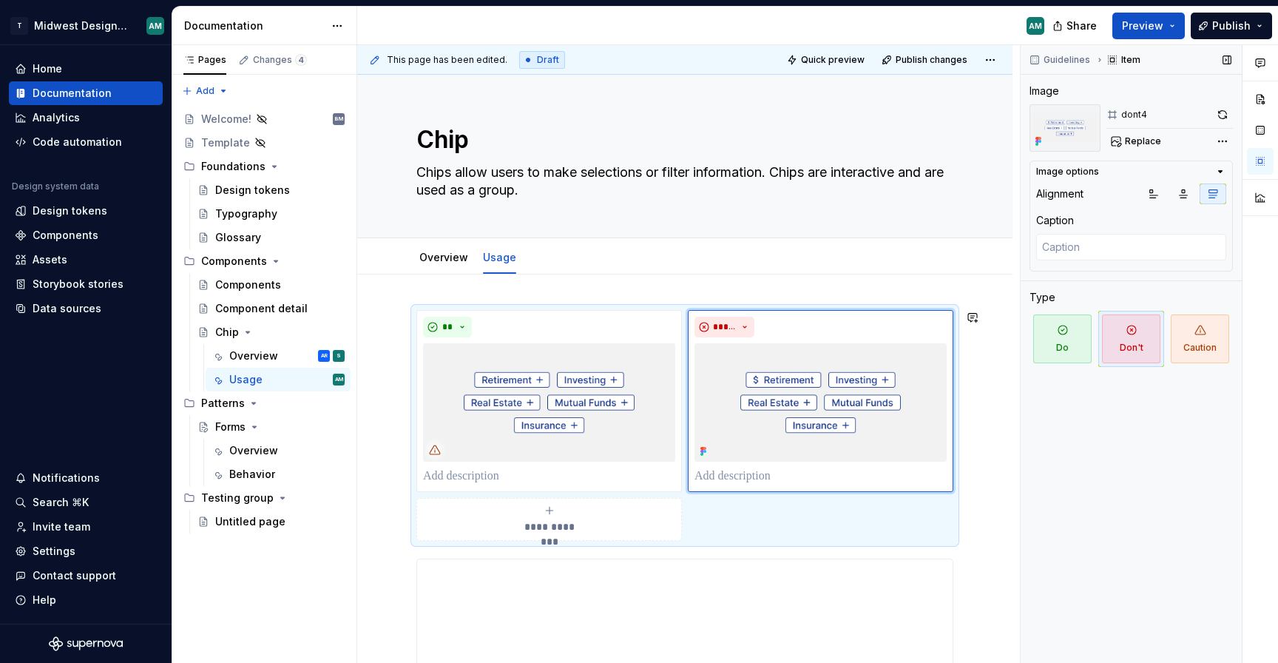
click at [1150, 24] on span "Preview" at bounding box center [1142, 25] width 41 height 15
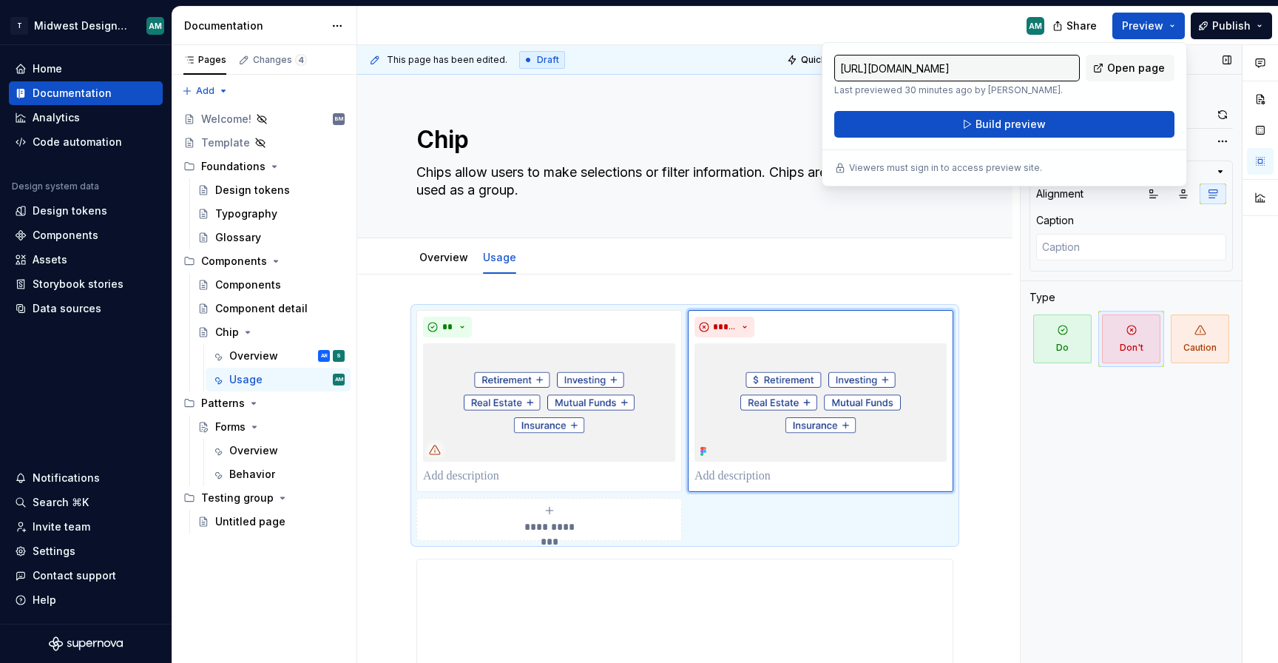
click at [1086, 462] on div "Guidelines Item Image dont4 Replace Image options Alignment Caption Type Do Don…" at bounding box center [1131, 354] width 221 height 618
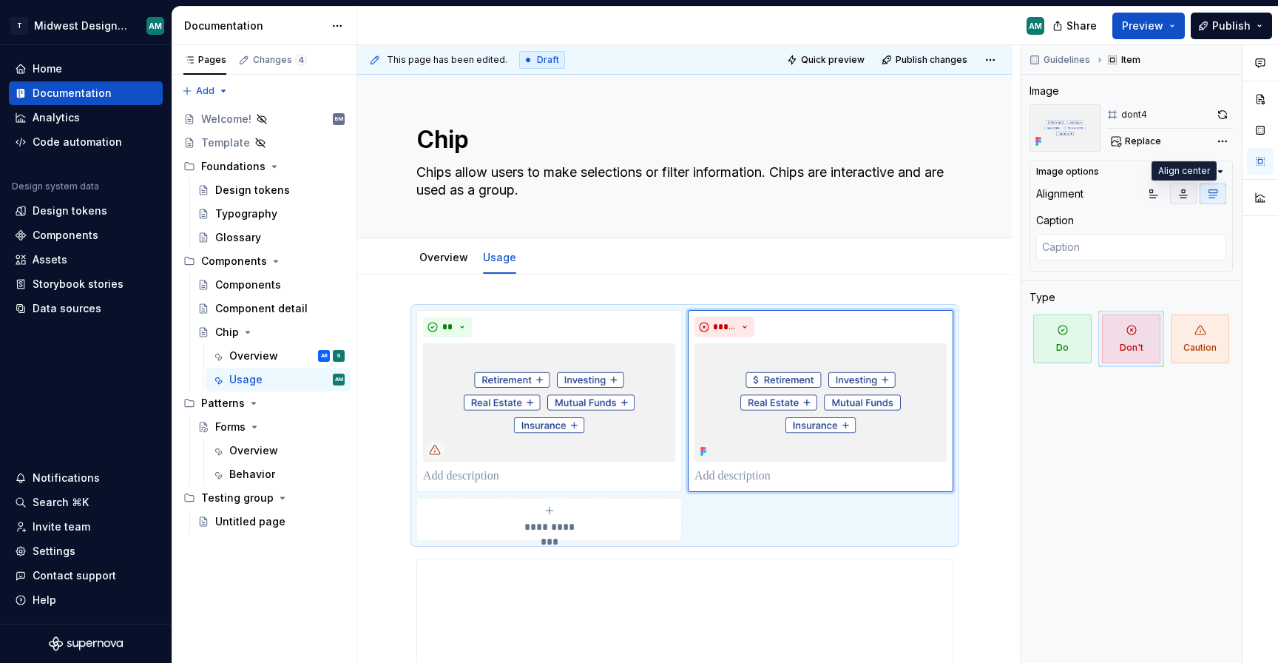
click at [1189, 194] on icon "button" at bounding box center [1184, 194] width 12 height 12
click at [1157, 195] on icon "button" at bounding box center [1154, 194] width 8 height 8
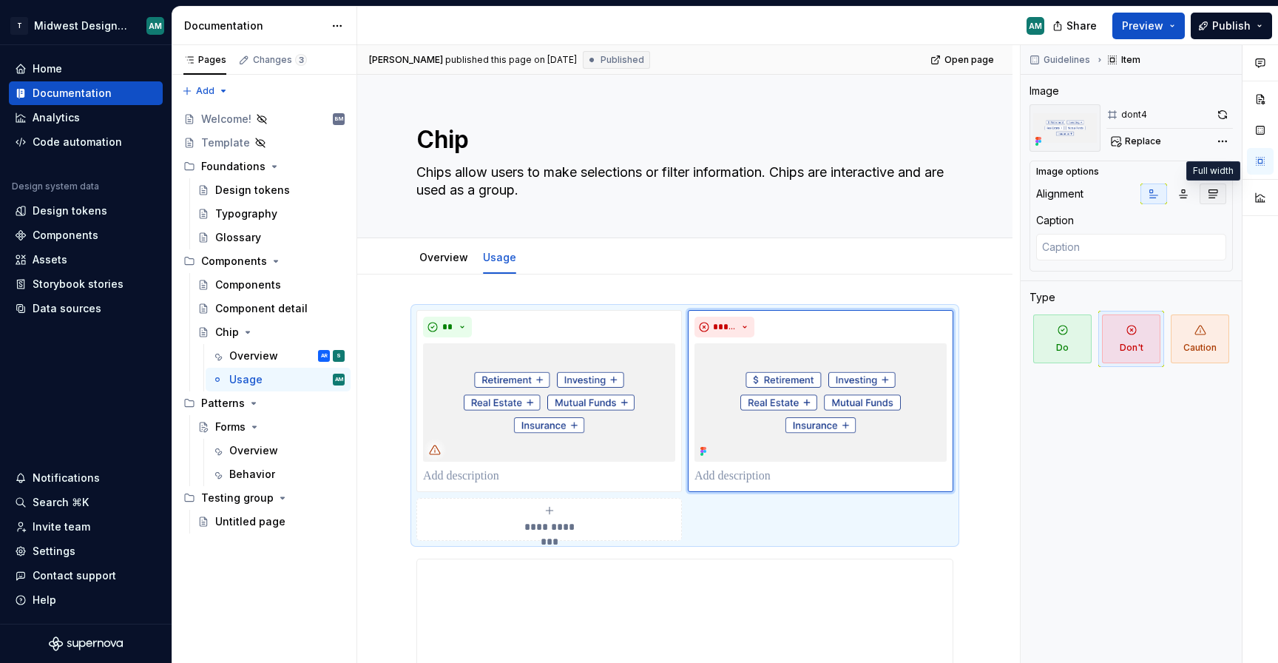
click at [1200, 195] on button "button" at bounding box center [1213, 193] width 27 height 21
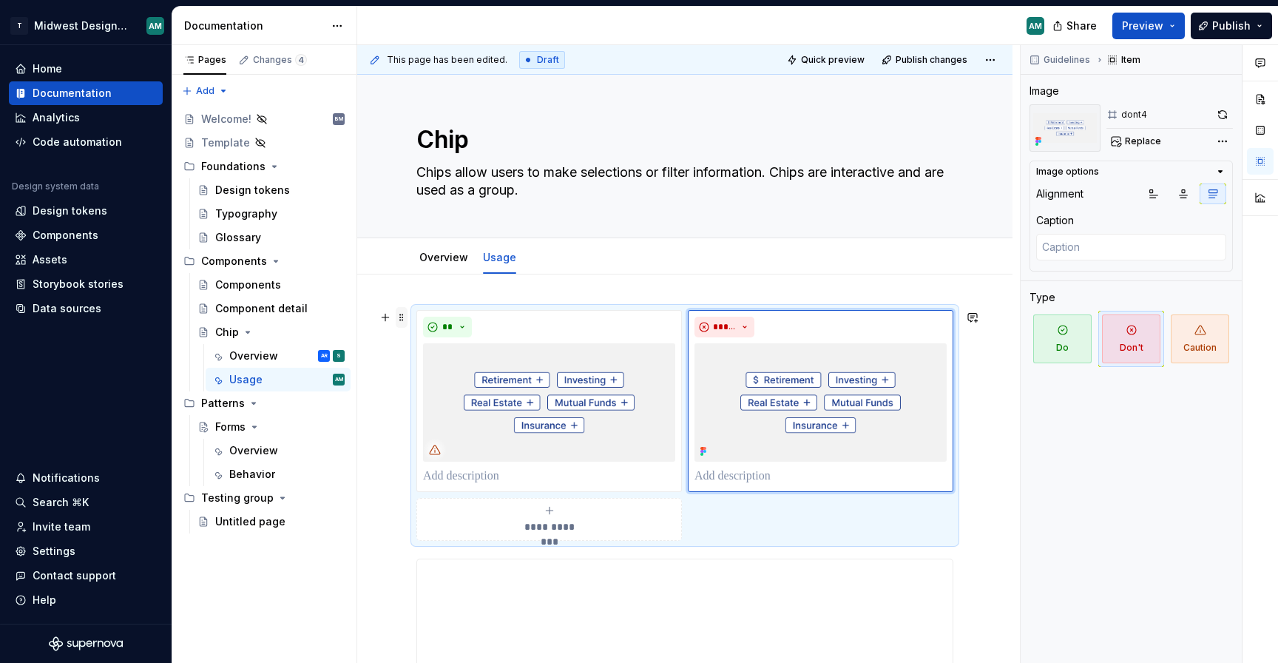
click at [399, 319] on span at bounding box center [402, 317] width 12 height 21
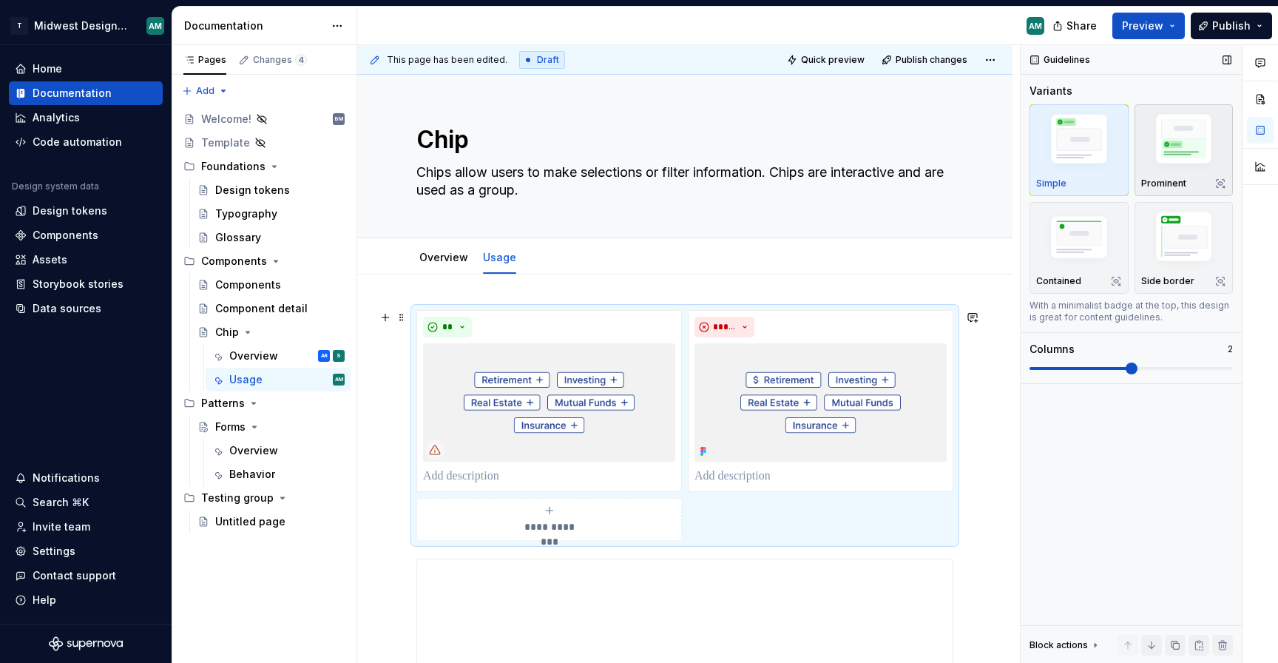
click at [1170, 151] on img "button" at bounding box center [1184, 141] width 86 height 64
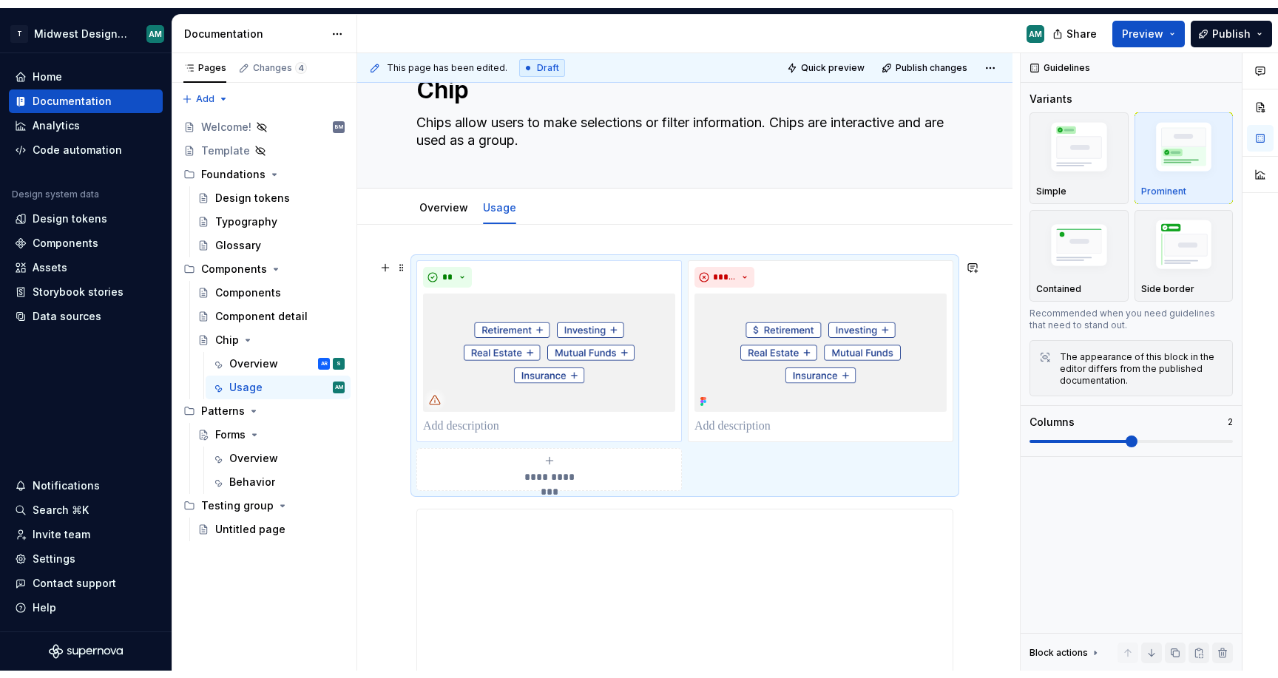
scroll to position [73, 0]
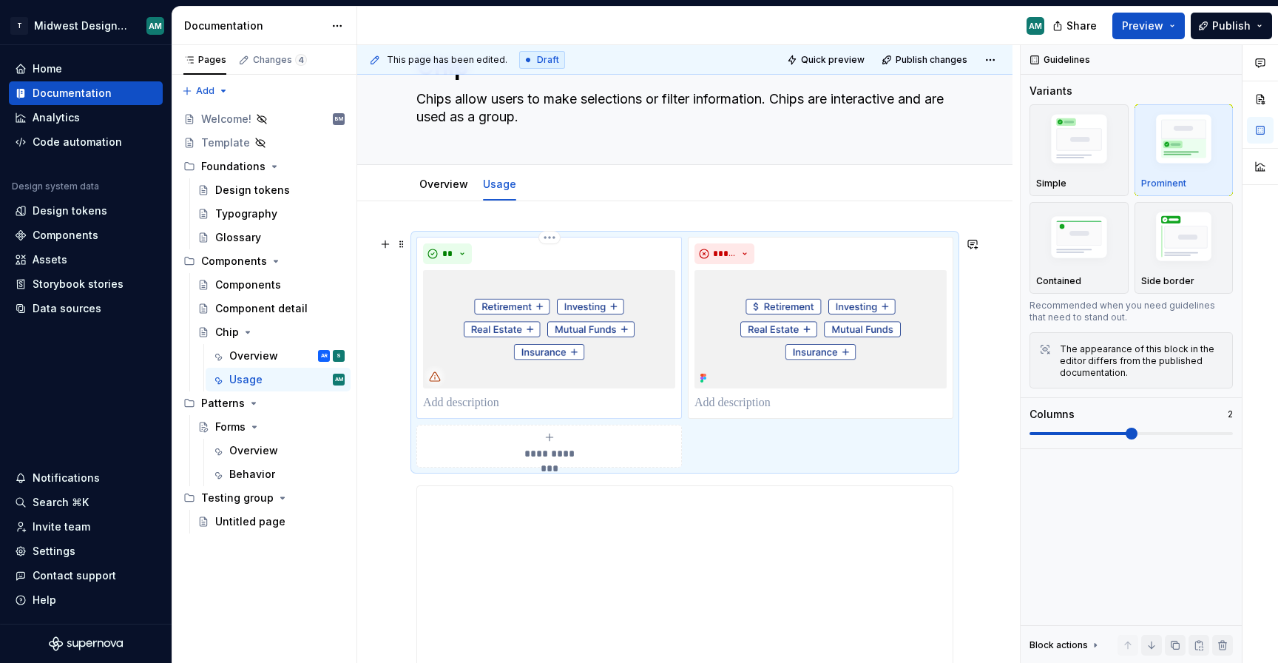
click at [580, 257] on div "**" at bounding box center [549, 253] width 252 height 21
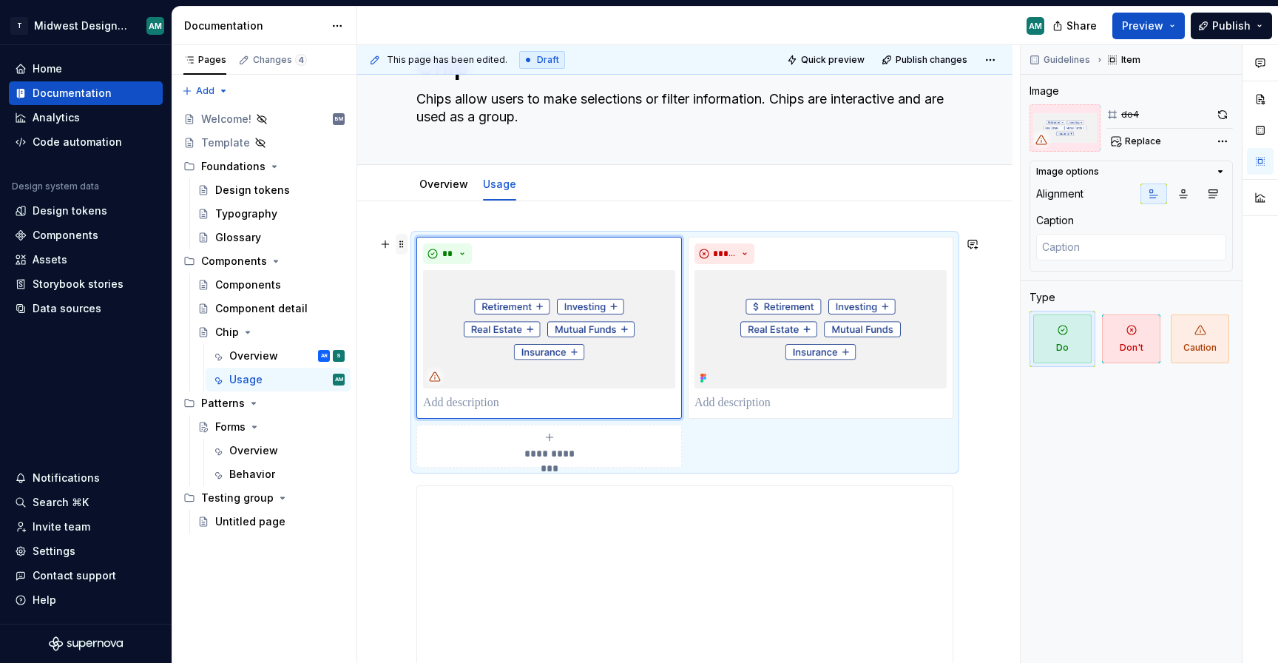
click at [401, 244] on span at bounding box center [402, 244] width 12 height 21
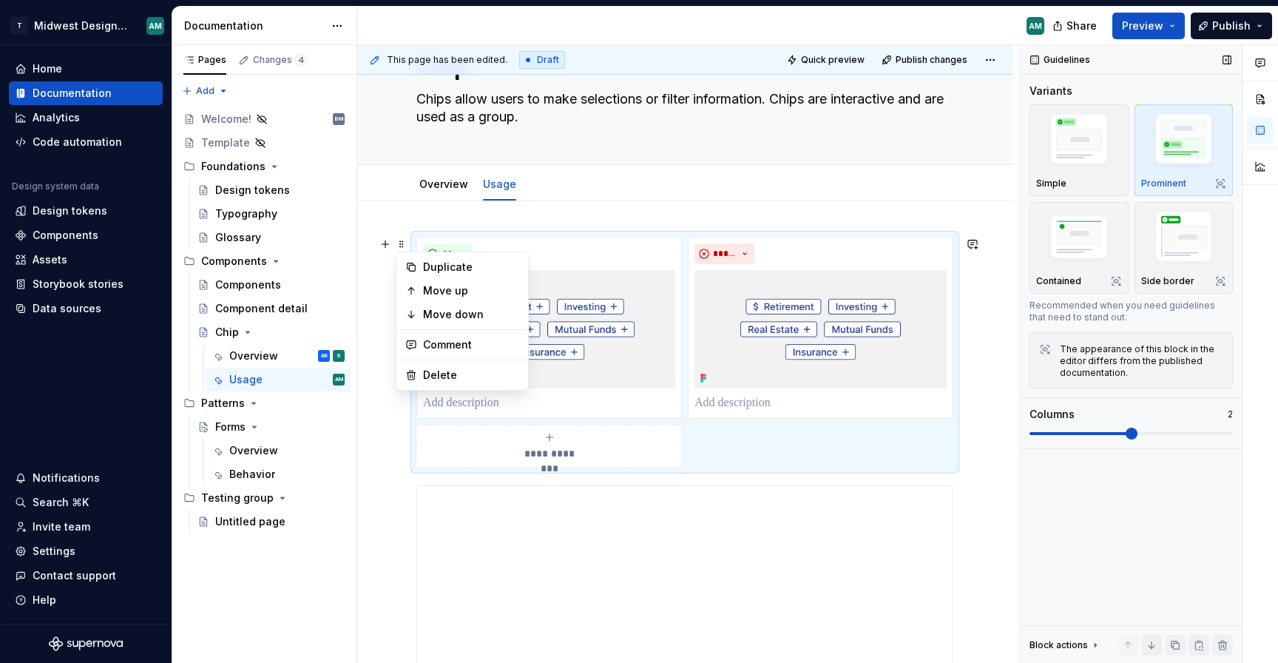
click at [1164, 166] on img "button" at bounding box center [1184, 141] width 86 height 64
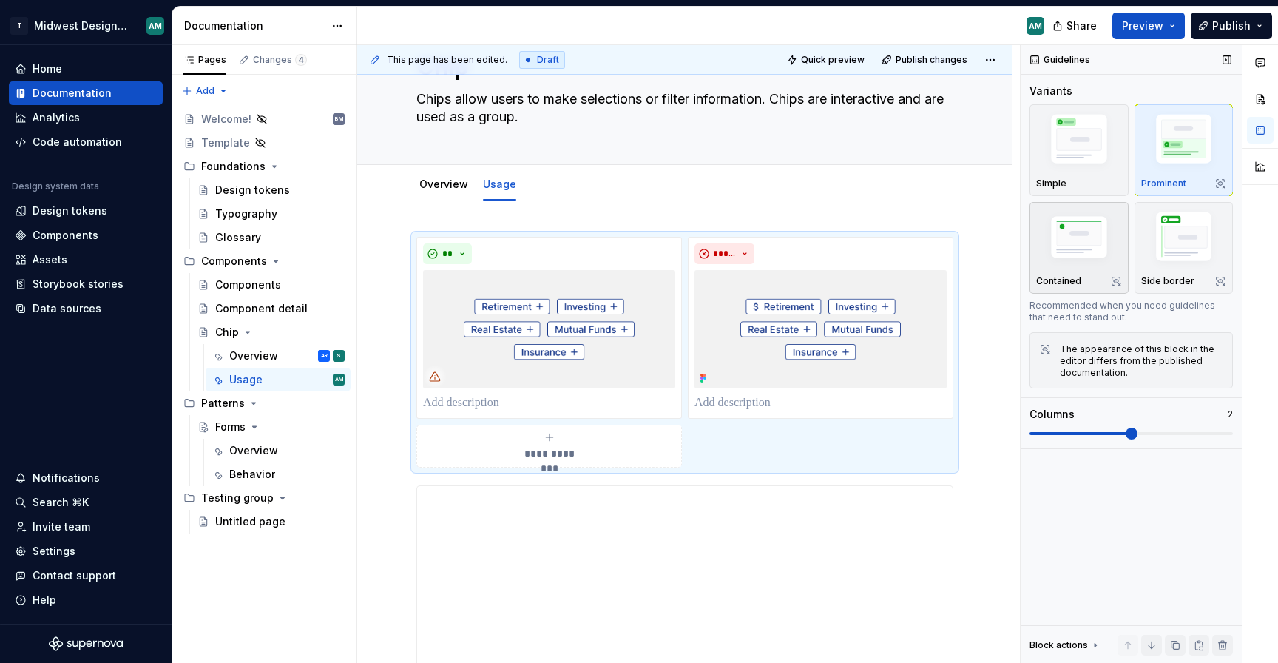
click at [1093, 242] on img "button" at bounding box center [1079, 239] width 86 height 58
click at [1159, 241] on img "button" at bounding box center [1184, 239] width 86 height 64
click at [1076, 151] on img "button" at bounding box center [1079, 141] width 86 height 64
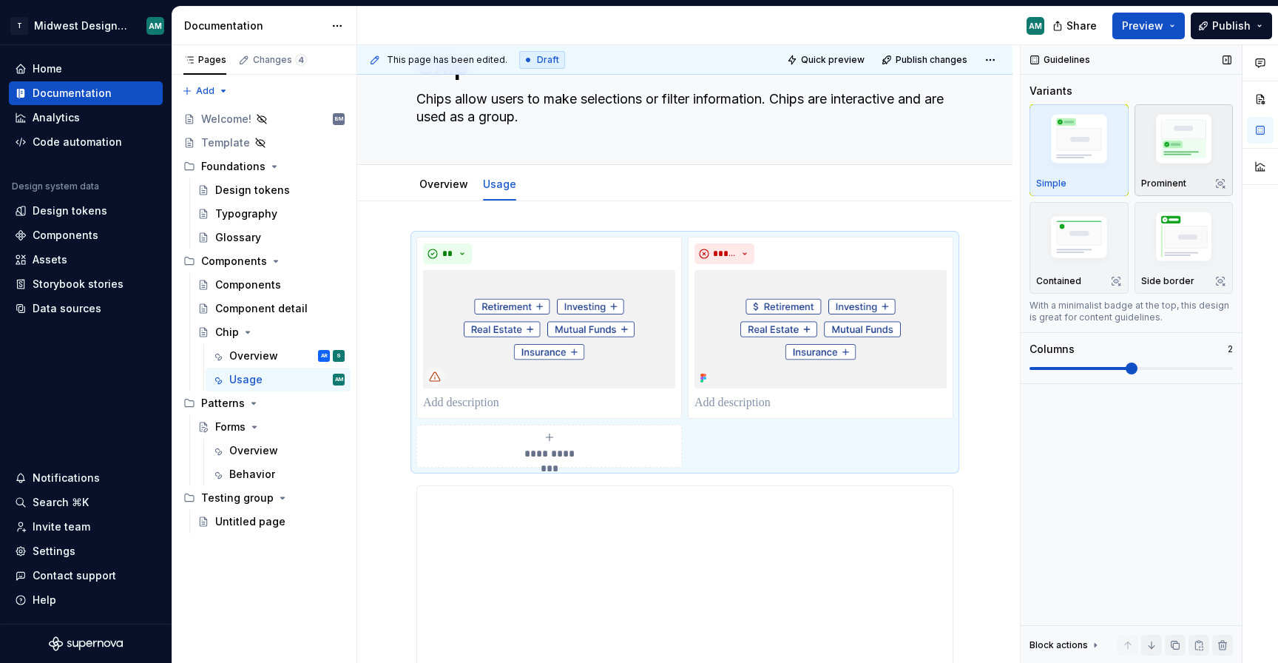
click at [1180, 167] on img "button" at bounding box center [1184, 141] width 86 height 64
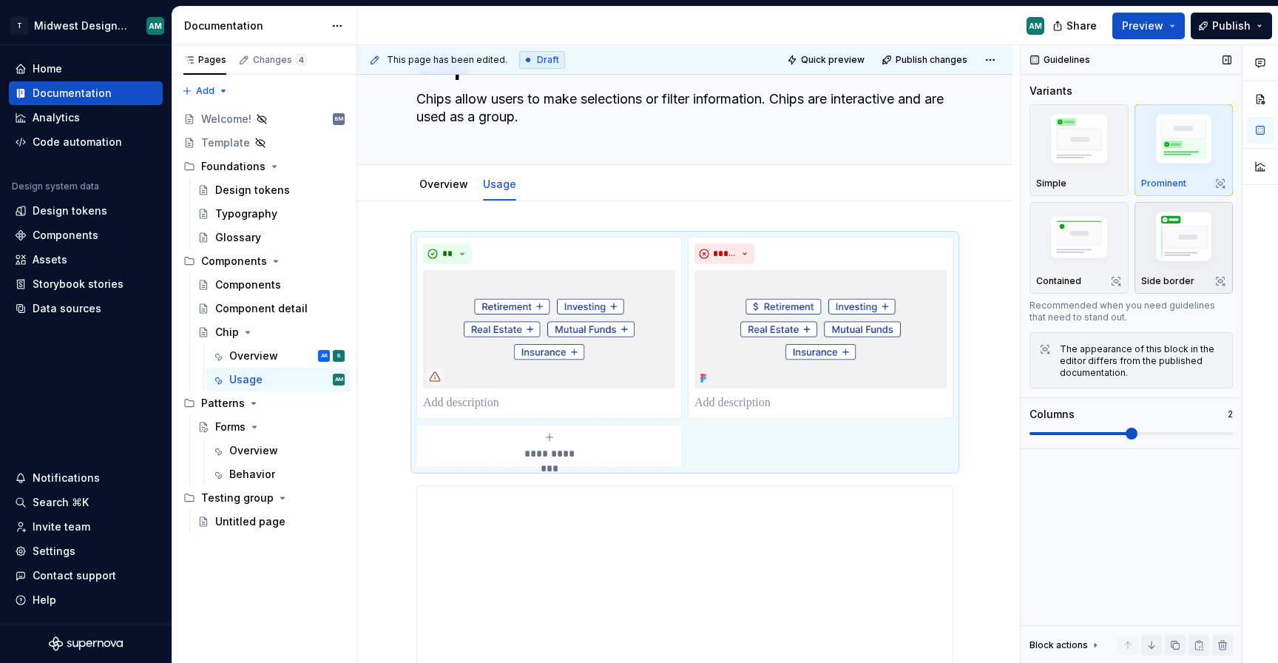
click at [1187, 232] on img "button" at bounding box center [1184, 239] width 86 height 64
click at [1090, 243] on img "button" at bounding box center [1079, 239] width 86 height 58
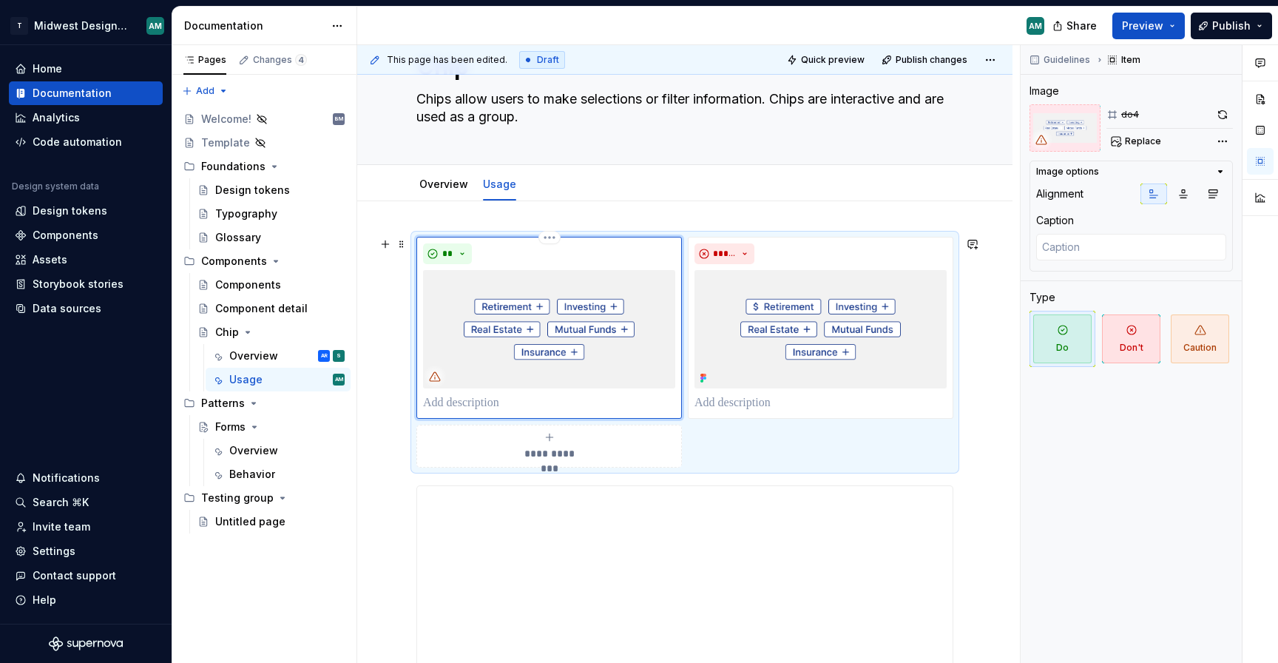
click at [570, 269] on div "**" at bounding box center [549, 327] width 252 height 169
click at [551, 238] on html "T Midwest Design System AM Home Documentation Analytics Code automation Design …" at bounding box center [639, 331] width 1278 height 663
click at [396, 241] on span at bounding box center [402, 244] width 12 height 21
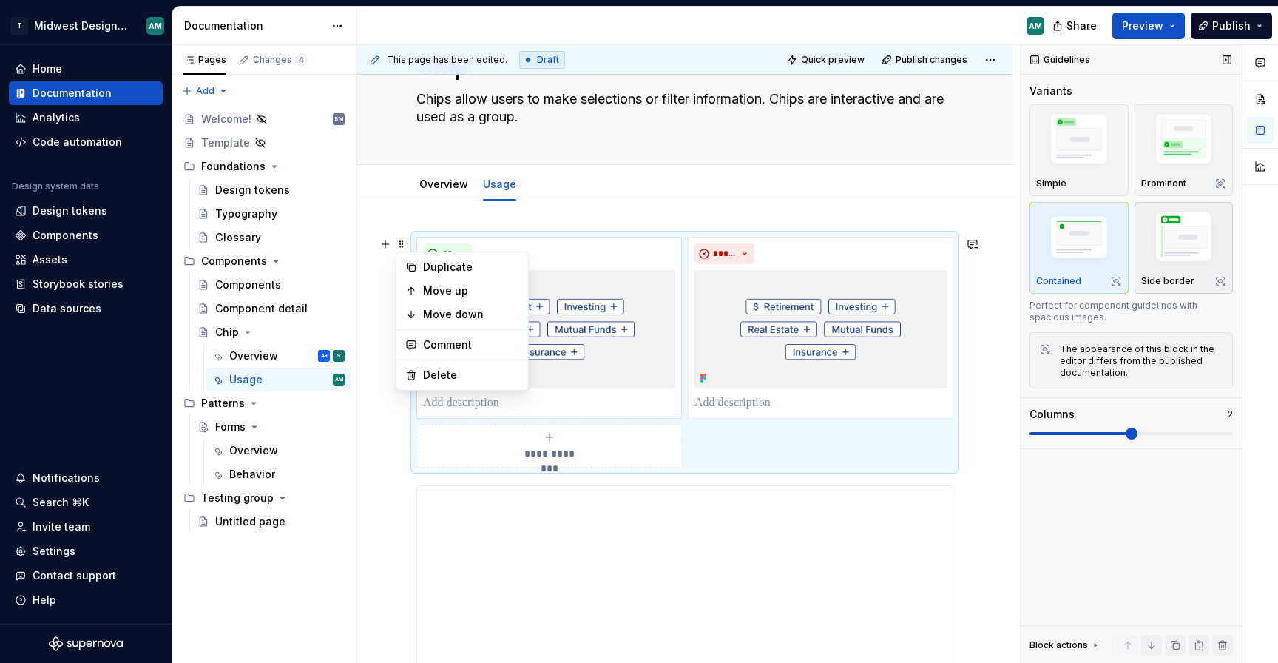
click at [1190, 262] on img "button" at bounding box center [1184, 239] width 86 height 64
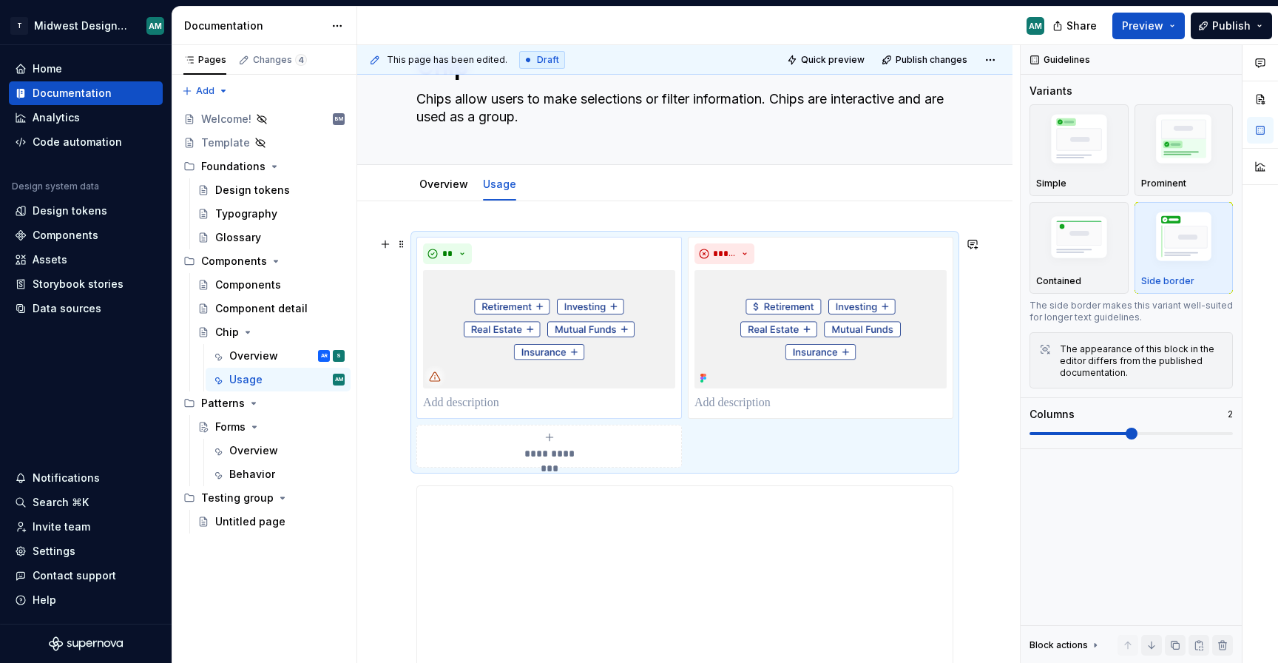
click at [629, 446] on div "**********" at bounding box center [549, 446] width 252 height 30
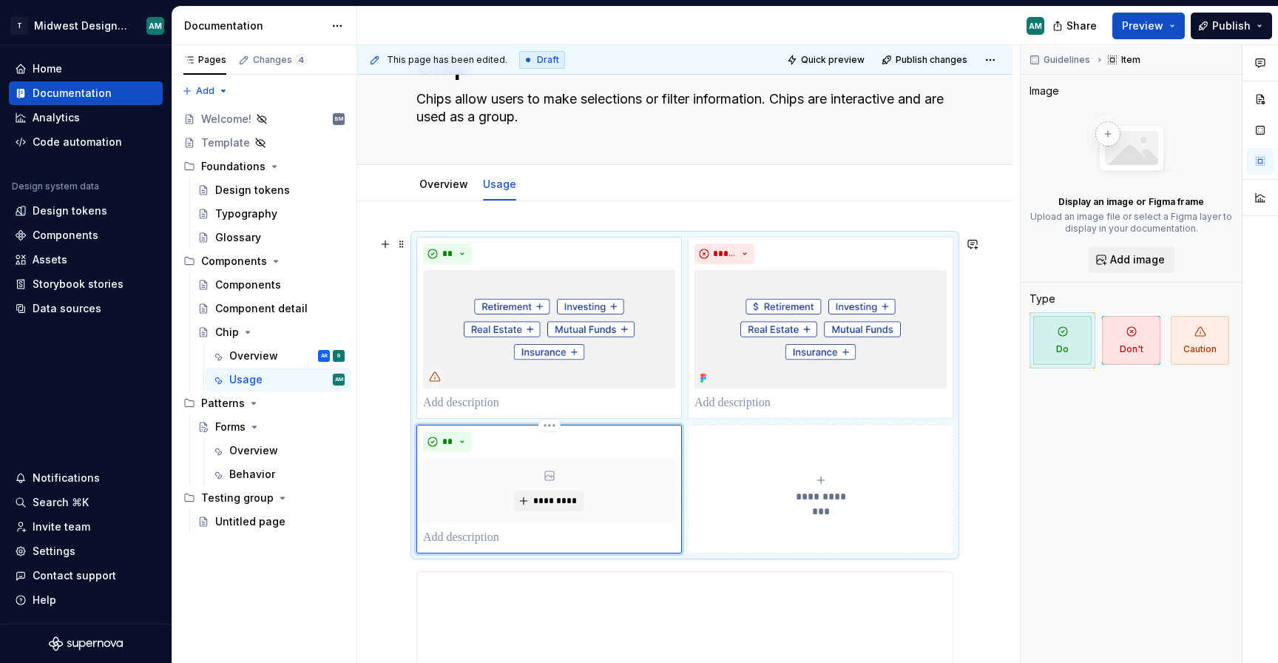
click at [628, 455] on div "** *********" at bounding box center [549, 488] width 252 height 115
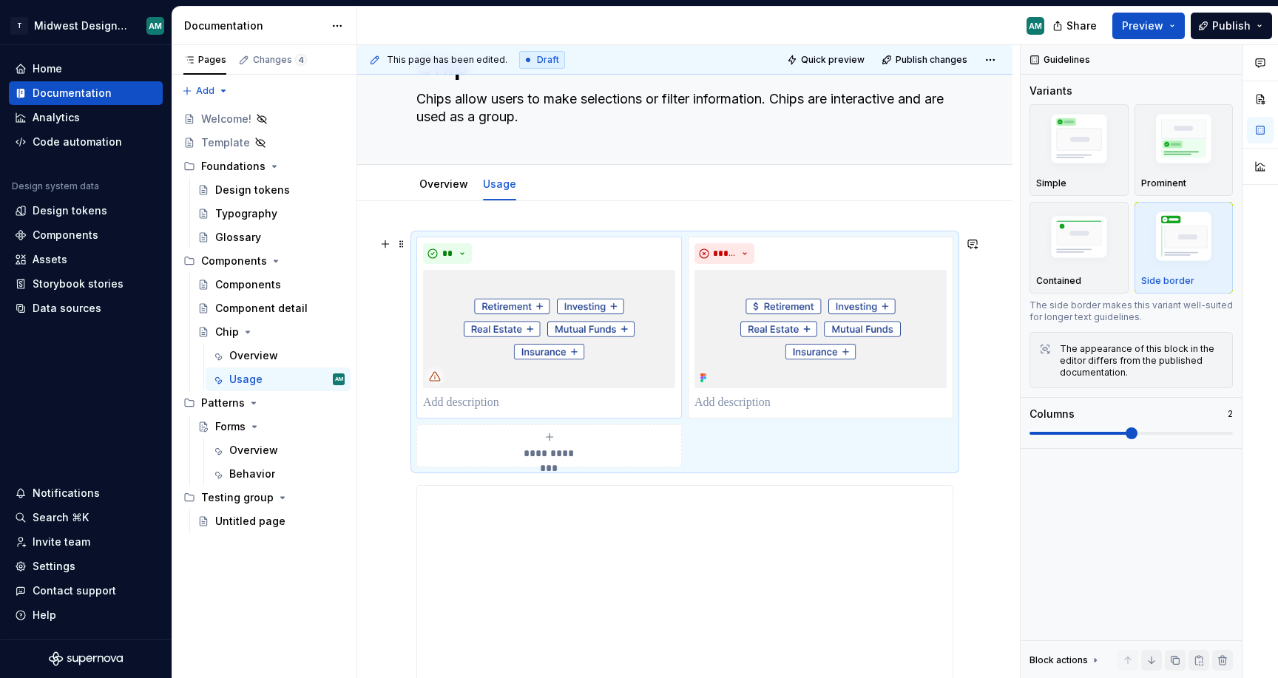
type textarea "*"
